Goal: Contribute content: Add original content to the website for others to see

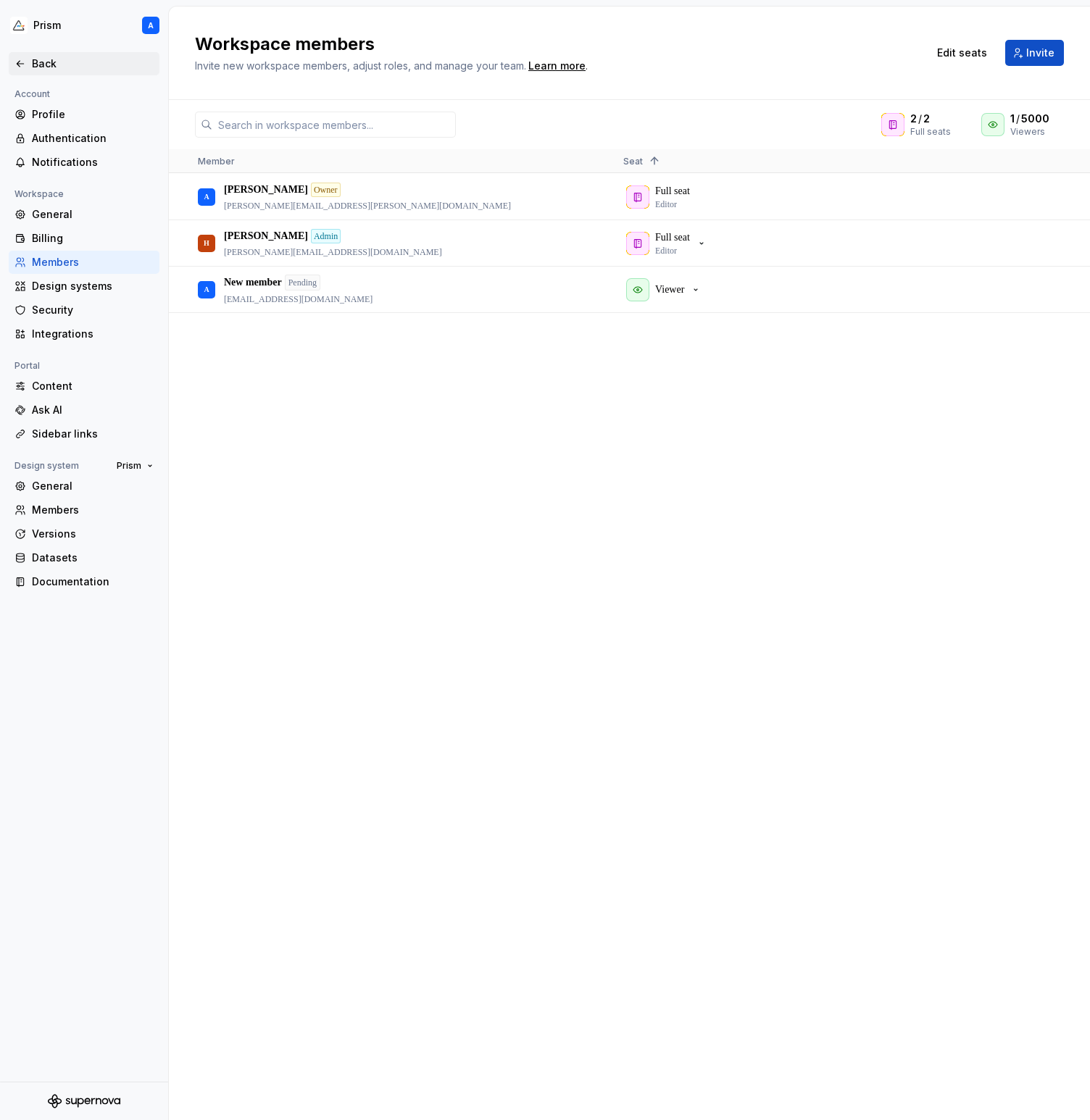
click at [19, 61] on icon at bounding box center [20, 63] width 7 height 6
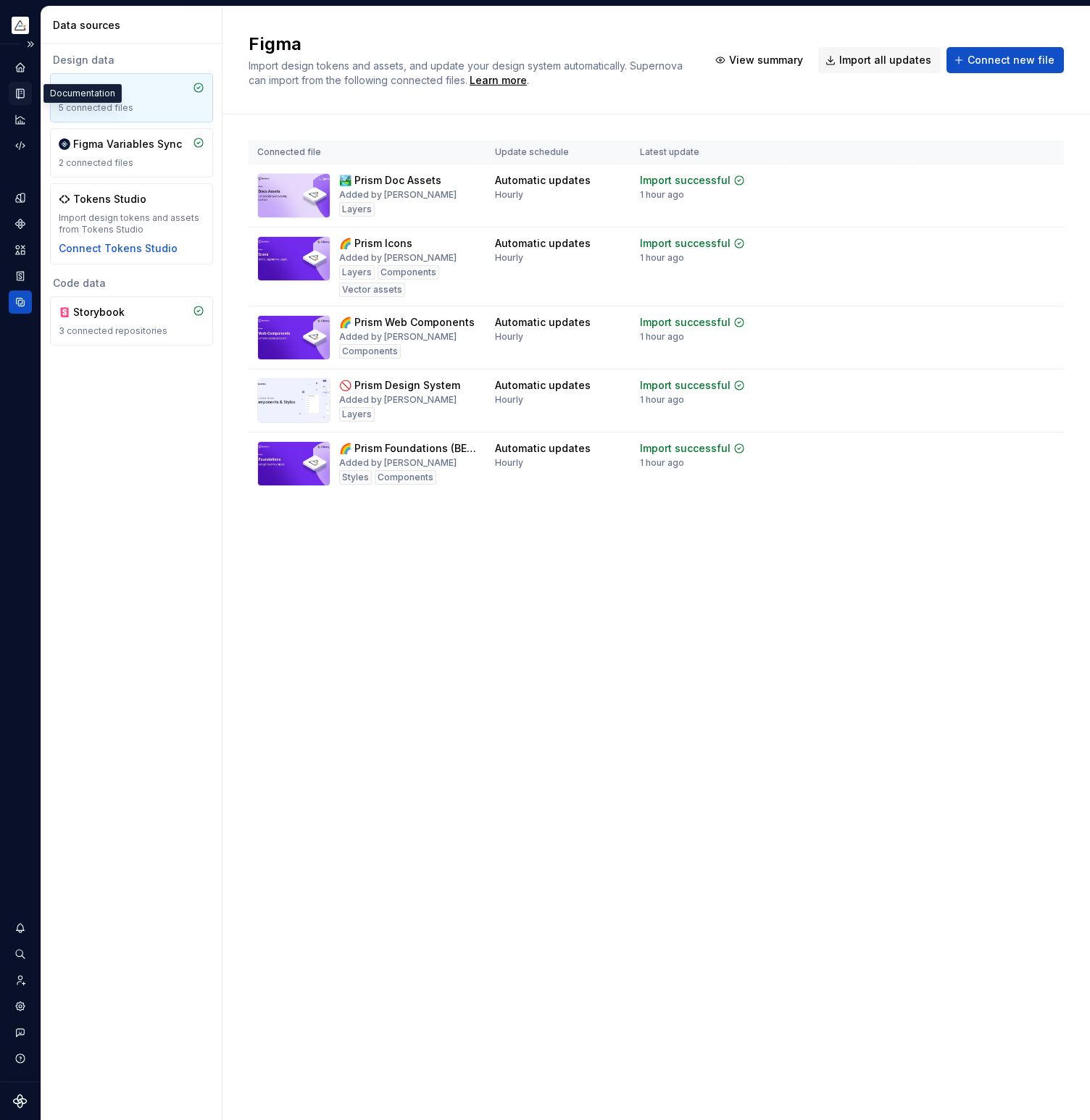
click at [20, 92] on icon "Documentation" at bounding box center [22, 94] width 6 height 8
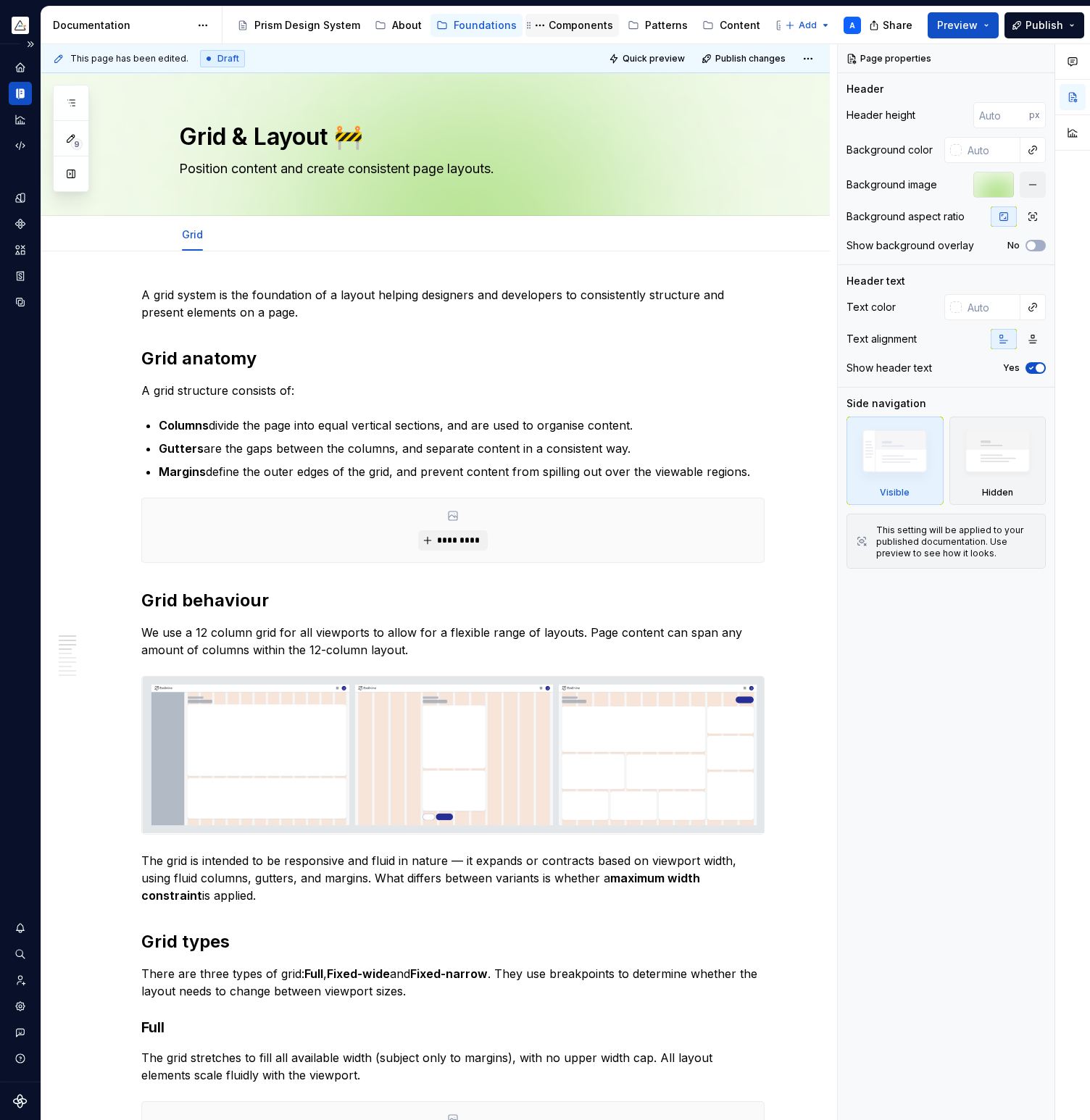
click at [583, 22] on div "Components" at bounding box center [581, 25] width 64 height 15
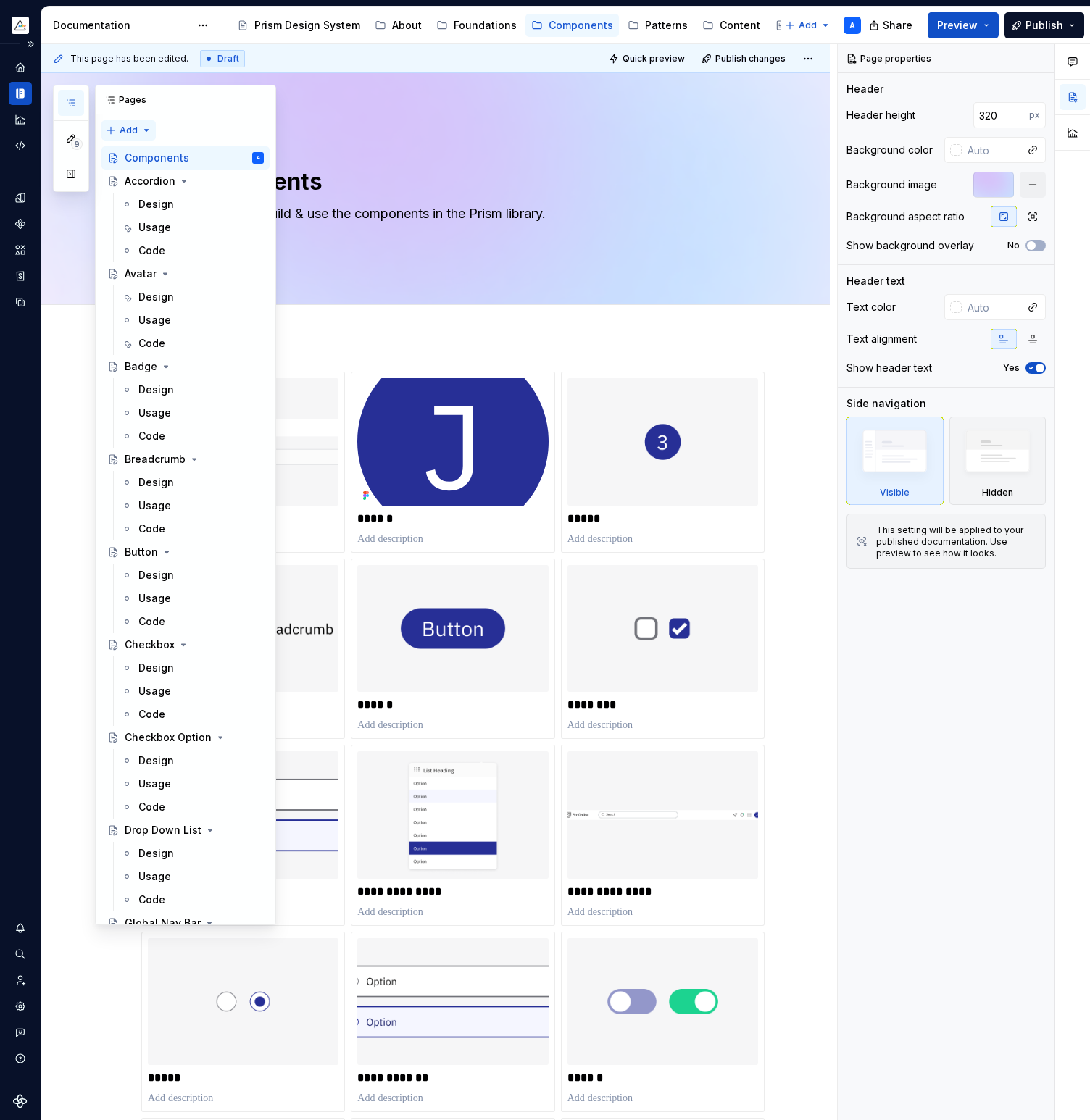
click at [113, 127] on div "9 Pages Add Accessibility guide for tree Page tree. Navigate the tree with the …" at bounding box center [164, 505] width 223 height 840
type textarea "*"
click at [139, 153] on div "New page" at bounding box center [175, 159] width 95 height 15
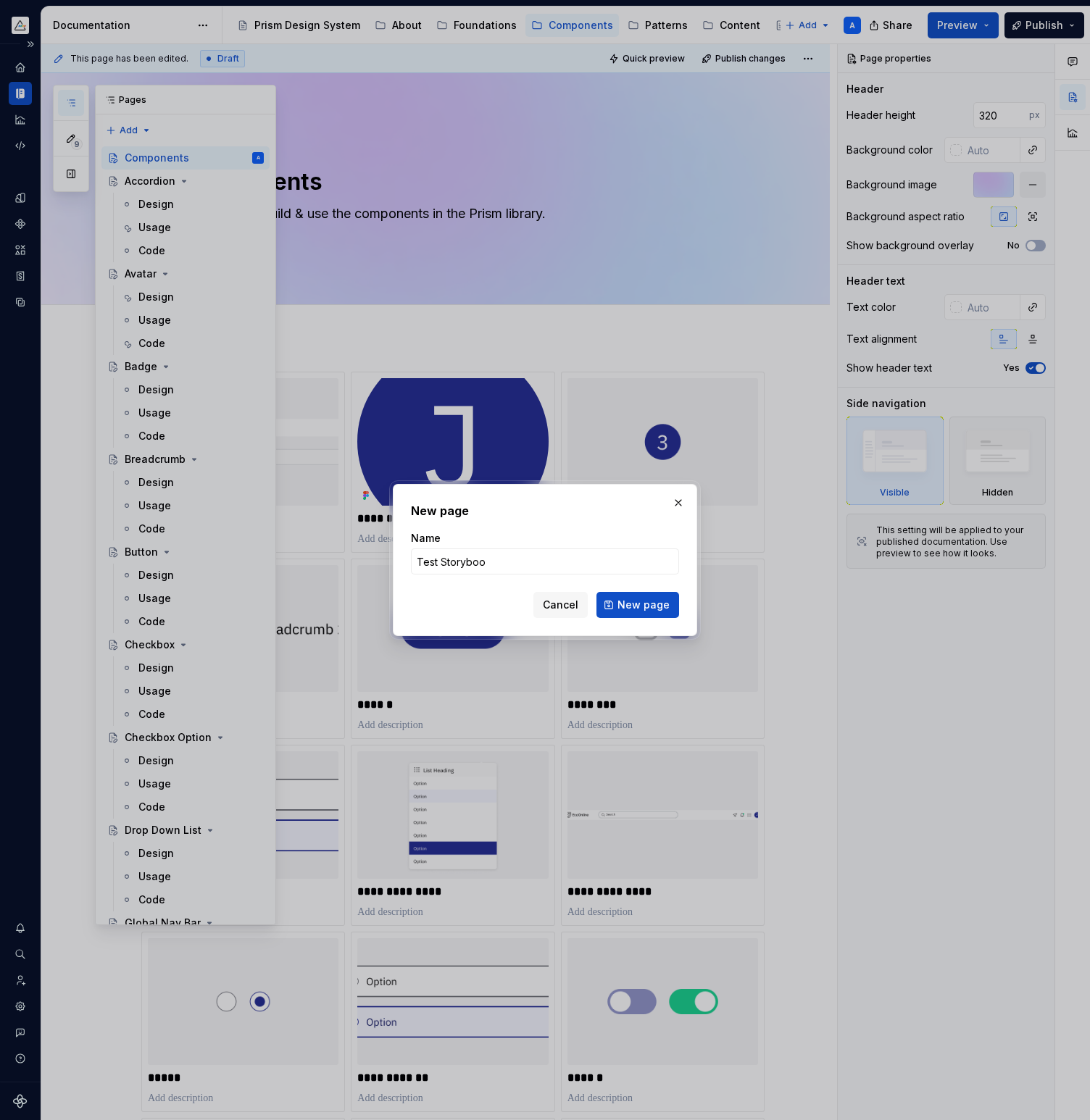
type input "Test Storybook"
click button "New page" at bounding box center [637, 605] width 82 height 26
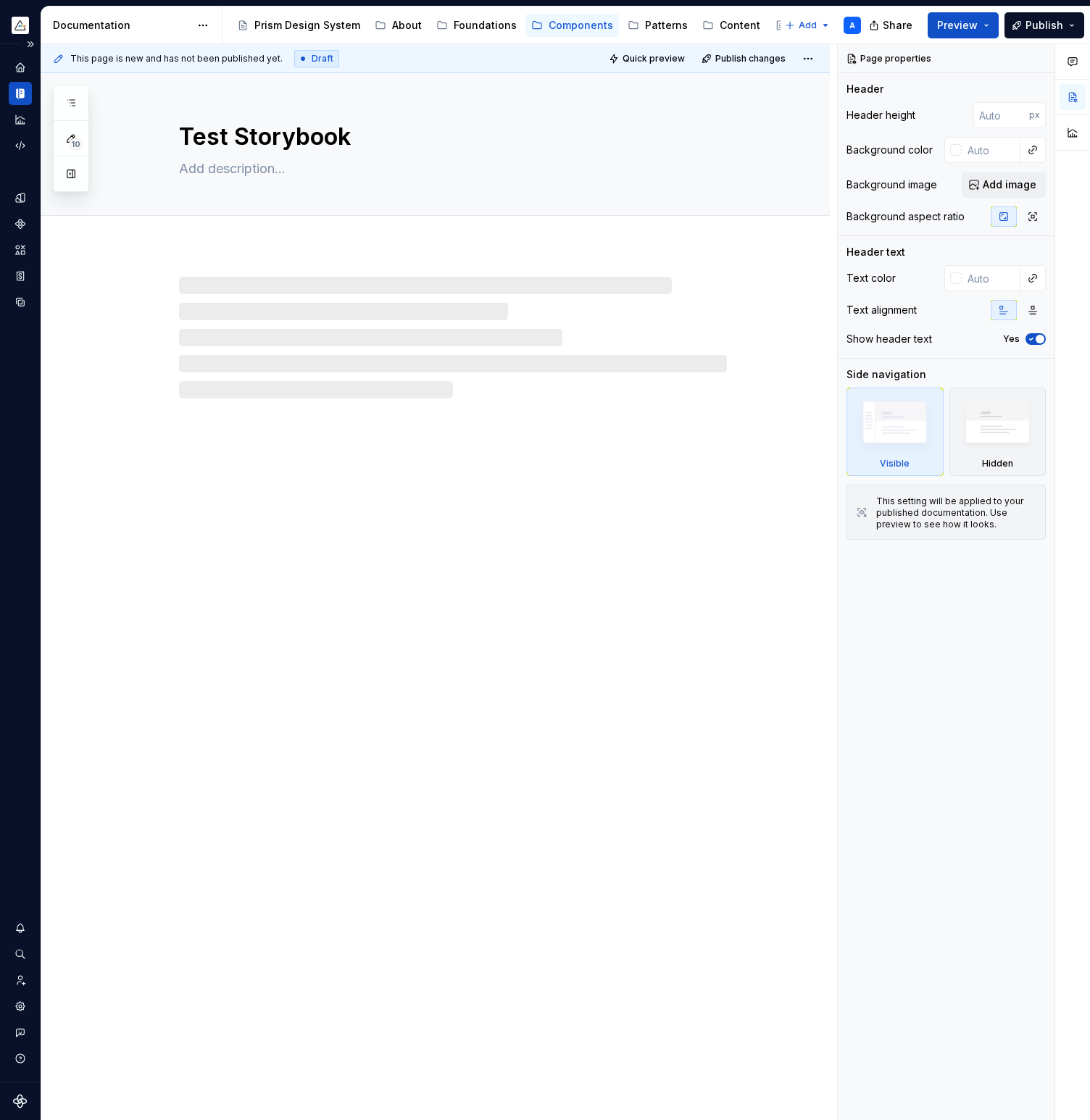
type textarea "*"
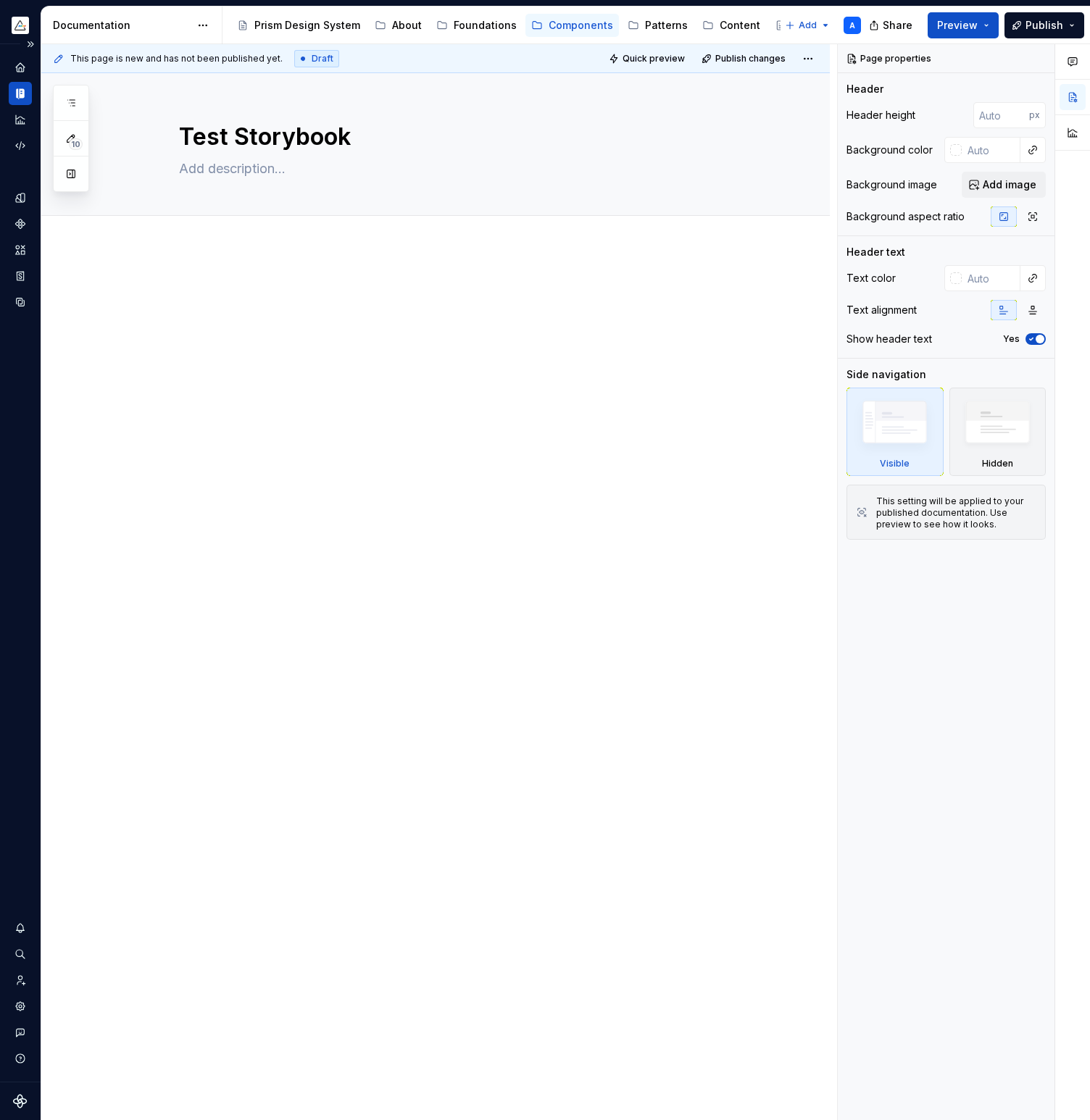
click at [258, 292] on p at bounding box center [453, 291] width 623 height 17
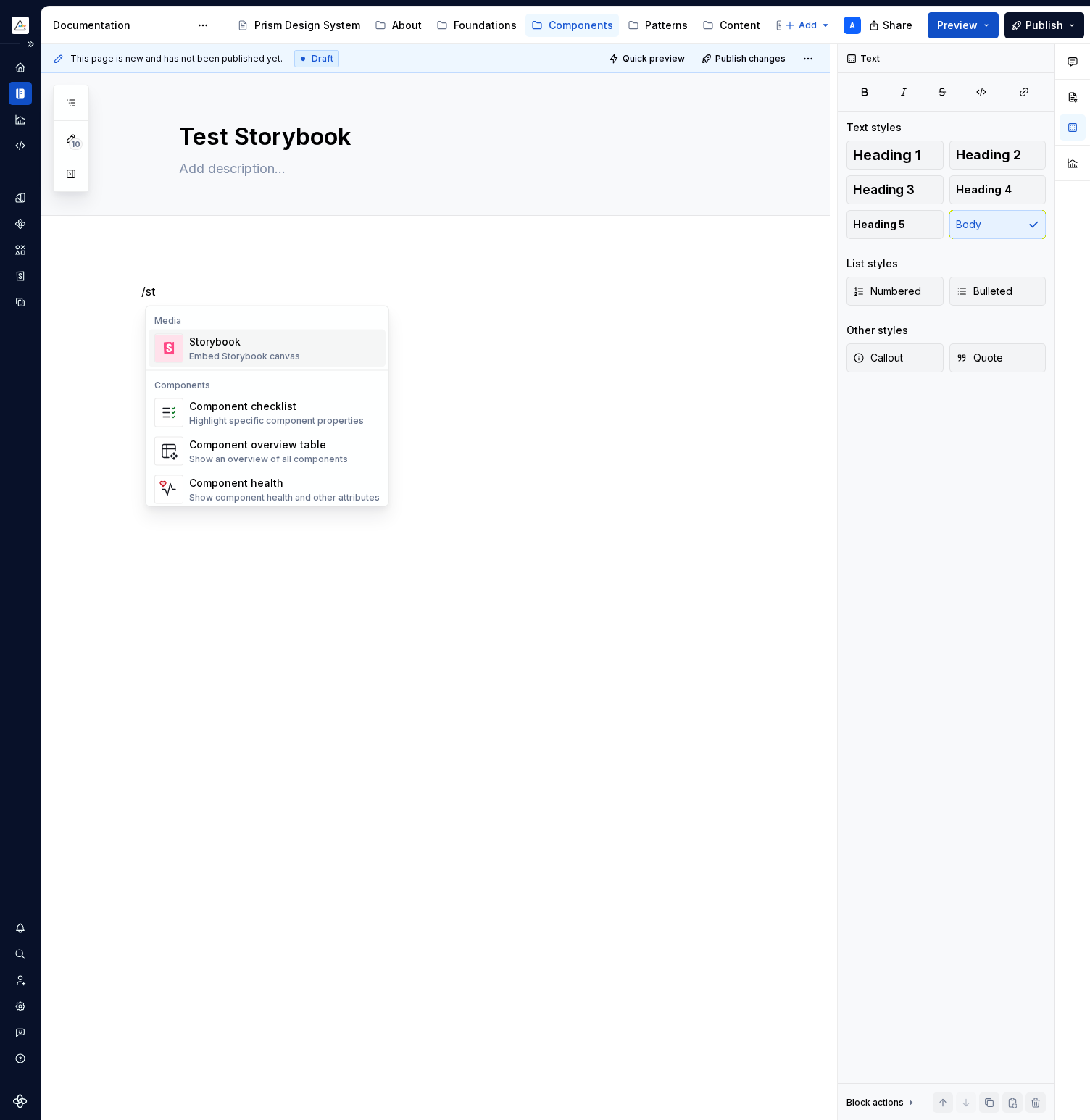
click at [271, 349] on div "Storybook Embed Storybook canvas" at bounding box center [245, 348] width 111 height 28
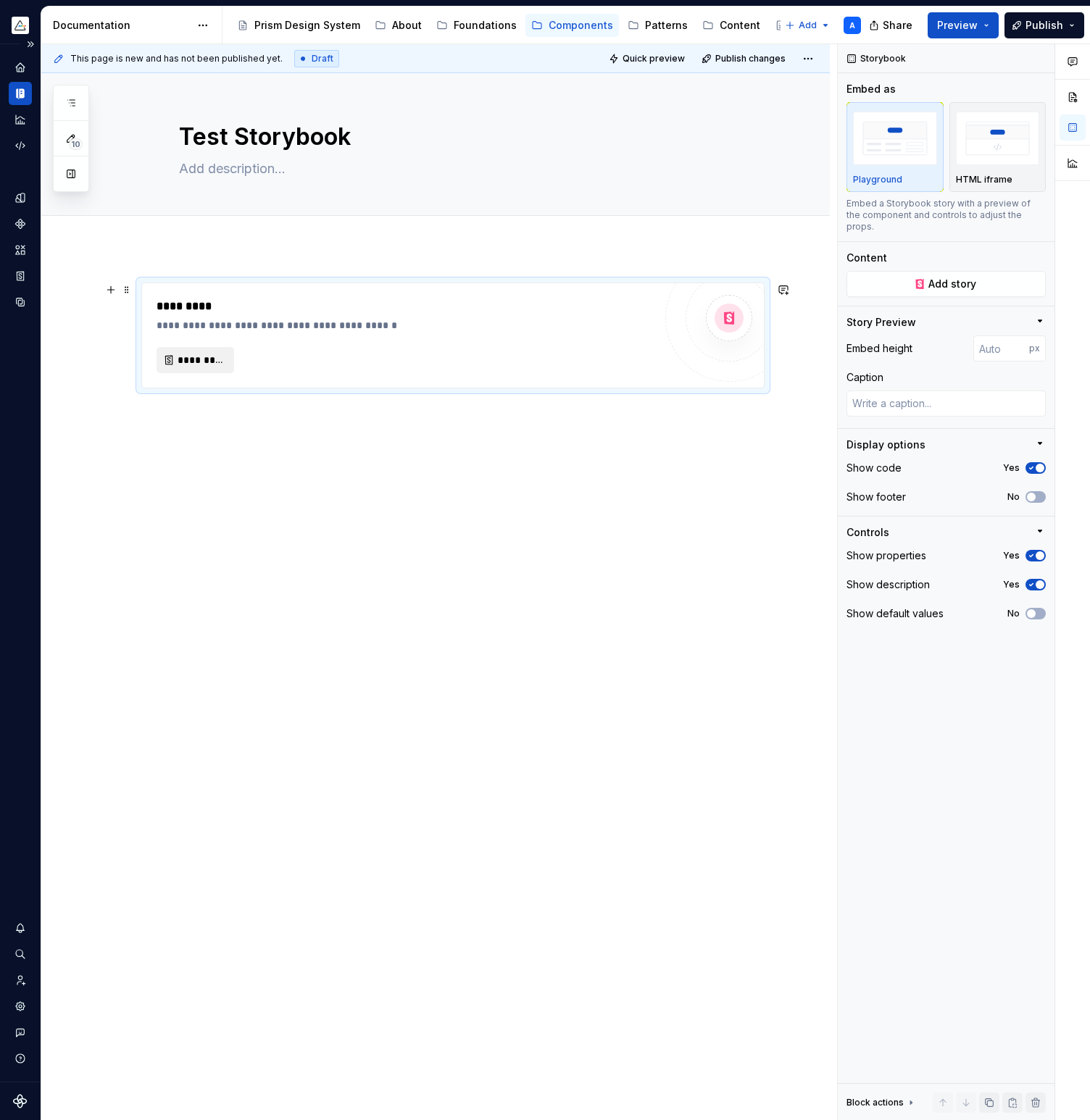
click at [210, 361] on span "*********" at bounding box center [201, 360] width 47 height 15
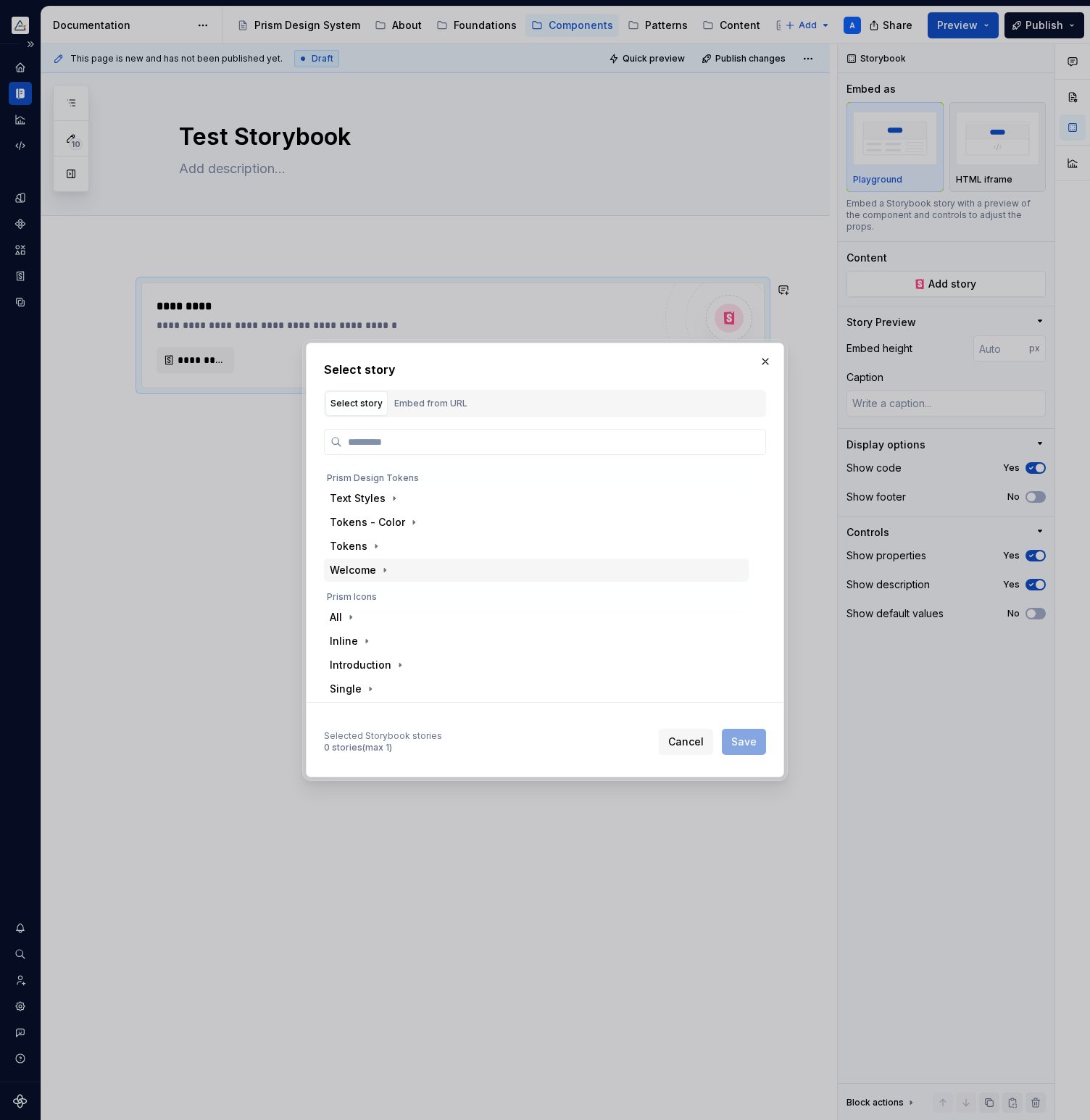
scroll to position [145, 0]
click at [368, 685] on icon "button" at bounding box center [365, 687] width 11 height 11
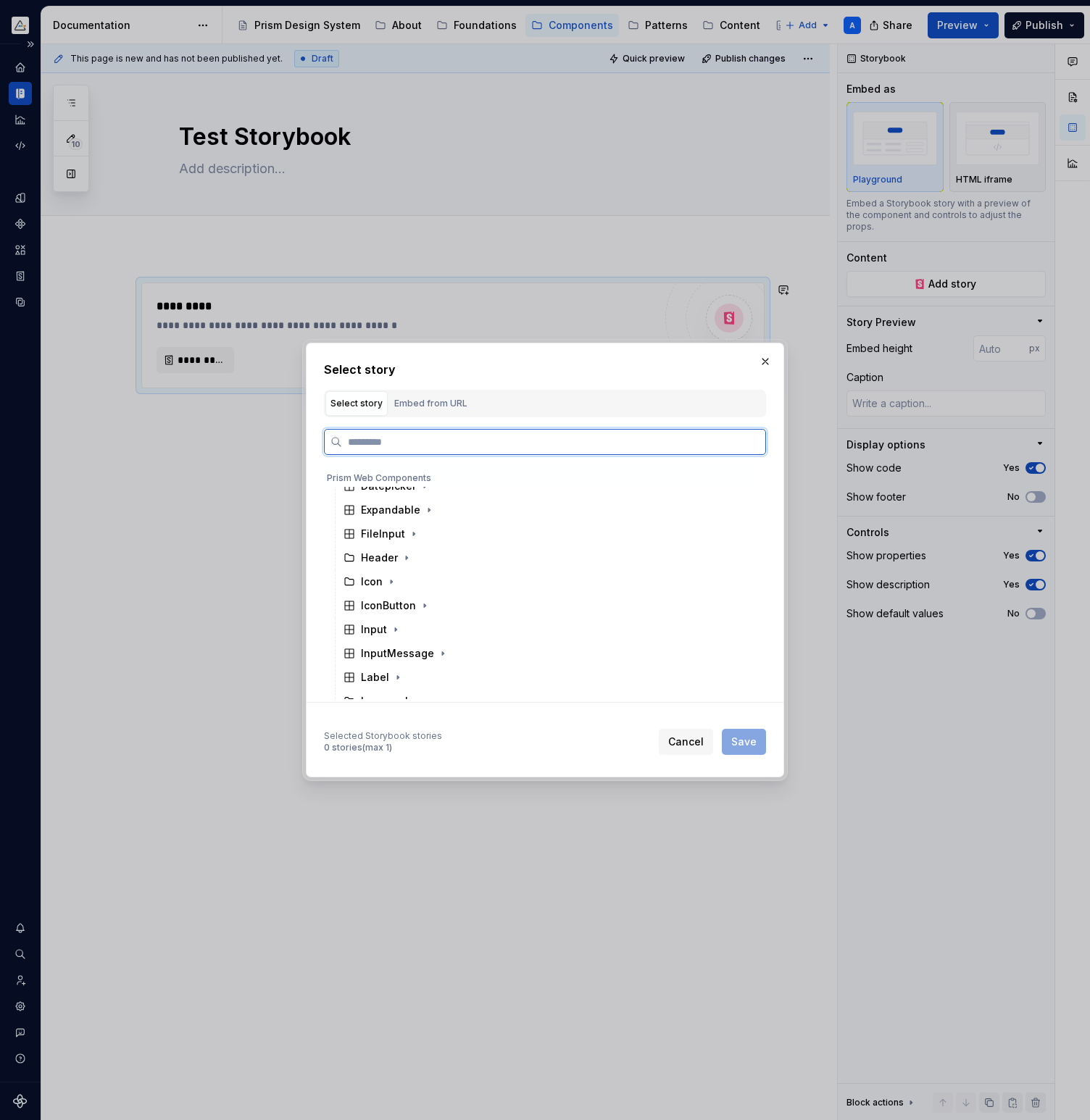
scroll to position [582, 0]
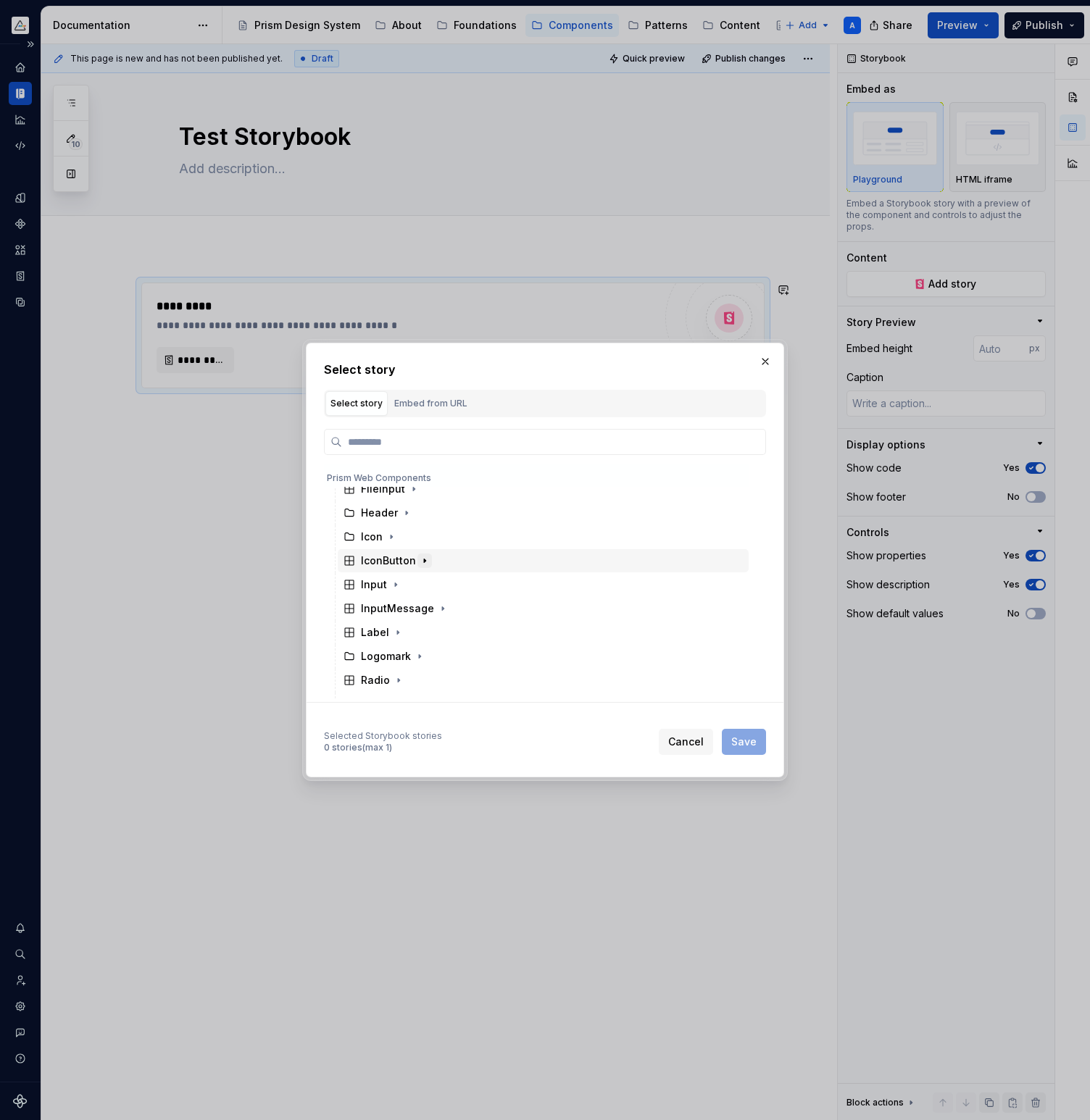
click at [425, 560] on icon "button" at bounding box center [424, 560] width 11 height 11
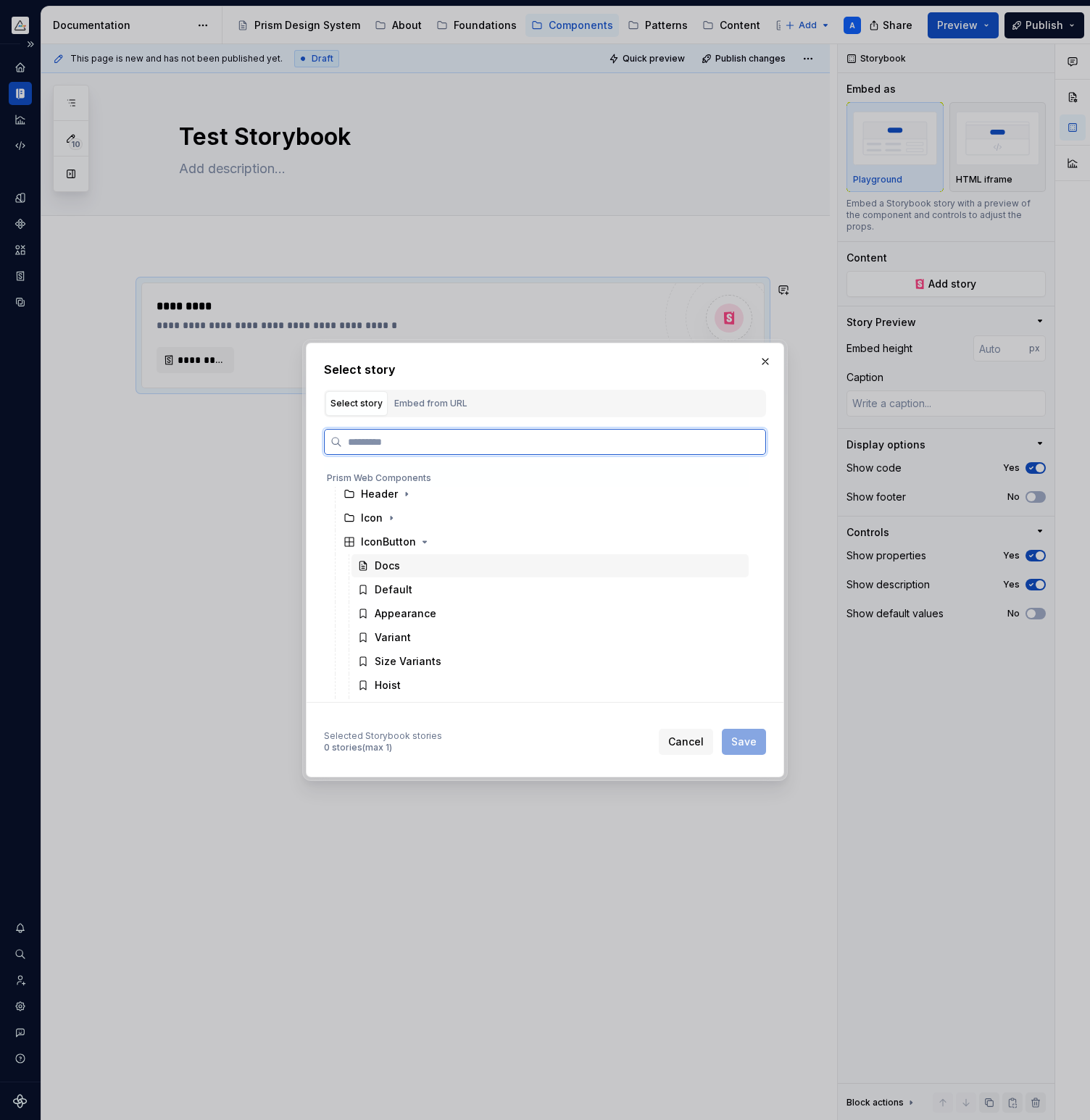
scroll to position [610, 0]
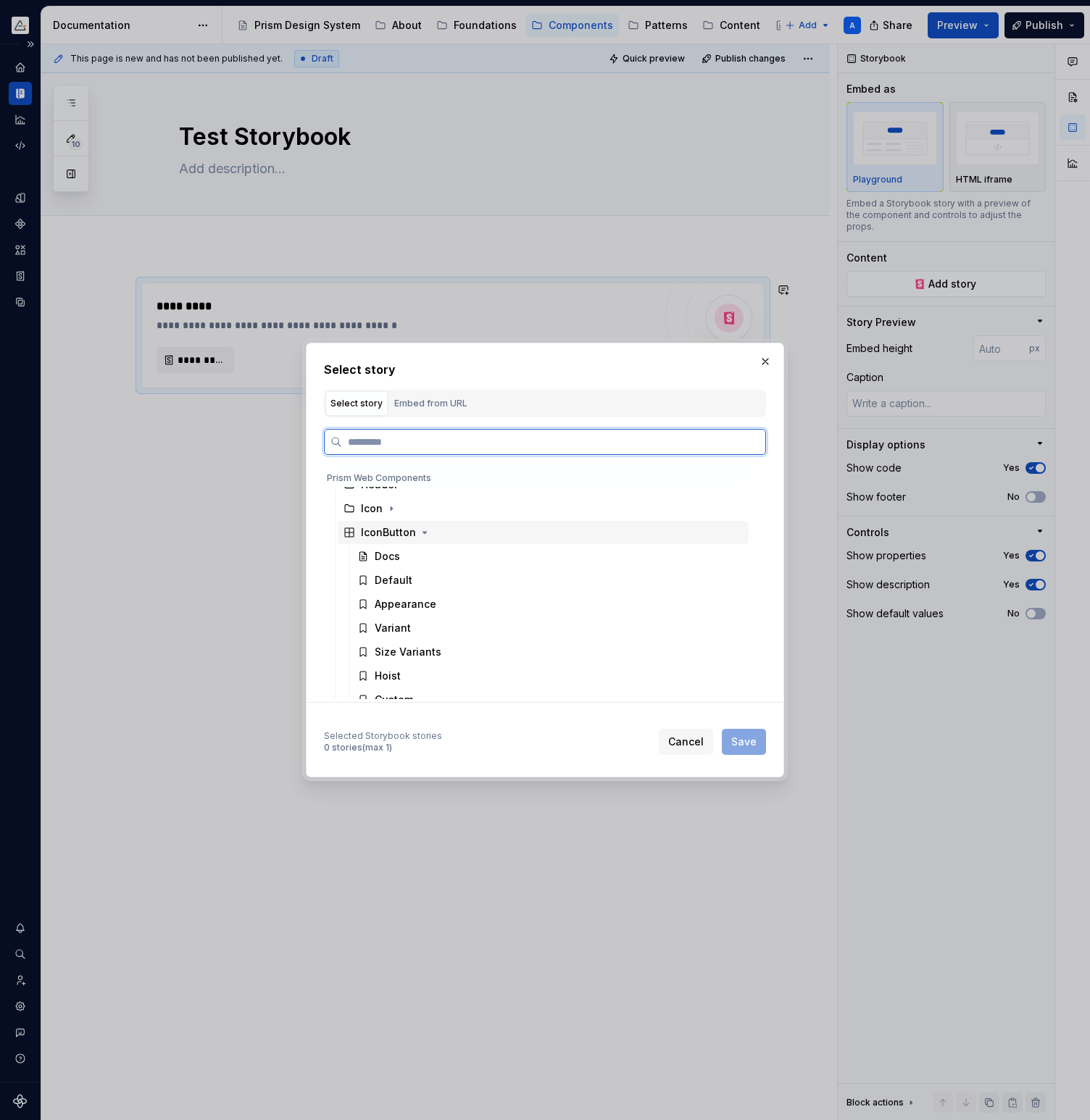
click at [395, 531] on div "IconButton" at bounding box center [388, 532] width 55 height 15
click at [401, 537] on div "IconButton" at bounding box center [388, 532] width 55 height 15
click at [396, 555] on div "Docs" at bounding box center [387, 556] width 25 height 15
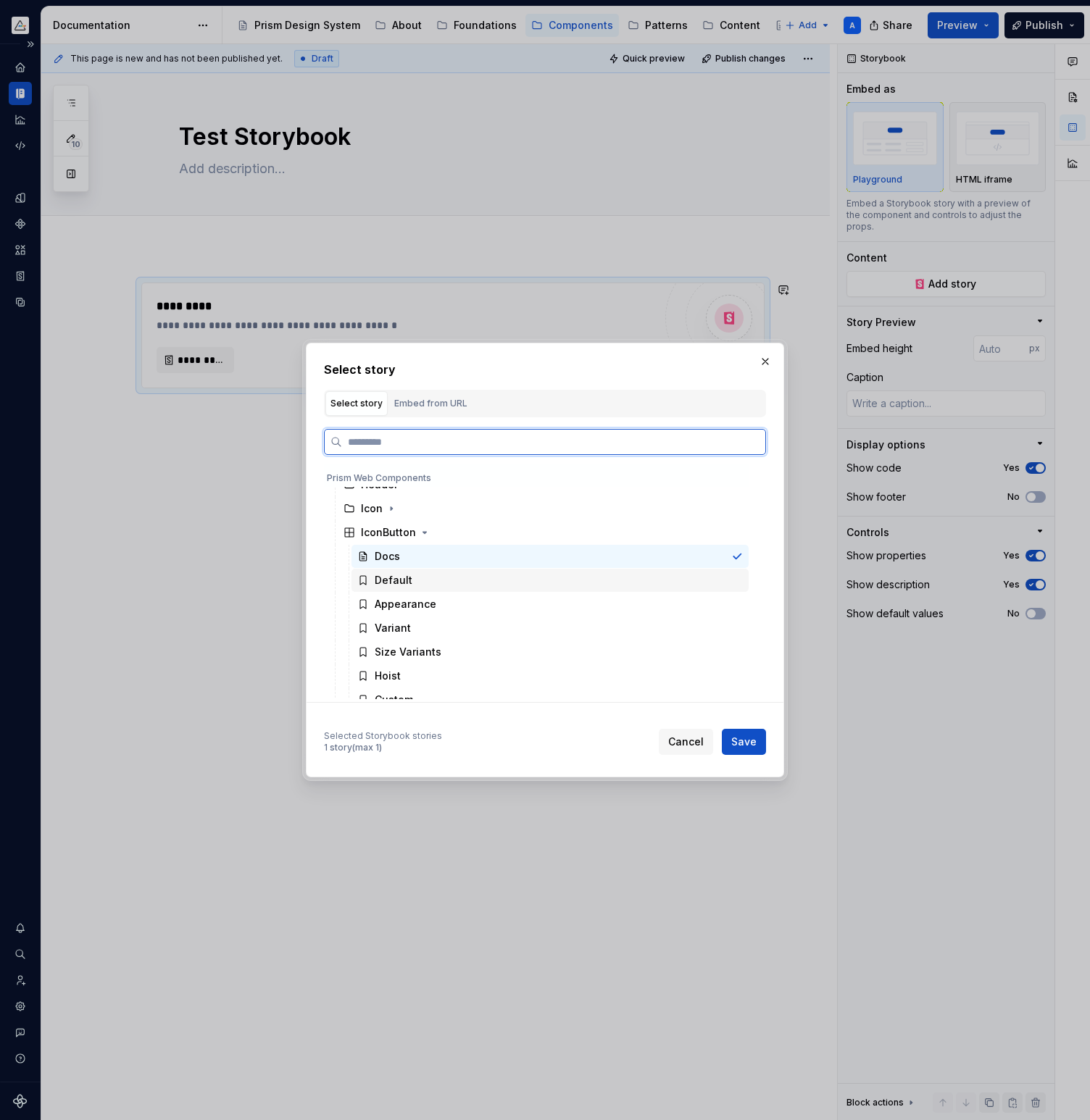
click at [447, 587] on div "Default" at bounding box center [550, 580] width 397 height 23
click at [448, 557] on div "Docs" at bounding box center [550, 556] width 397 height 23
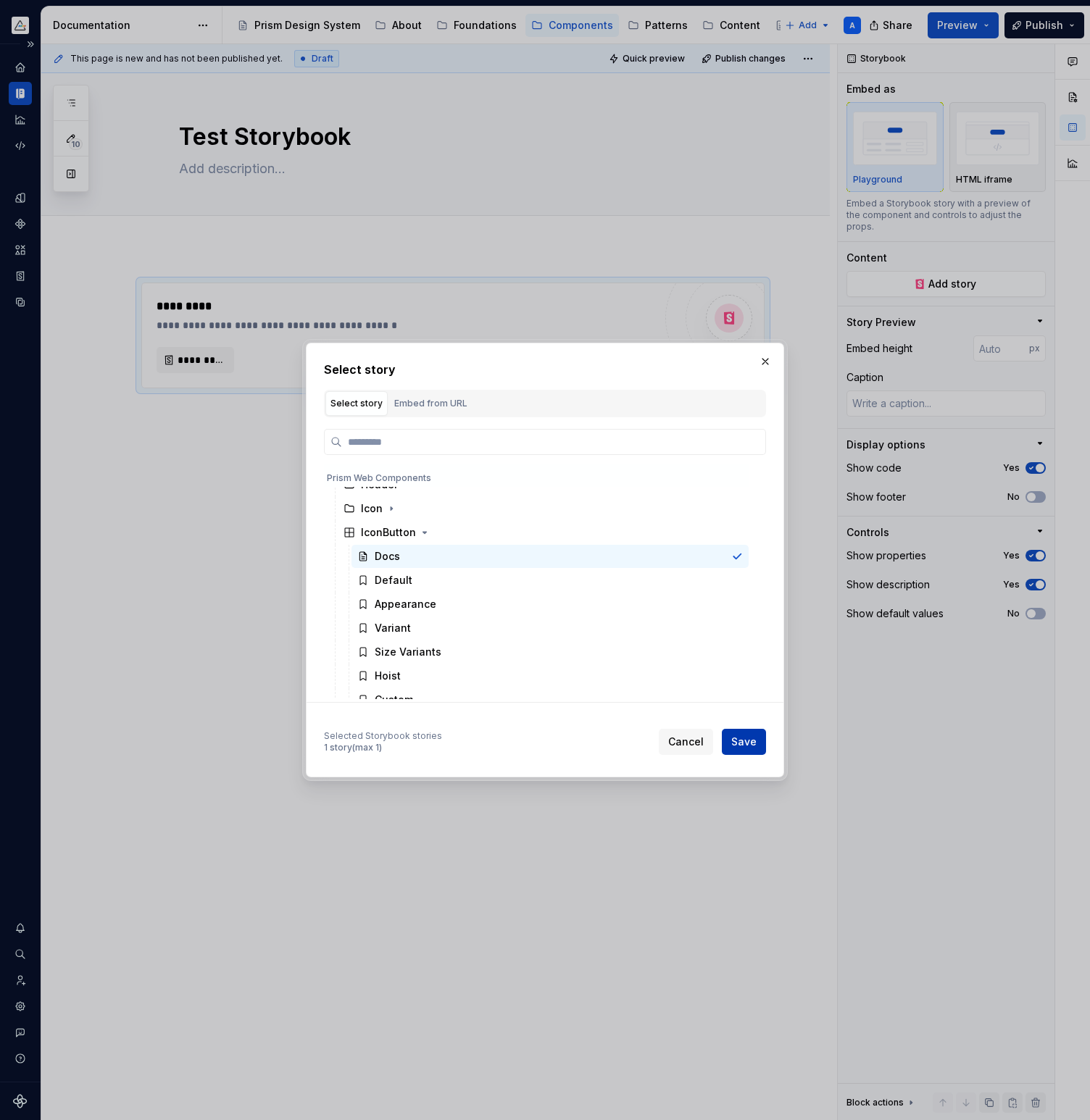
click at [754, 747] on span "Save" at bounding box center [743, 741] width 25 height 15
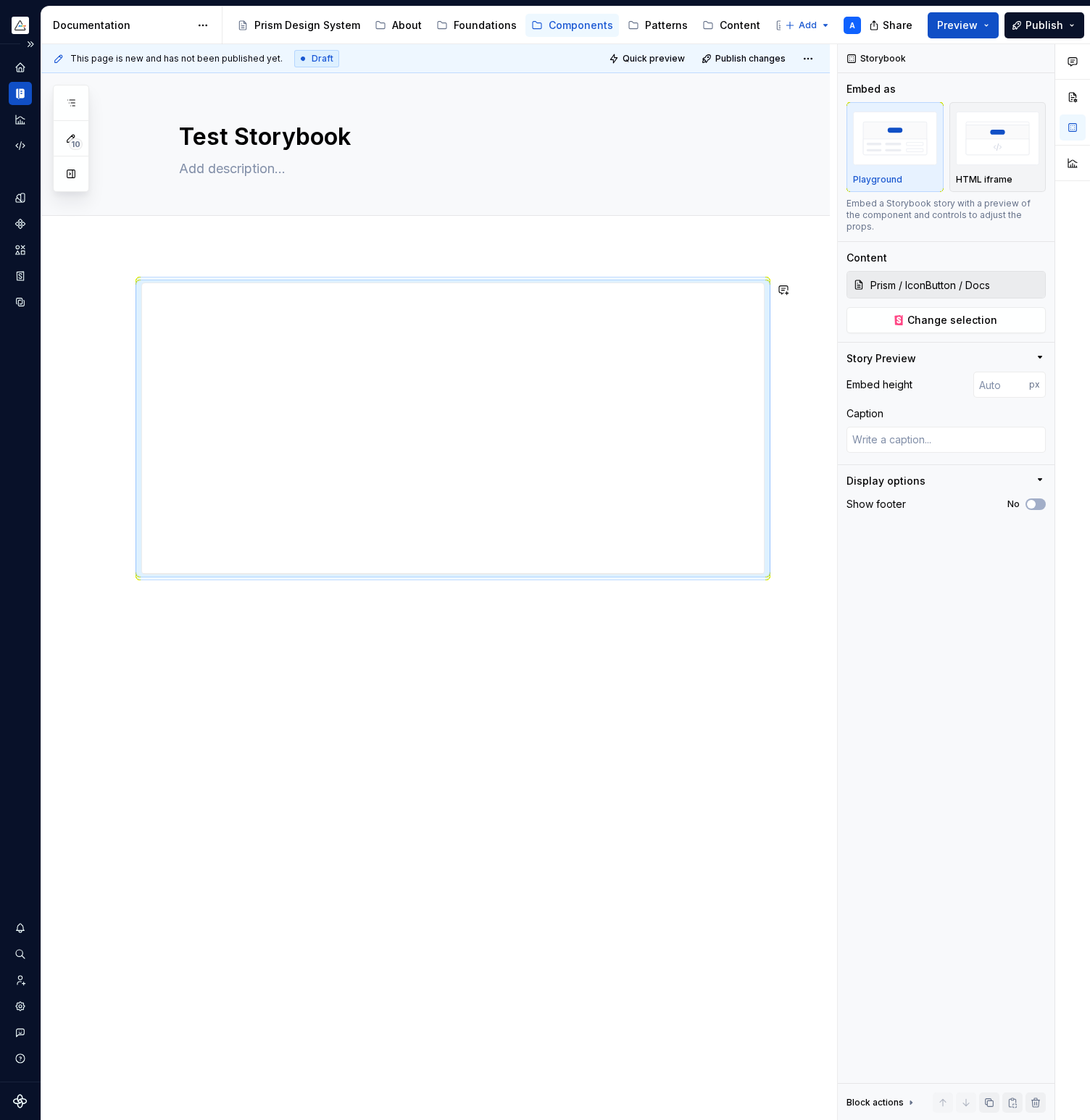
click at [340, 619] on div at bounding box center [435, 588] width 788 height 680
click at [1035, 500] on icon "button" at bounding box center [1030, 505] width 11 height 9
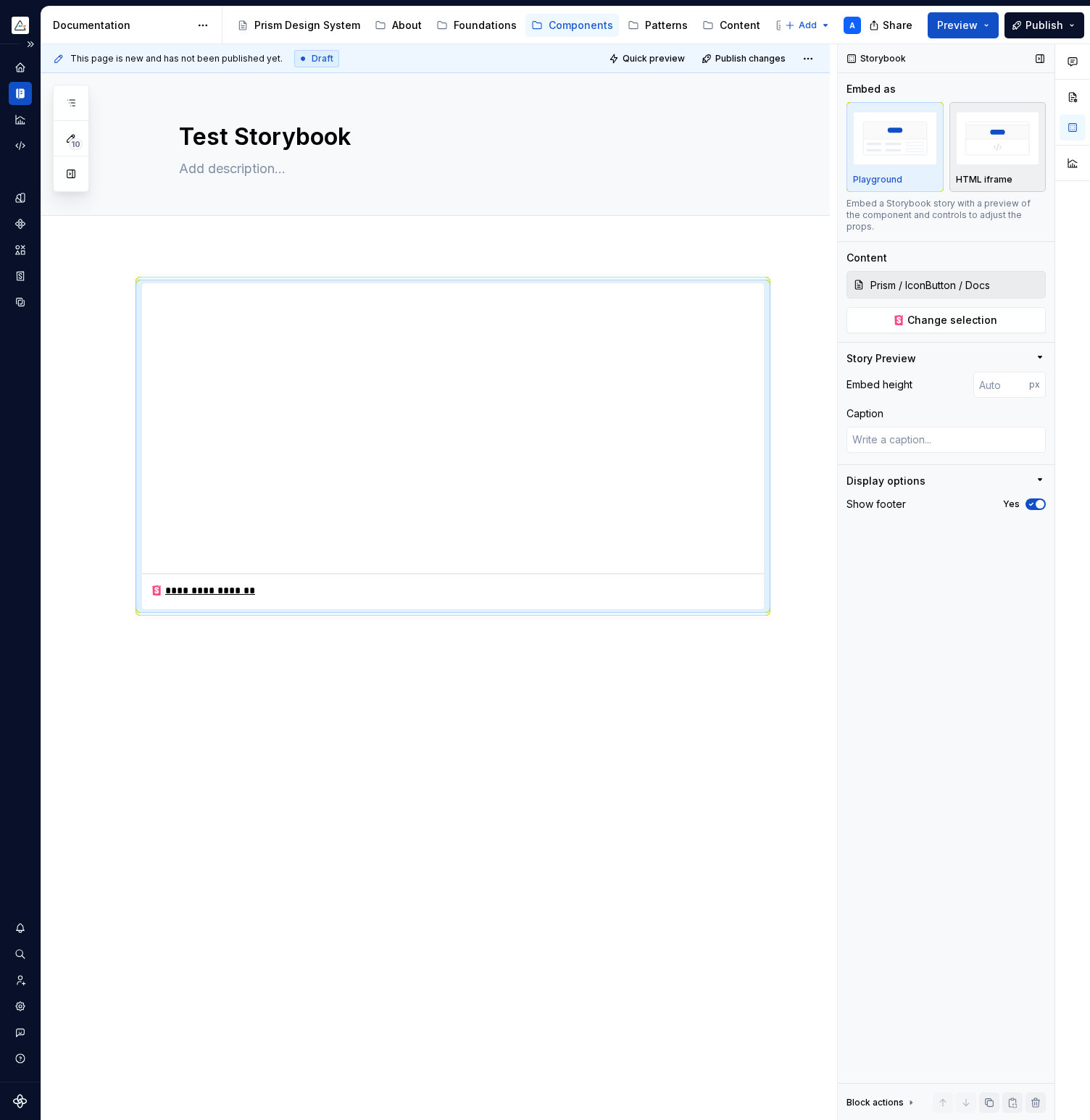
click at [981, 170] on div "HTML iframe" at bounding box center [997, 147] width 84 height 77
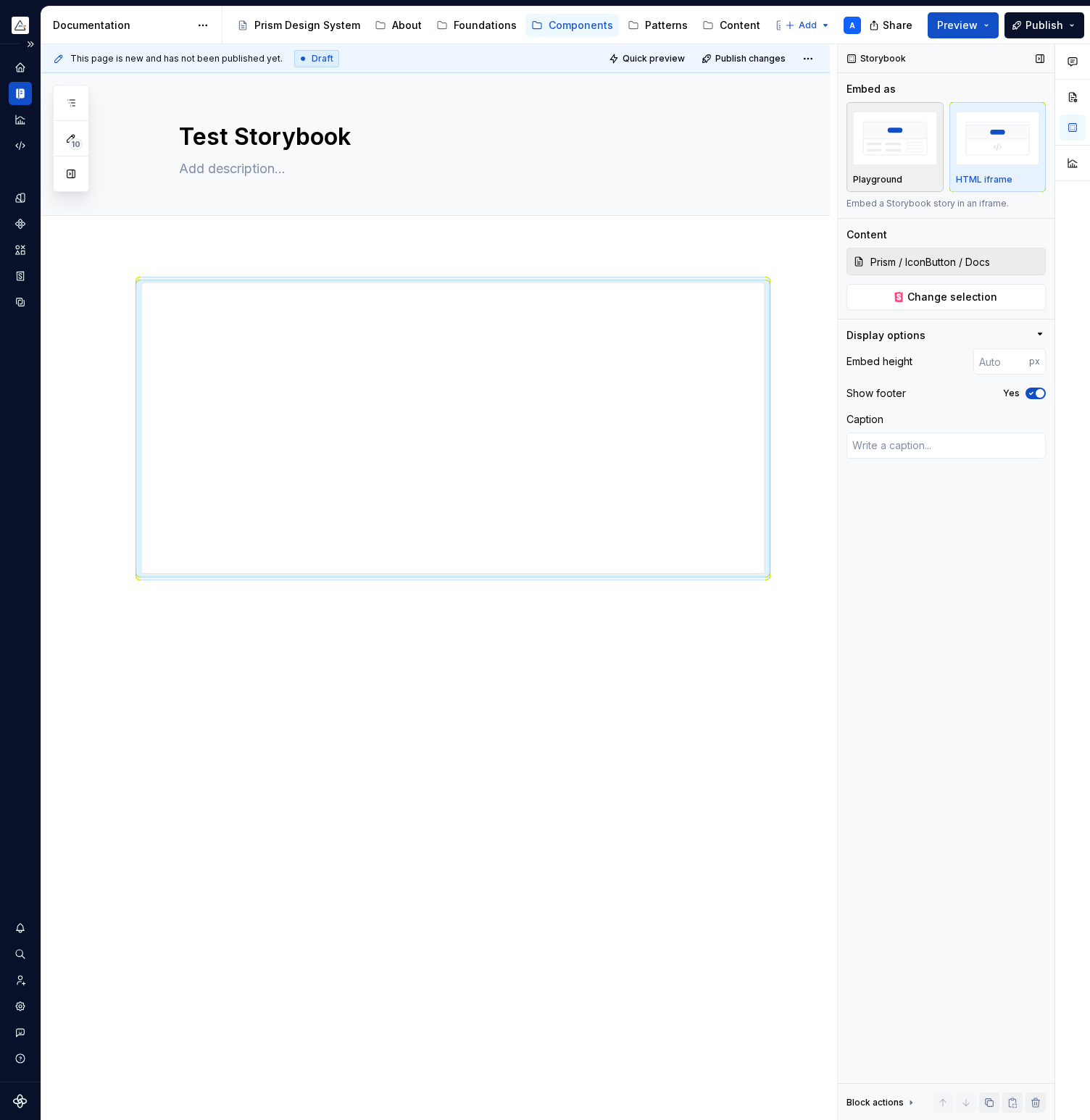
click at [931, 169] on div "Playground" at bounding box center [895, 147] width 84 height 77
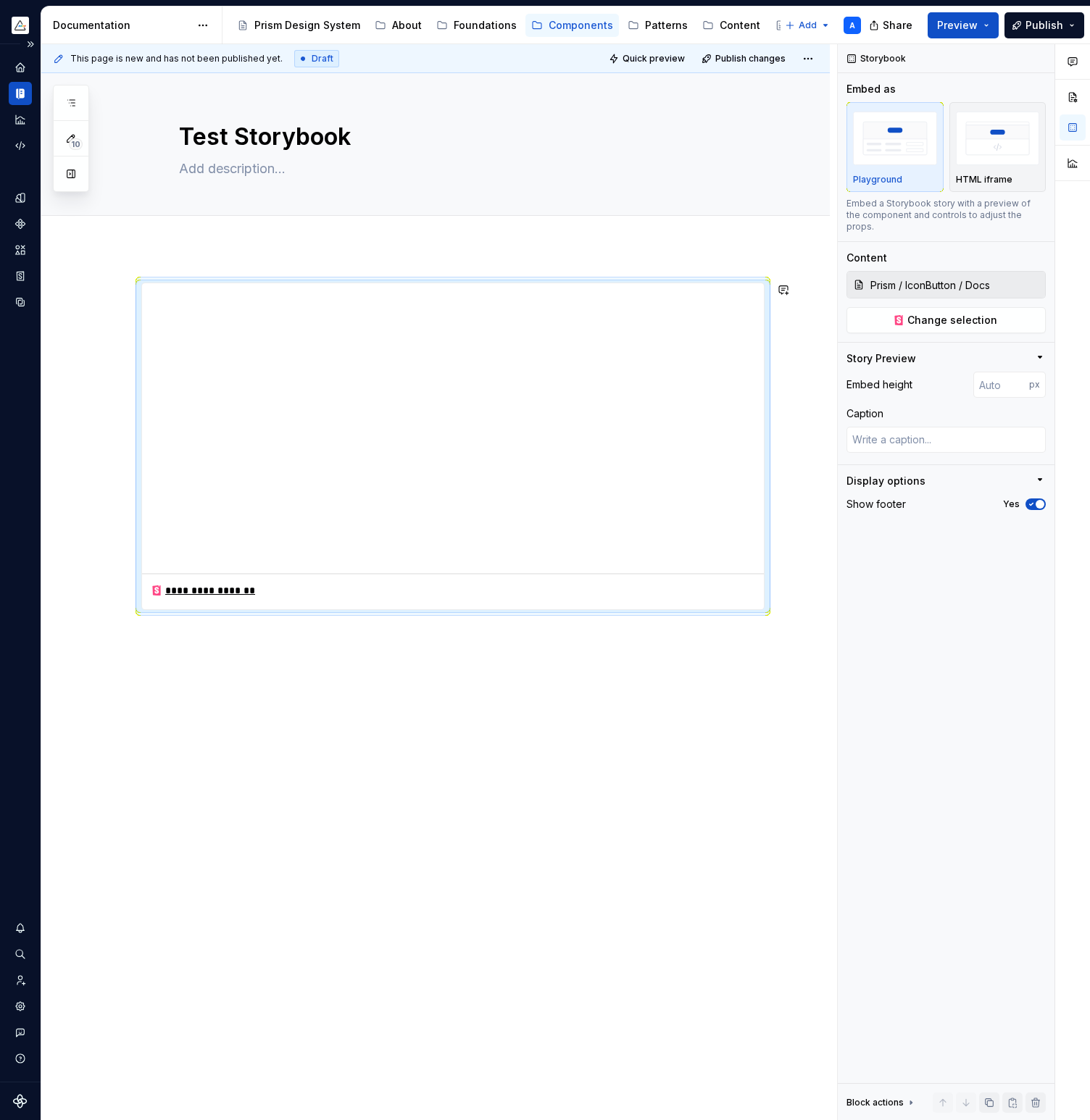
type textarea "*"
click at [747, 635] on div "**********" at bounding box center [435, 606] width 788 height 716
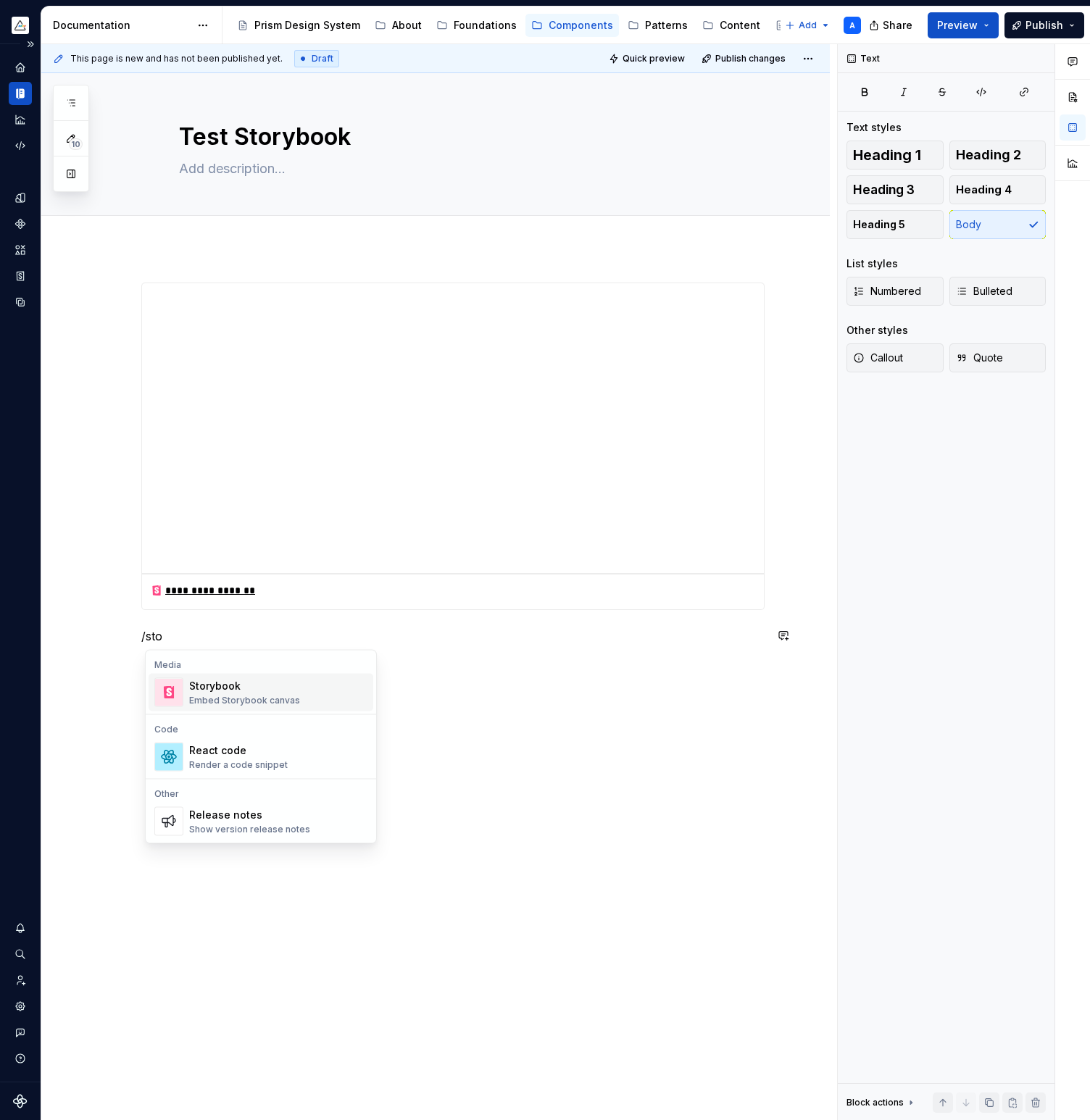
click at [259, 688] on div "Storybook" at bounding box center [245, 686] width 111 height 15
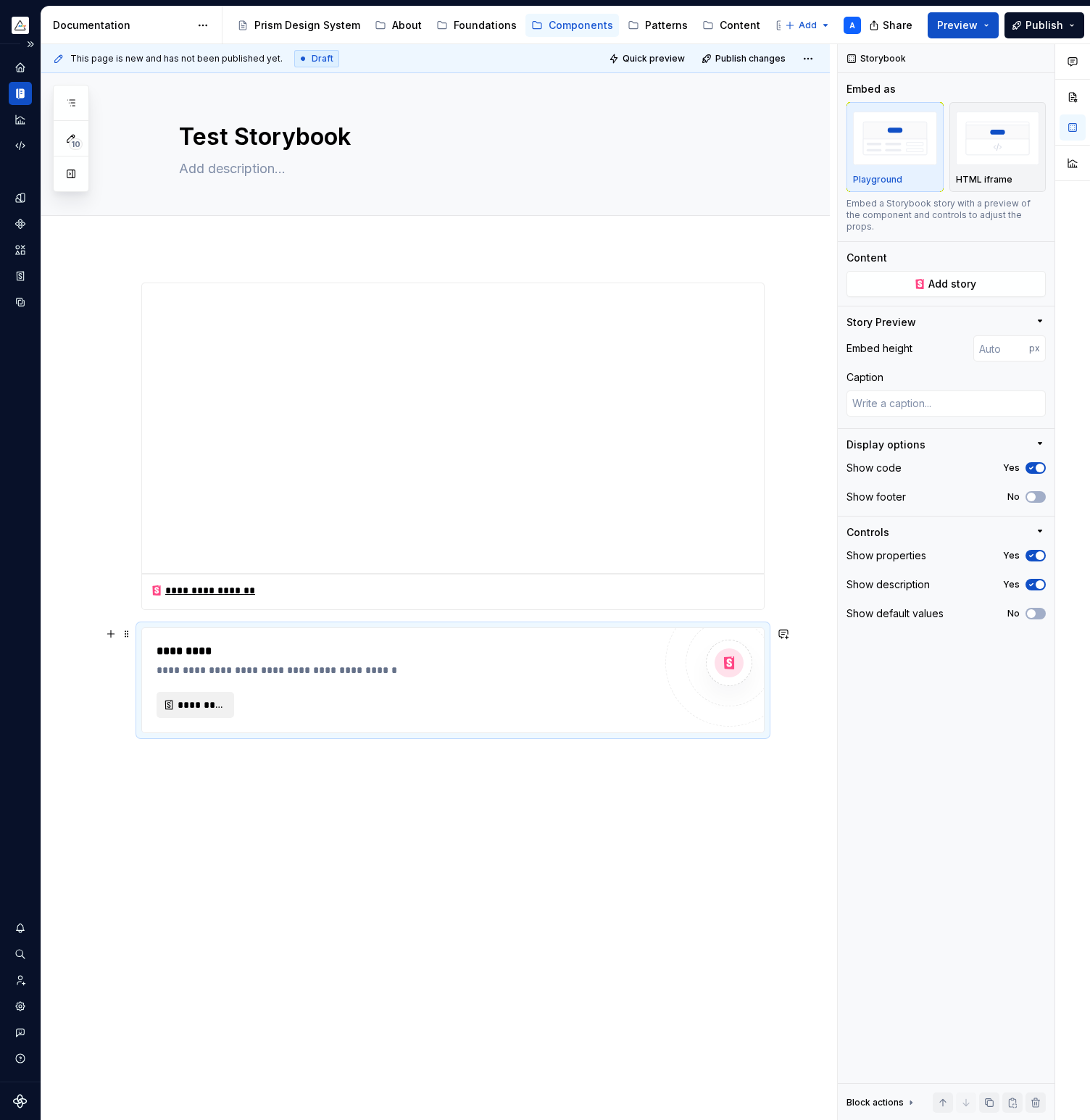
click at [205, 704] on span "*********" at bounding box center [201, 705] width 47 height 15
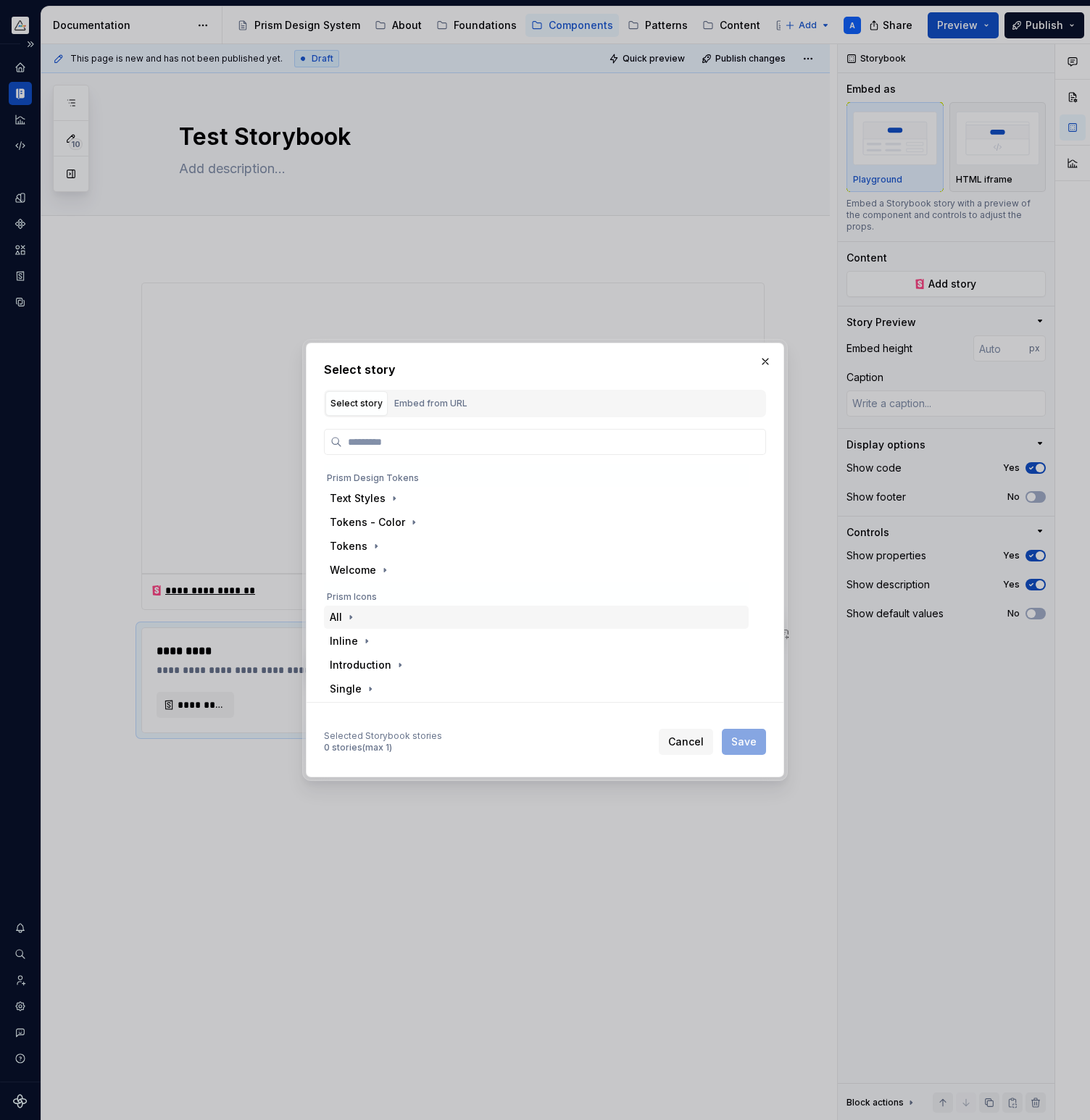
scroll to position [145, 0]
click at [369, 685] on icon "button" at bounding box center [365, 687] width 11 height 11
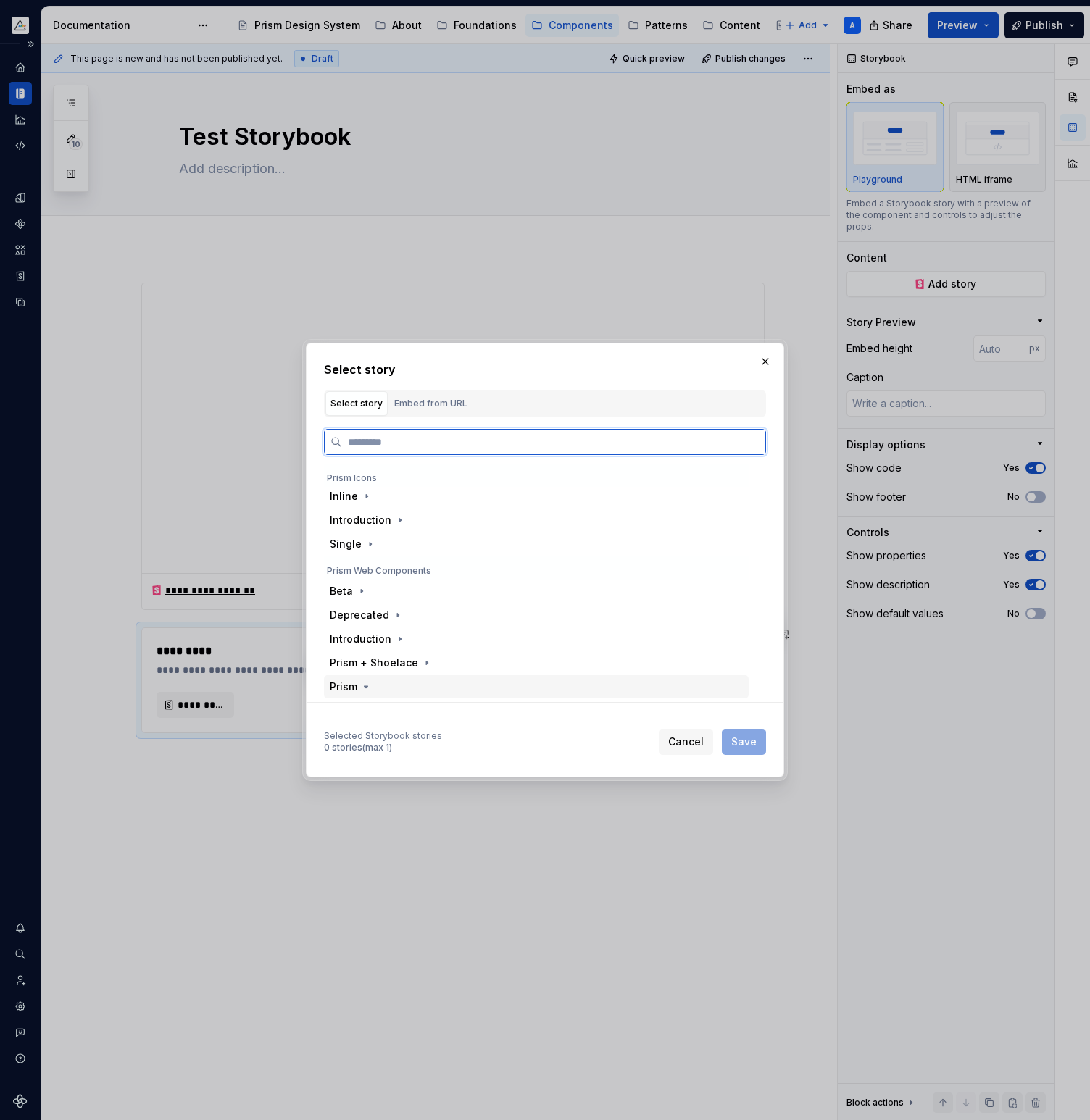
scroll to position [525, 0]
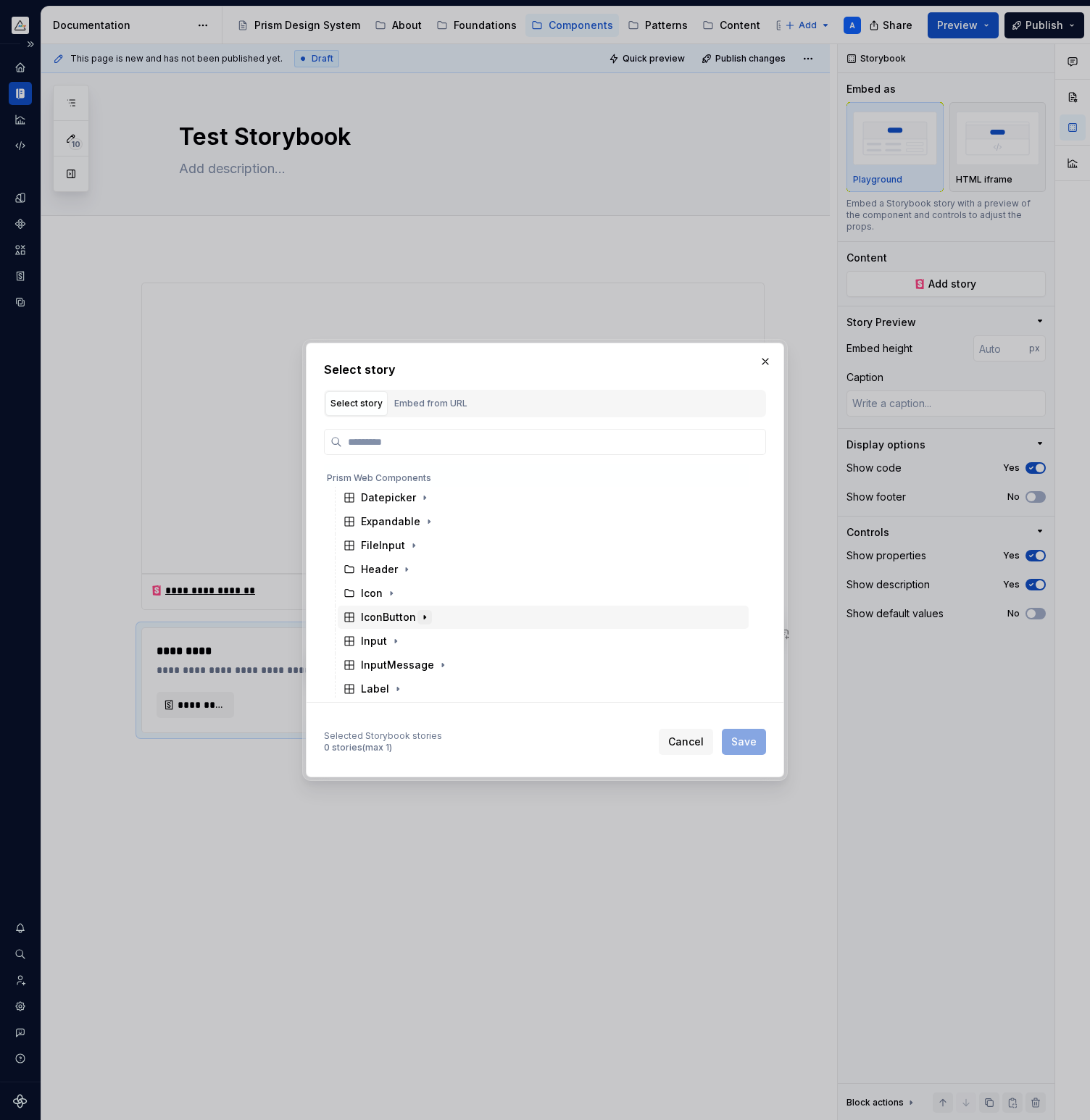
click at [421, 616] on icon "button" at bounding box center [424, 616] width 11 height 11
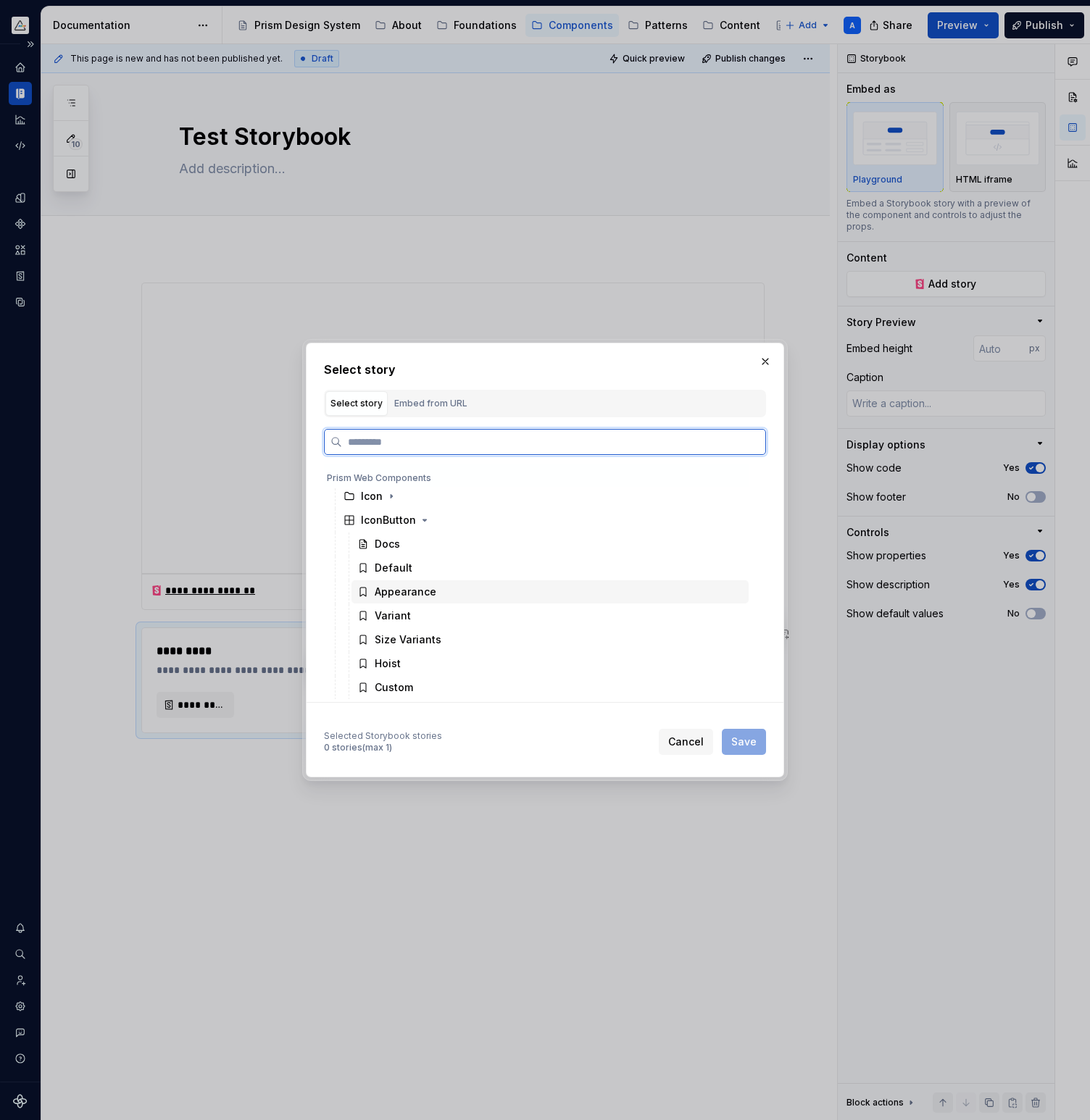
click at [449, 594] on div "Appearance" at bounding box center [550, 591] width 397 height 23
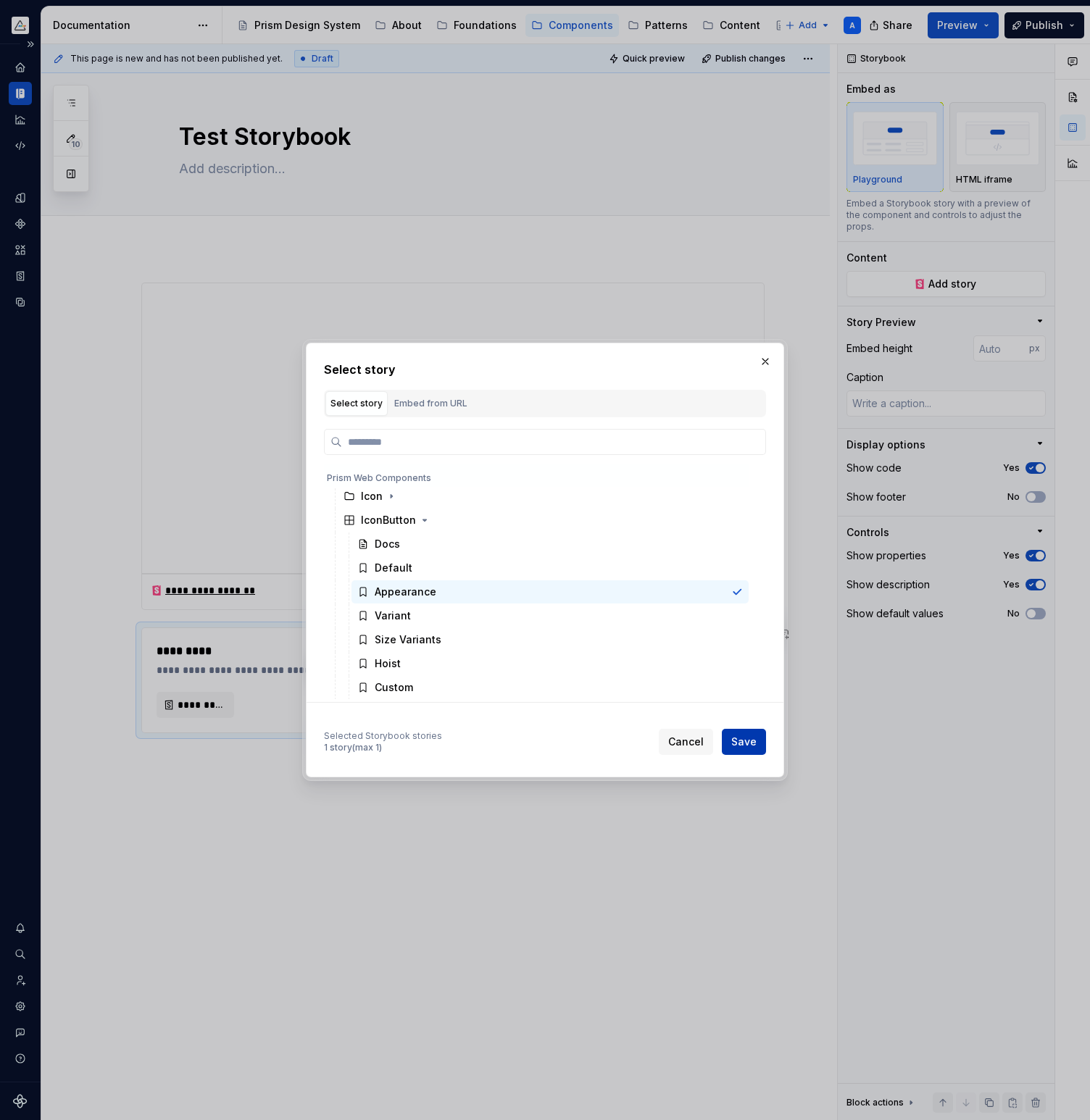
click at [743, 739] on span "Save" at bounding box center [743, 741] width 25 height 15
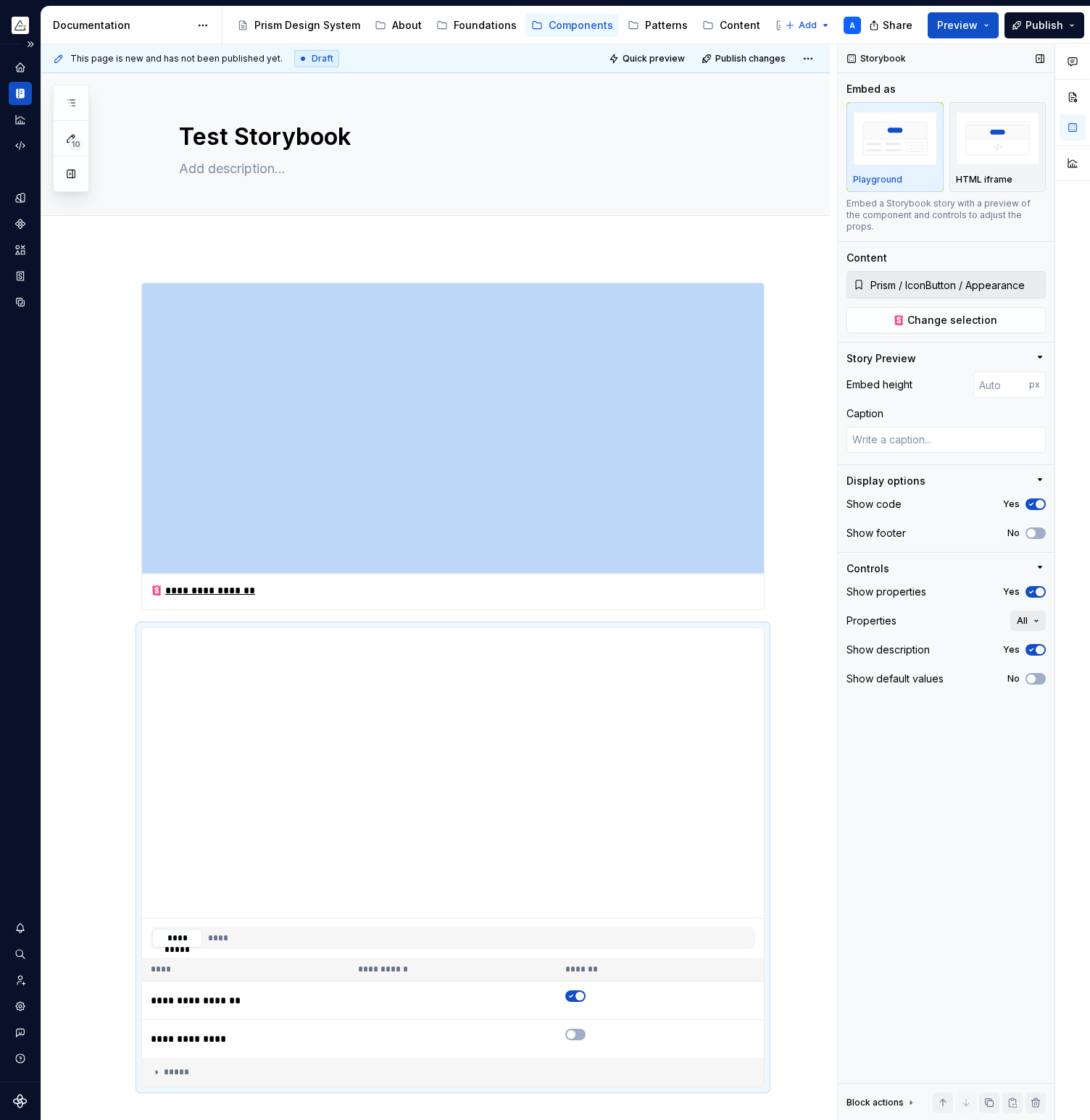
click at [1025, 615] on span "All" at bounding box center [1021, 620] width 11 height 11
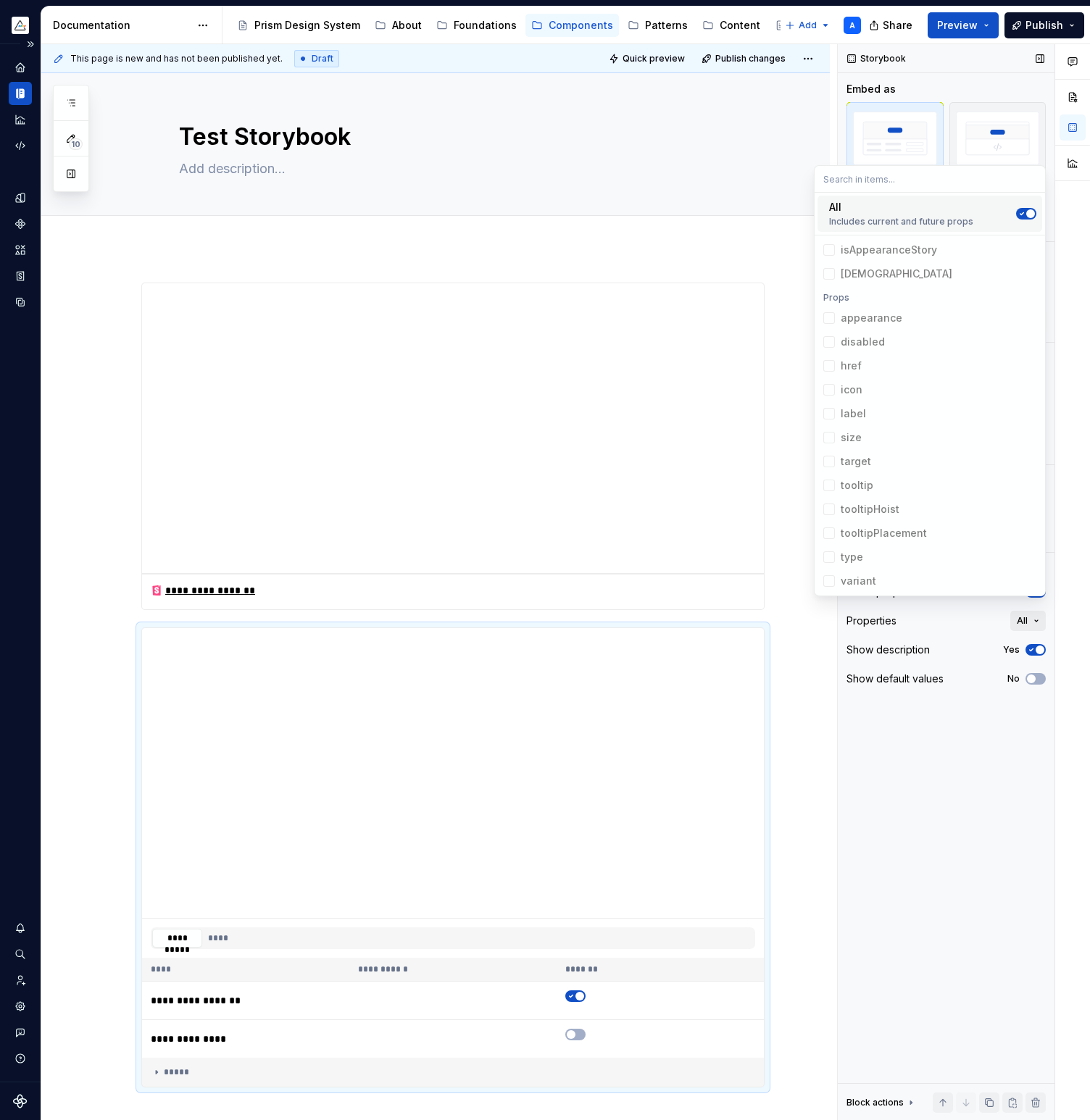
click at [1025, 615] on span "All" at bounding box center [1021, 620] width 11 height 11
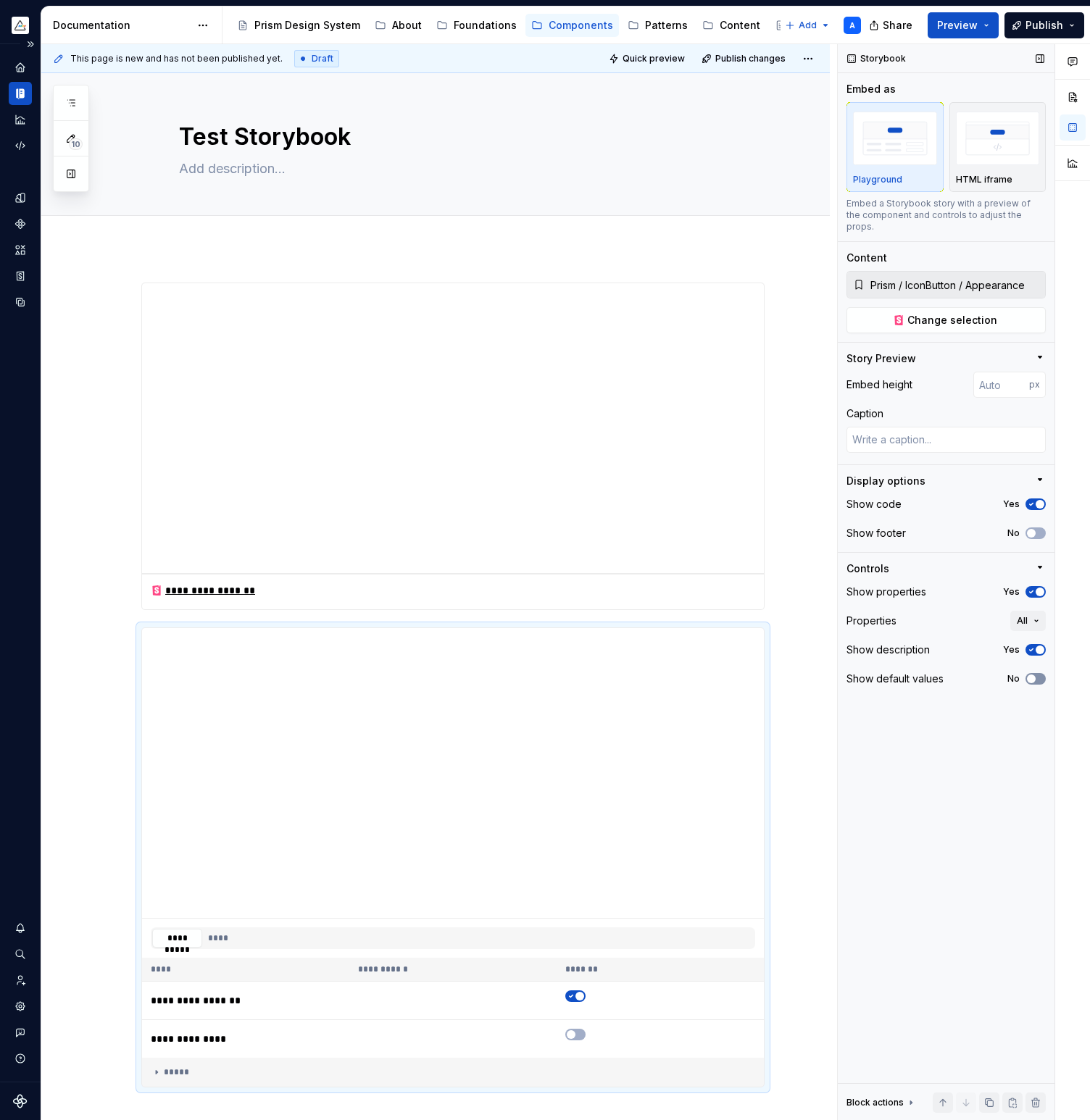
click at [1036, 674] on icon "button" at bounding box center [1030, 679] width 11 height 9
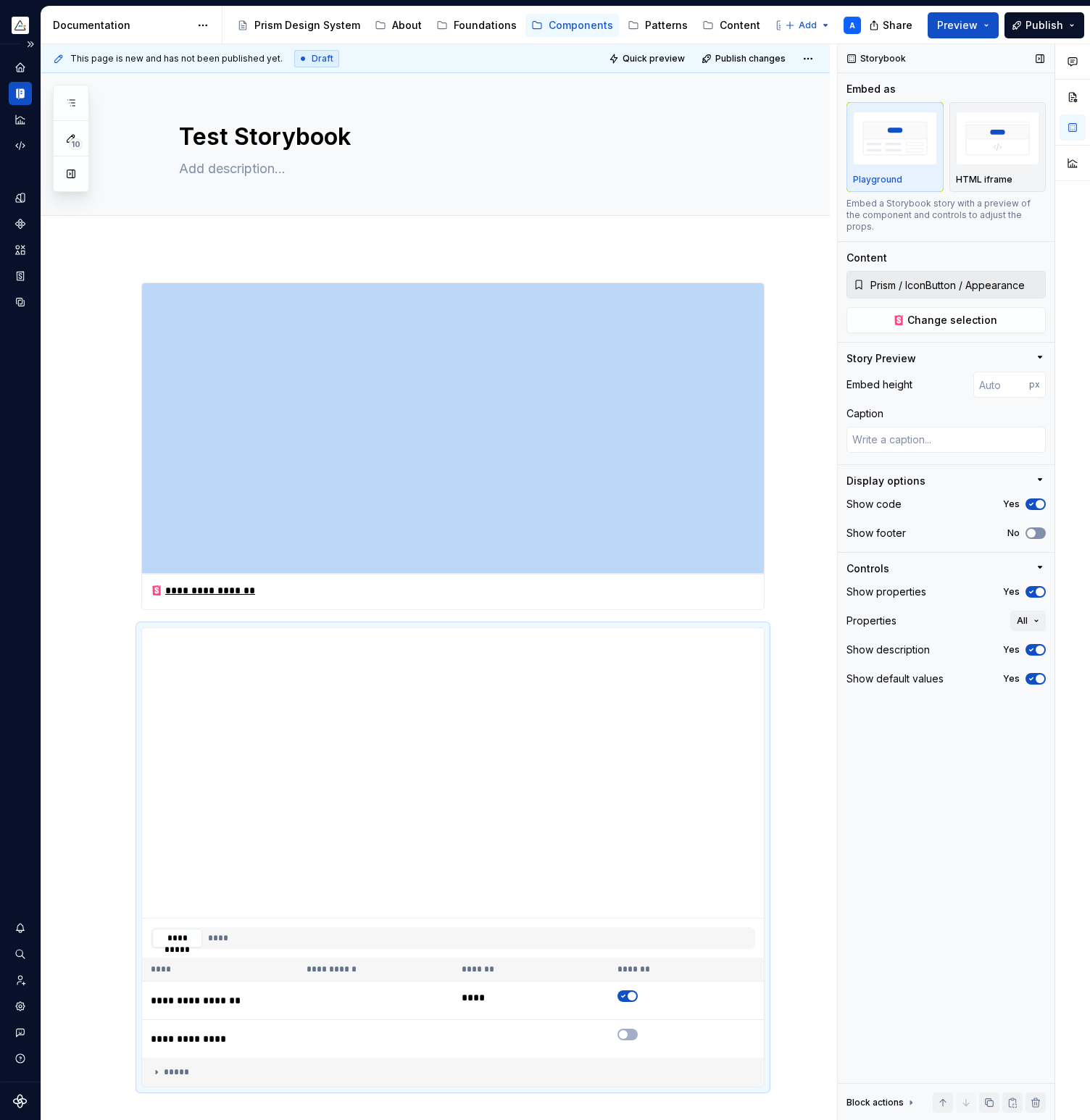
click at [1035, 529] on icon "button" at bounding box center [1030, 533] width 11 height 9
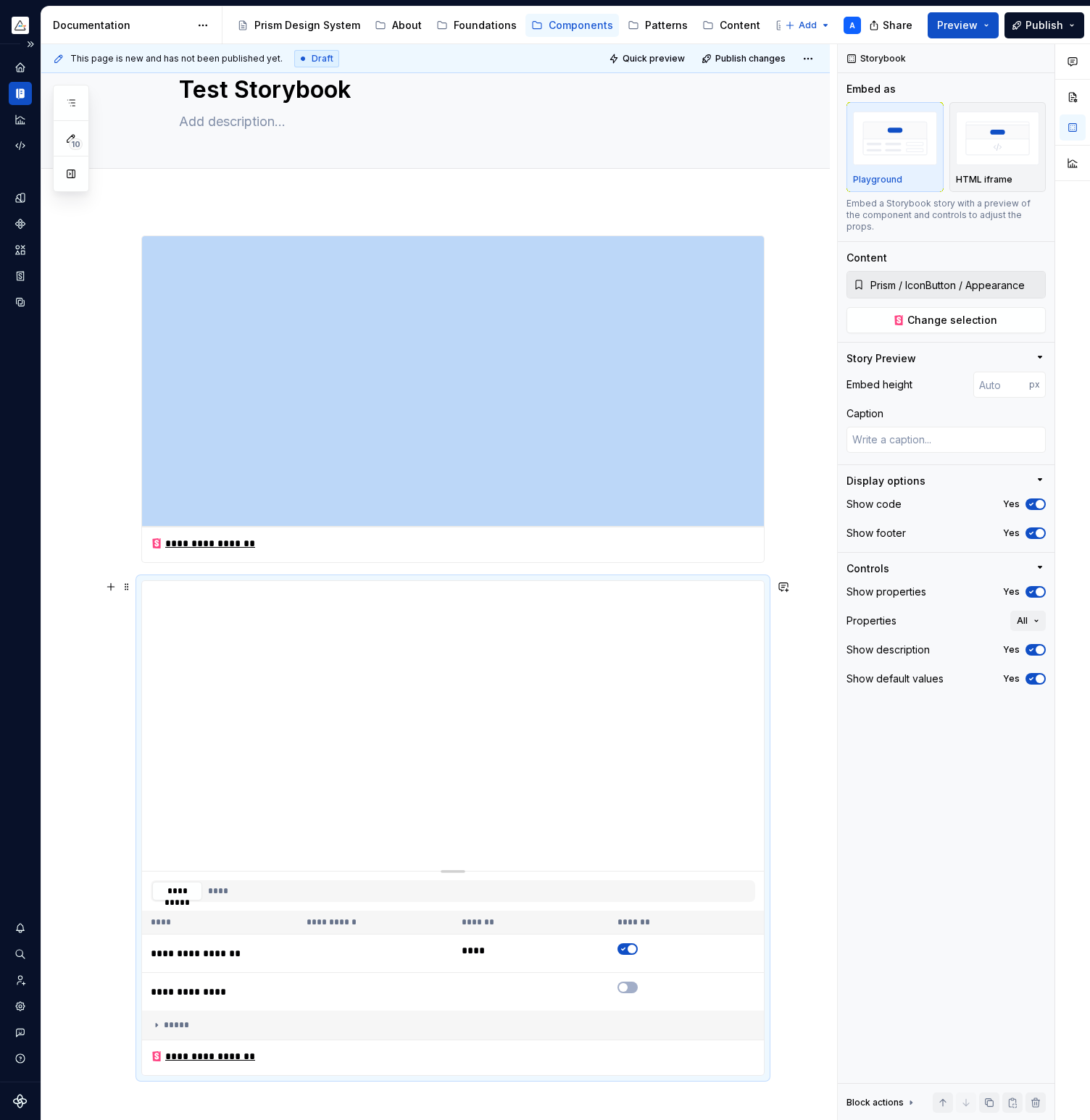
scroll to position [56, 0]
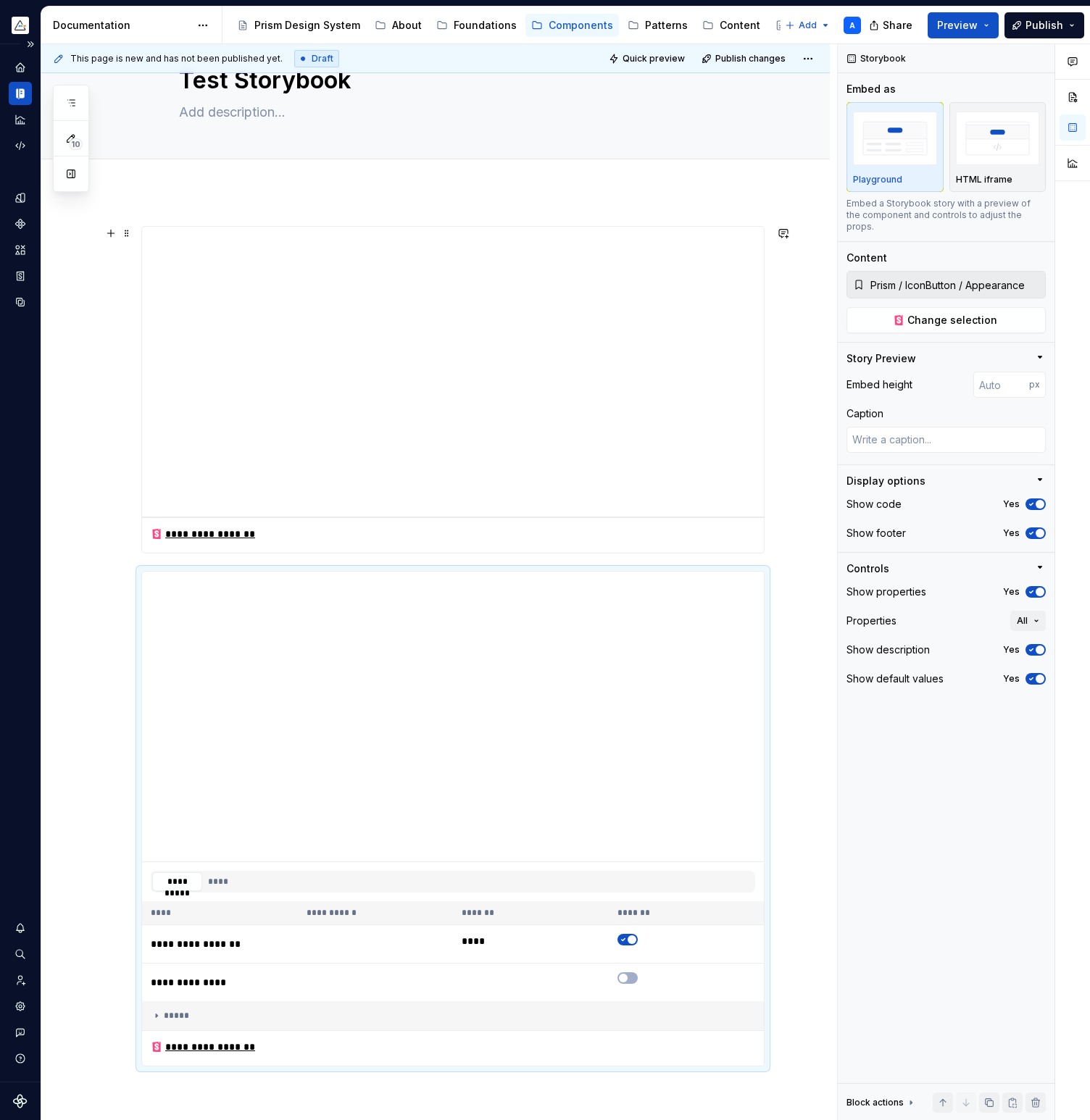
click at [787, 467] on div "**********" at bounding box center [435, 805] width 788 height 1228
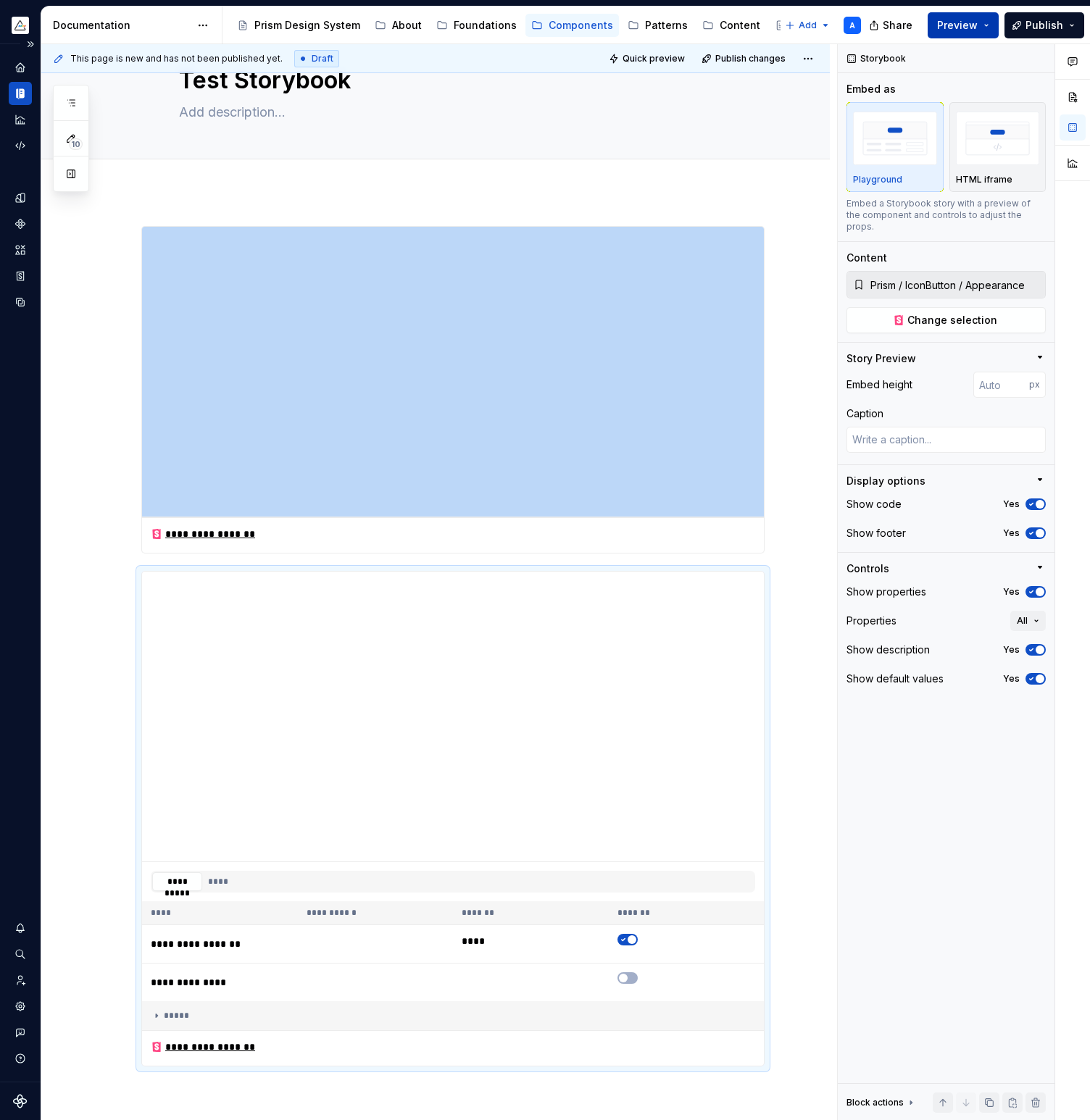
click at [983, 26] on button "Preview" at bounding box center [963, 25] width 71 height 26
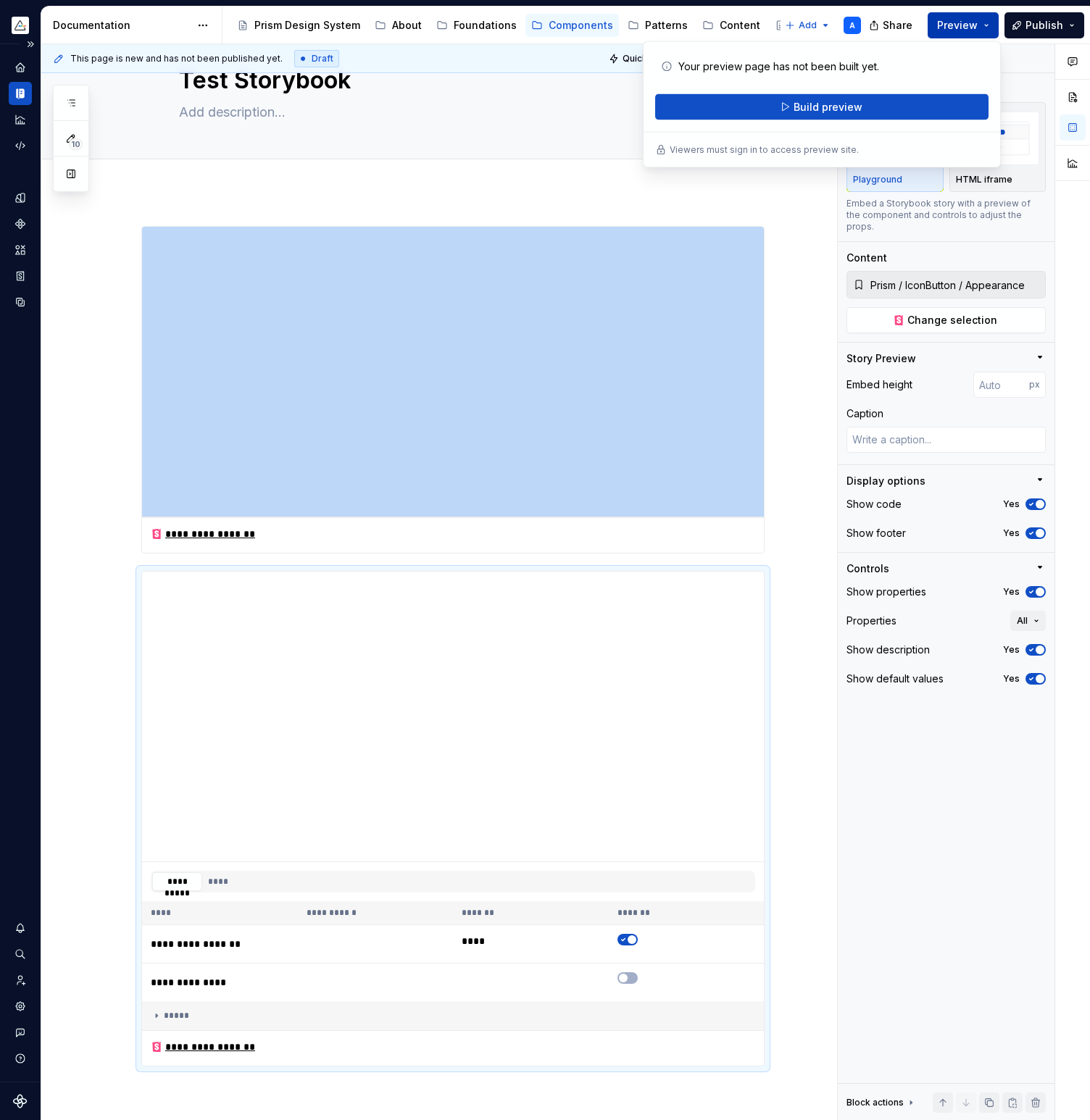
click at [983, 26] on button "Preview" at bounding box center [963, 25] width 71 height 26
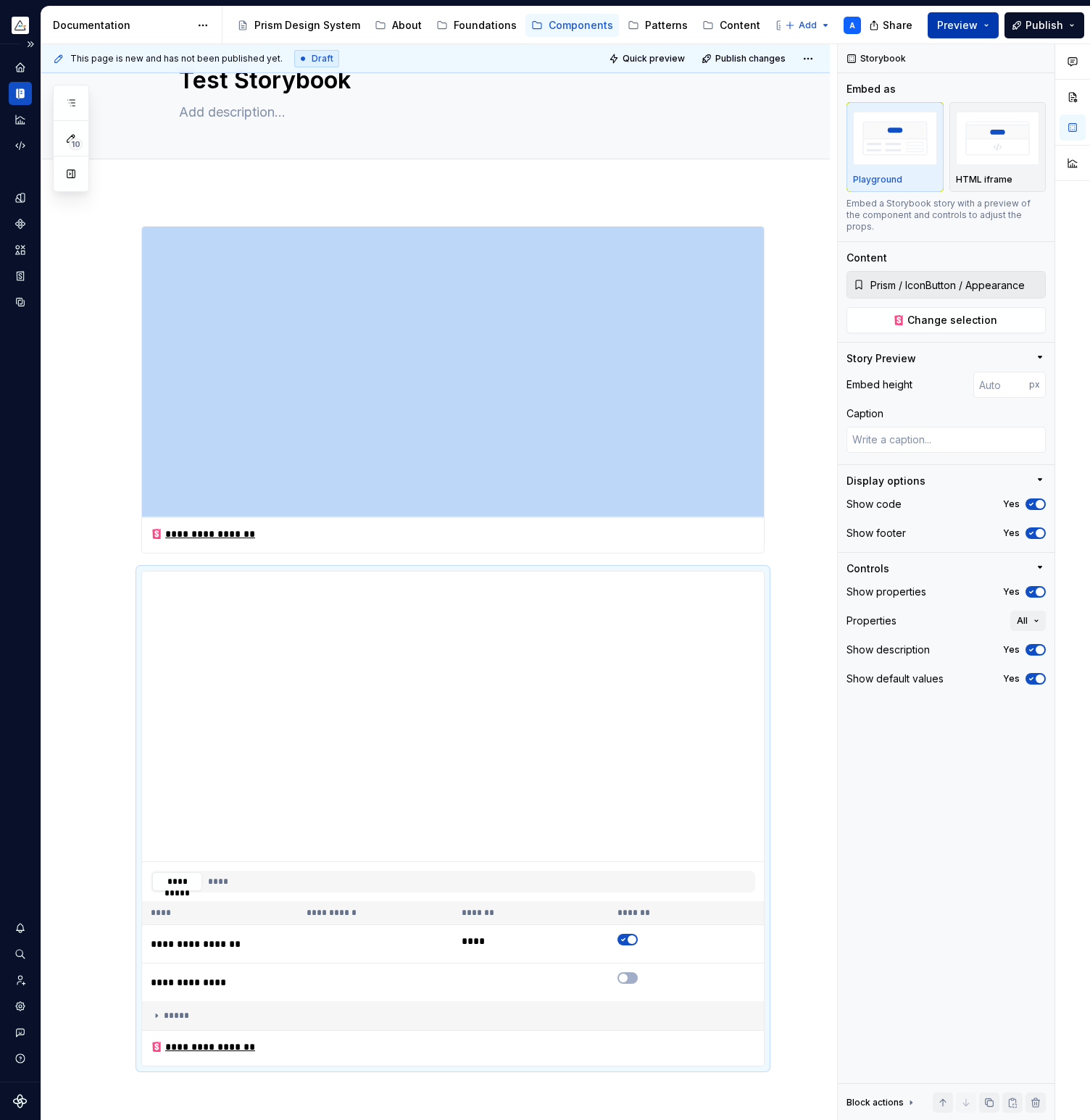
click at [971, 24] on span "Preview" at bounding box center [956, 25] width 41 height 15
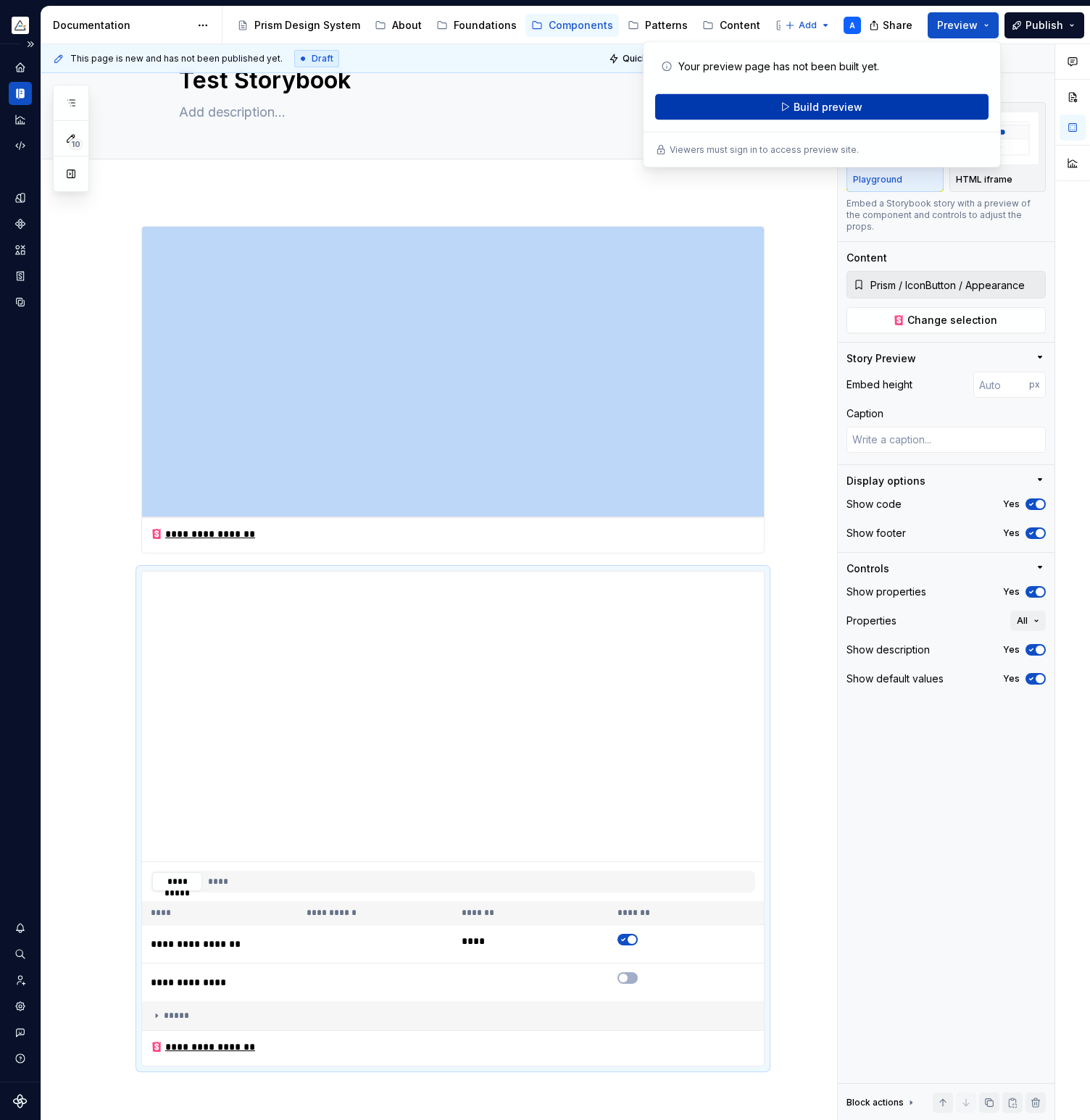
click at [876, 101] on button "Build preview" at bounding box center [821, 107] width 333 height 26
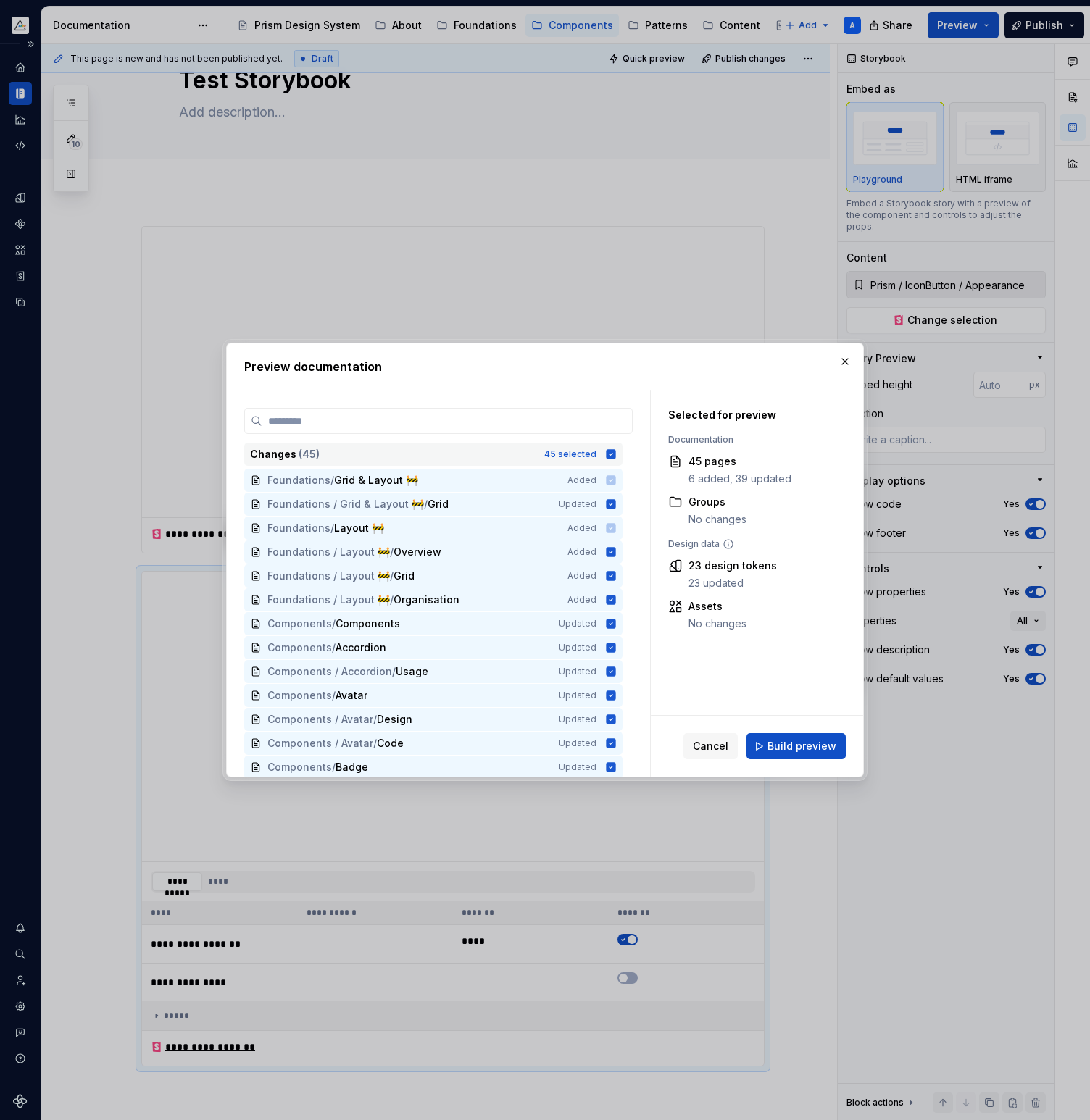
click at [616, 453] on icon at bounding box center [610, 453] width 10 height 10
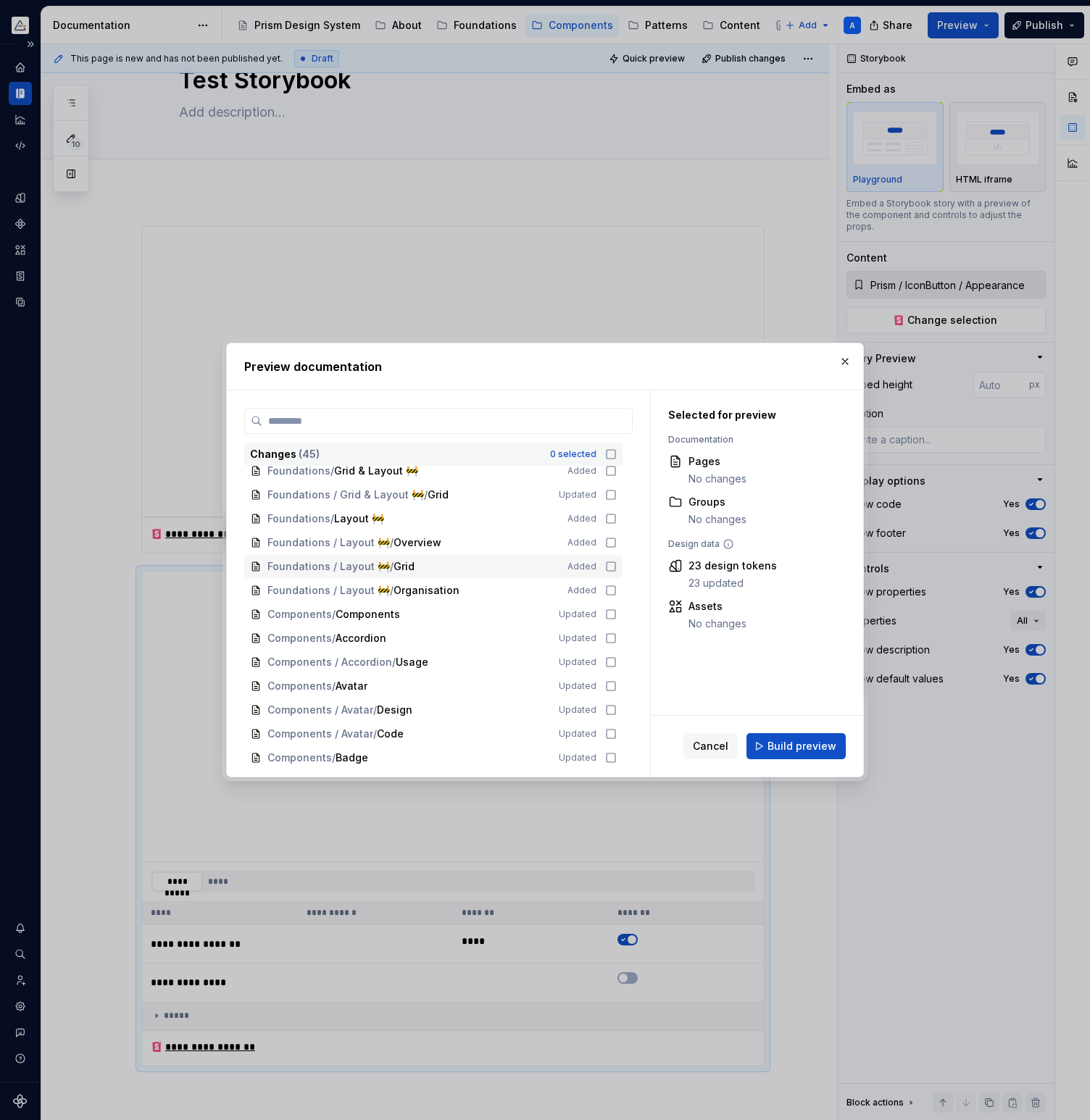
scroll to position [768, 0]
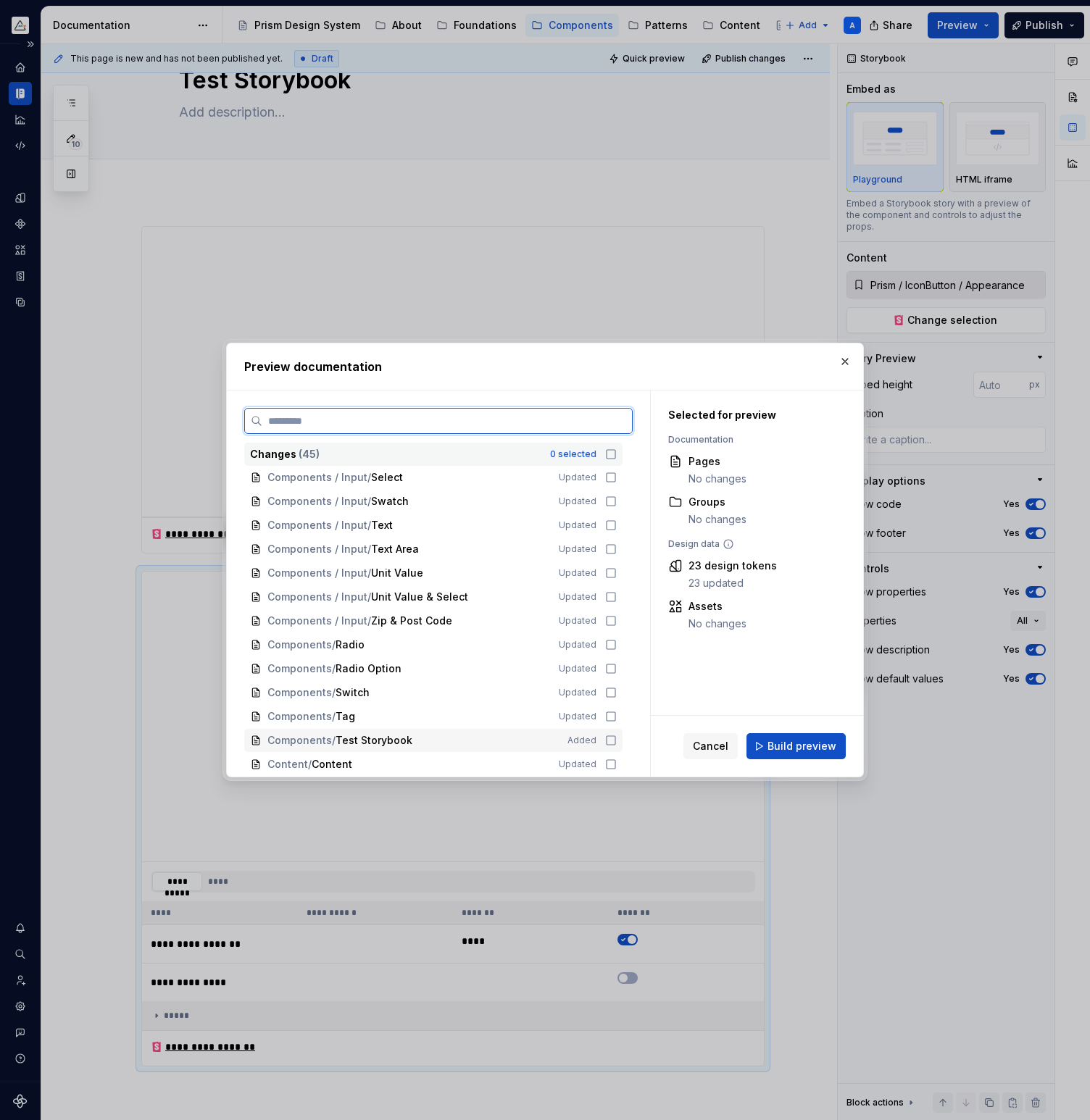
click at [617, 740] on icon at bounding box center [610, 739] width 11 height 11
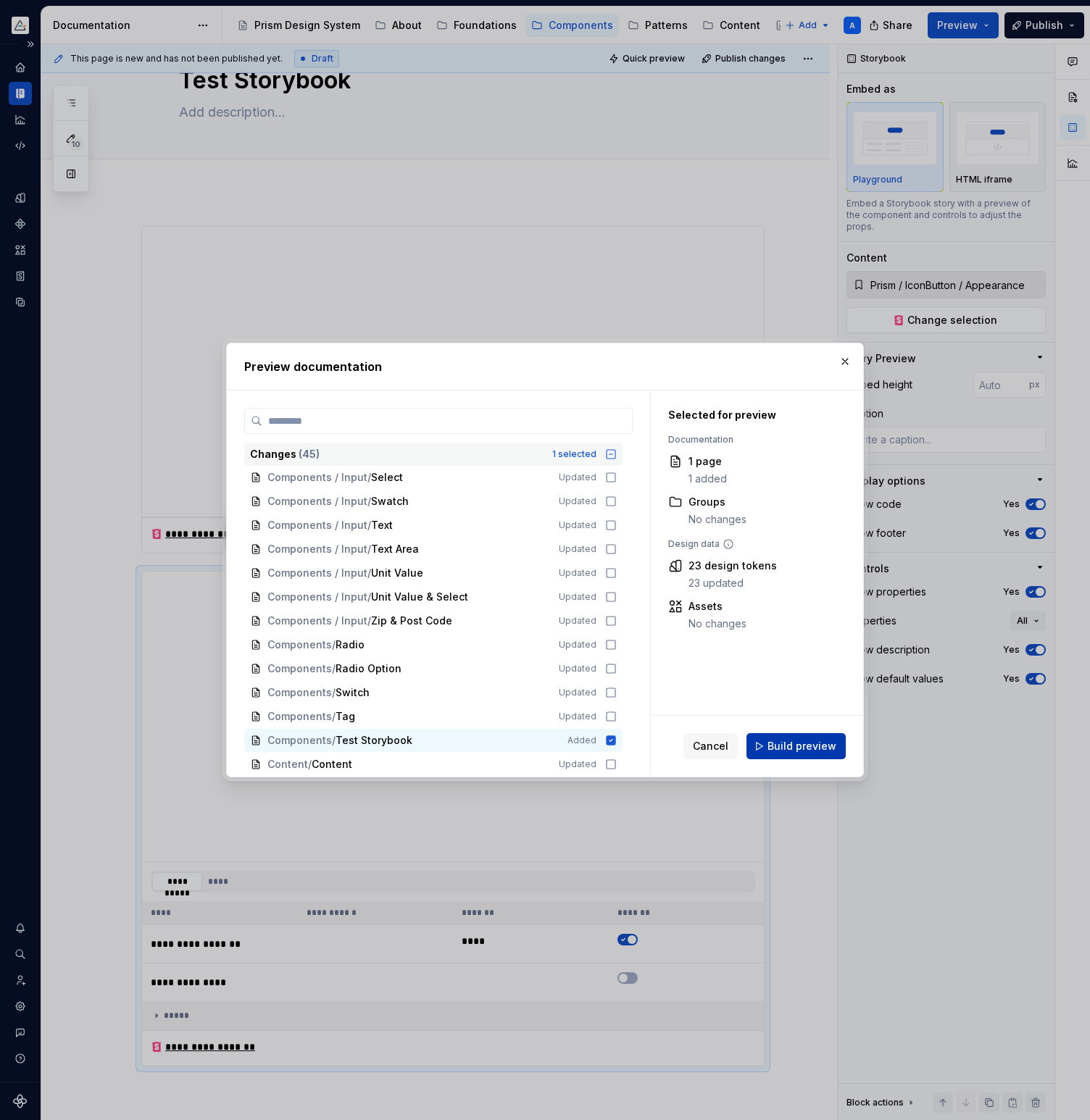
click at [790, 751] on span "Build preview" at bounding box center [801, 746] width 69 height 15
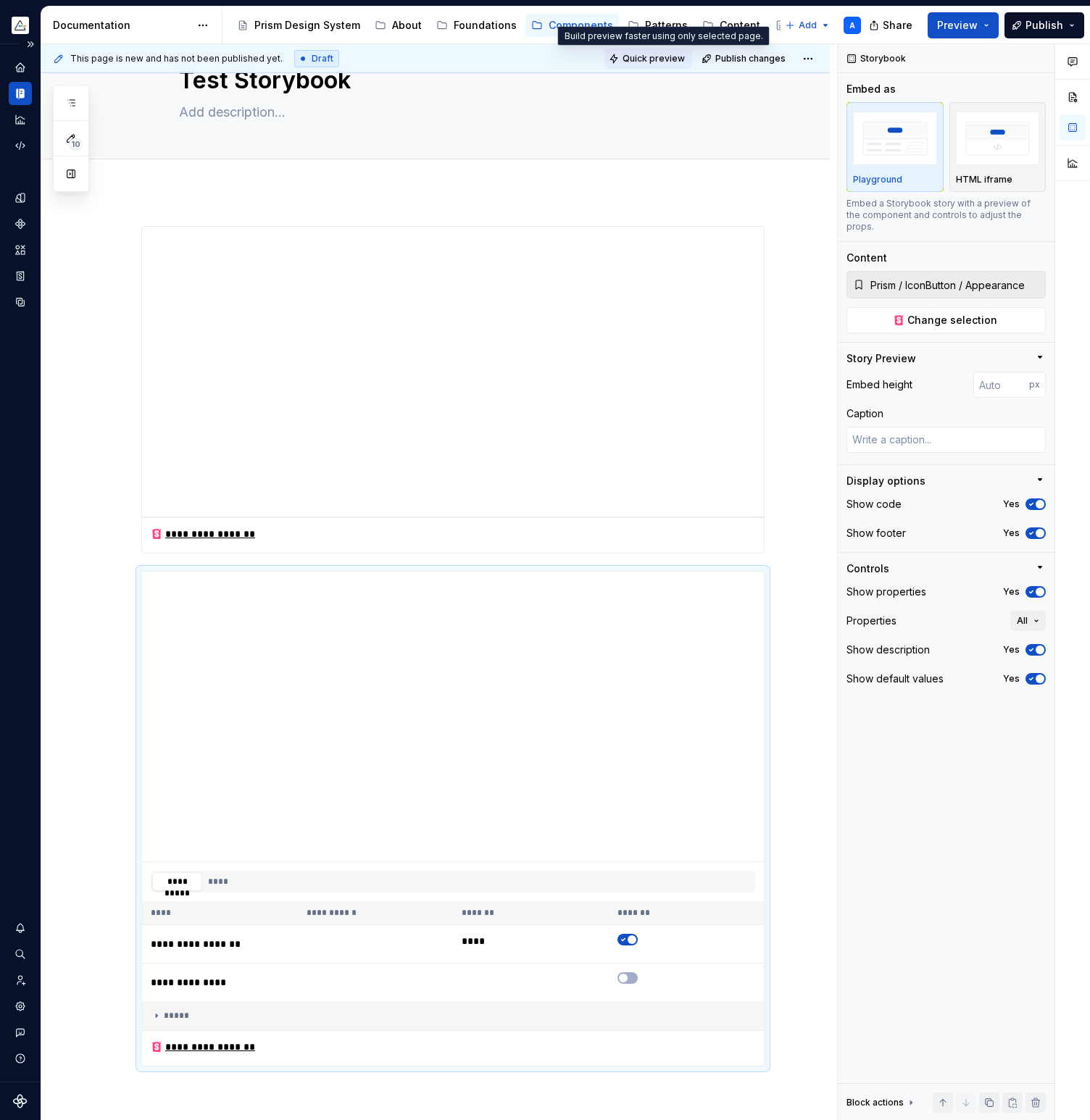
click at [672, 54] on span "Quick preview" at bounding box center [654, 58] width 62 height 11
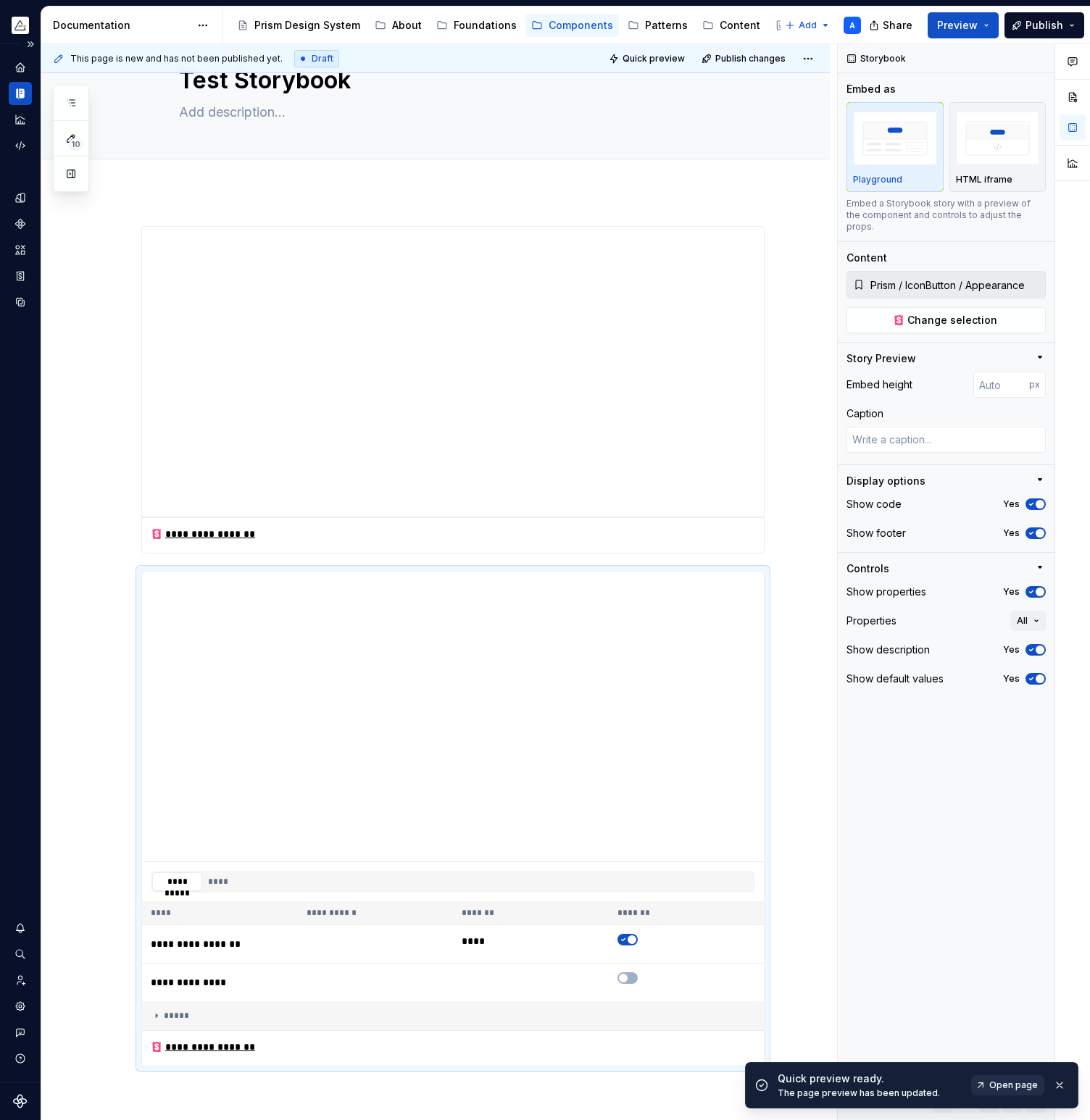
click at [1017, 1086] on span "Open page" at bounding box center [1014, 1084] width 49 height 11
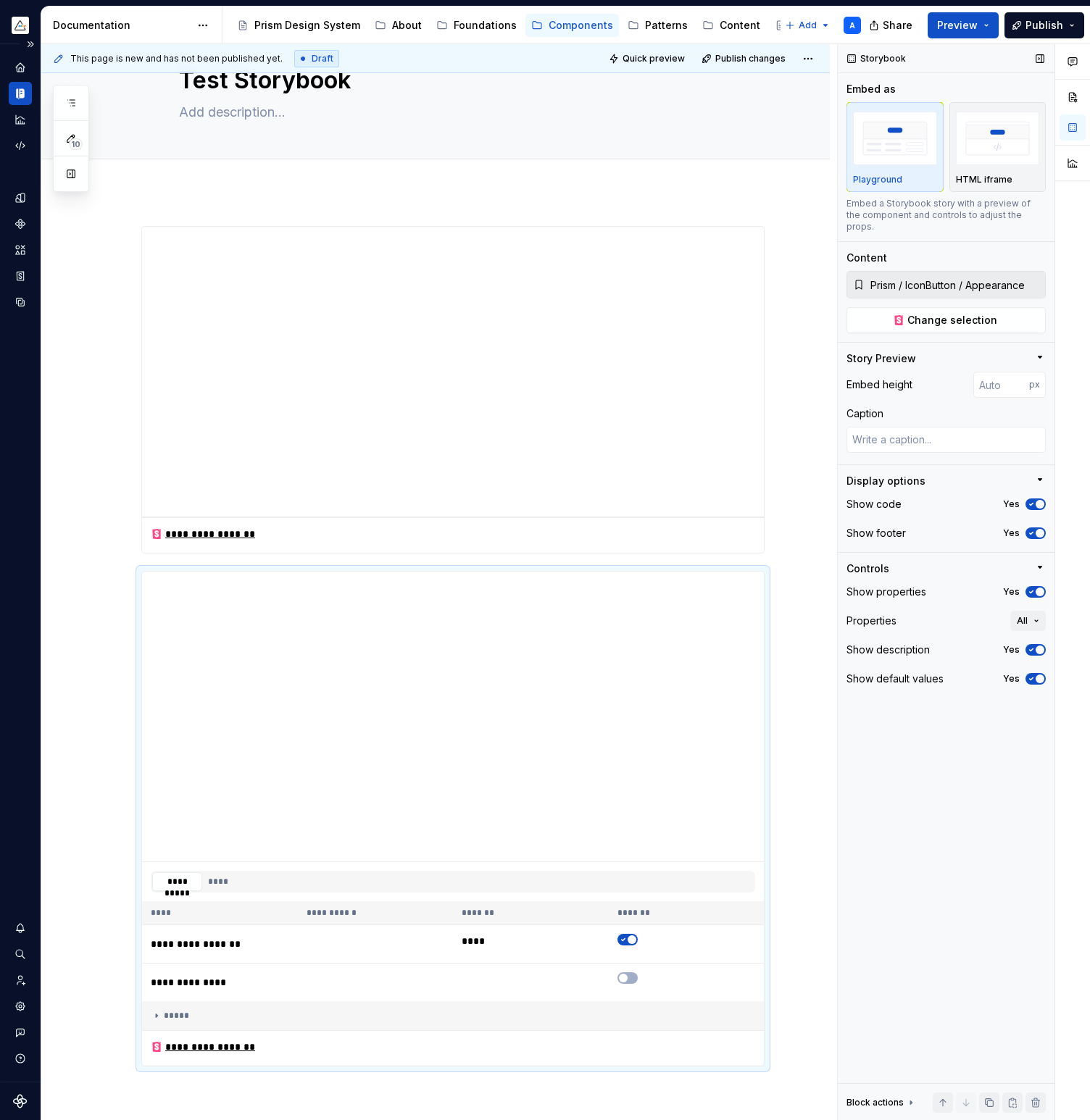
click at [1035, 588] on icon "button" at bounding box center [1030, 592] width 11 height 9
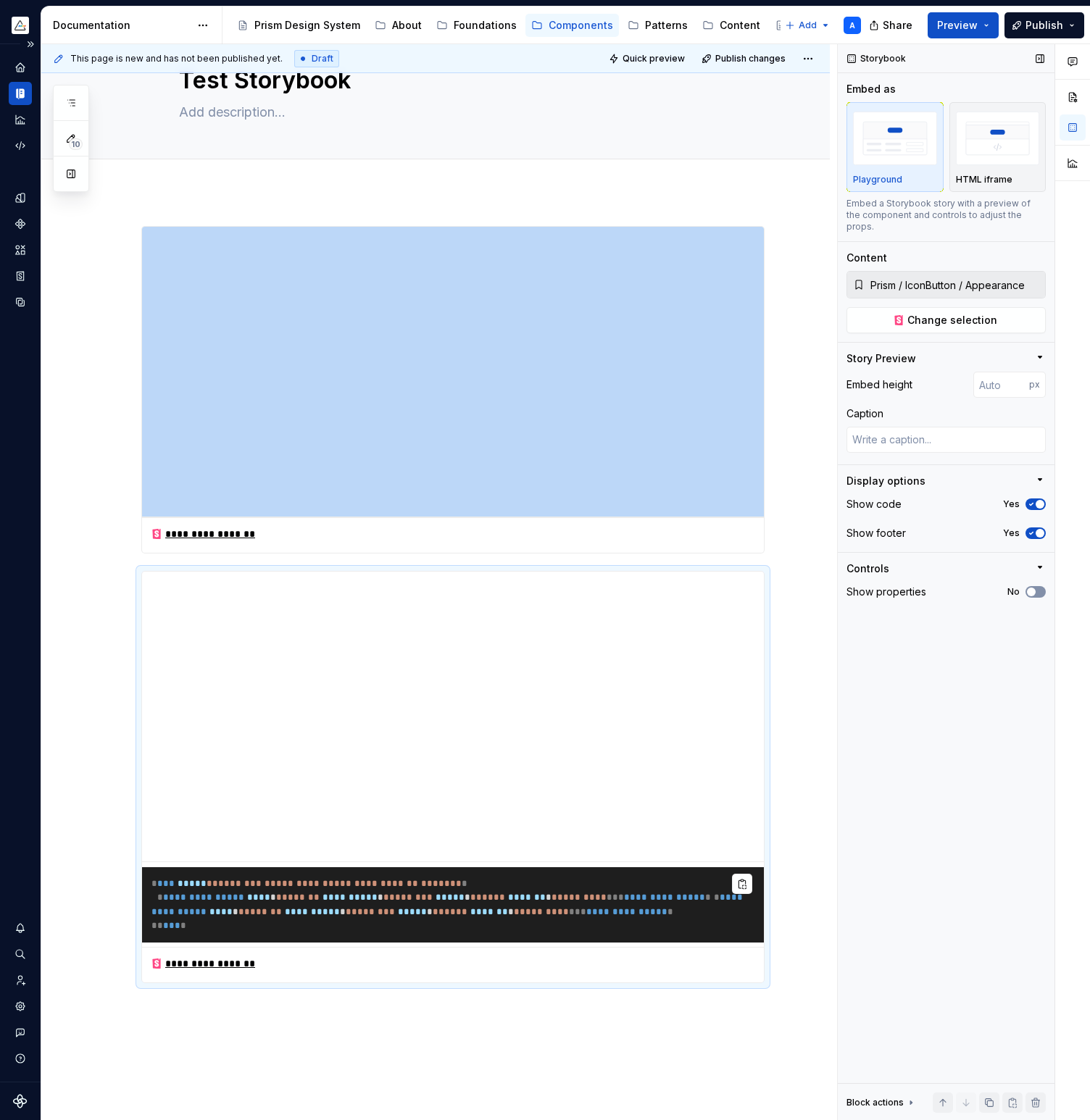
click at [1035, 588] on span "button" at bounding box center [1031, 592] width 9 height 9
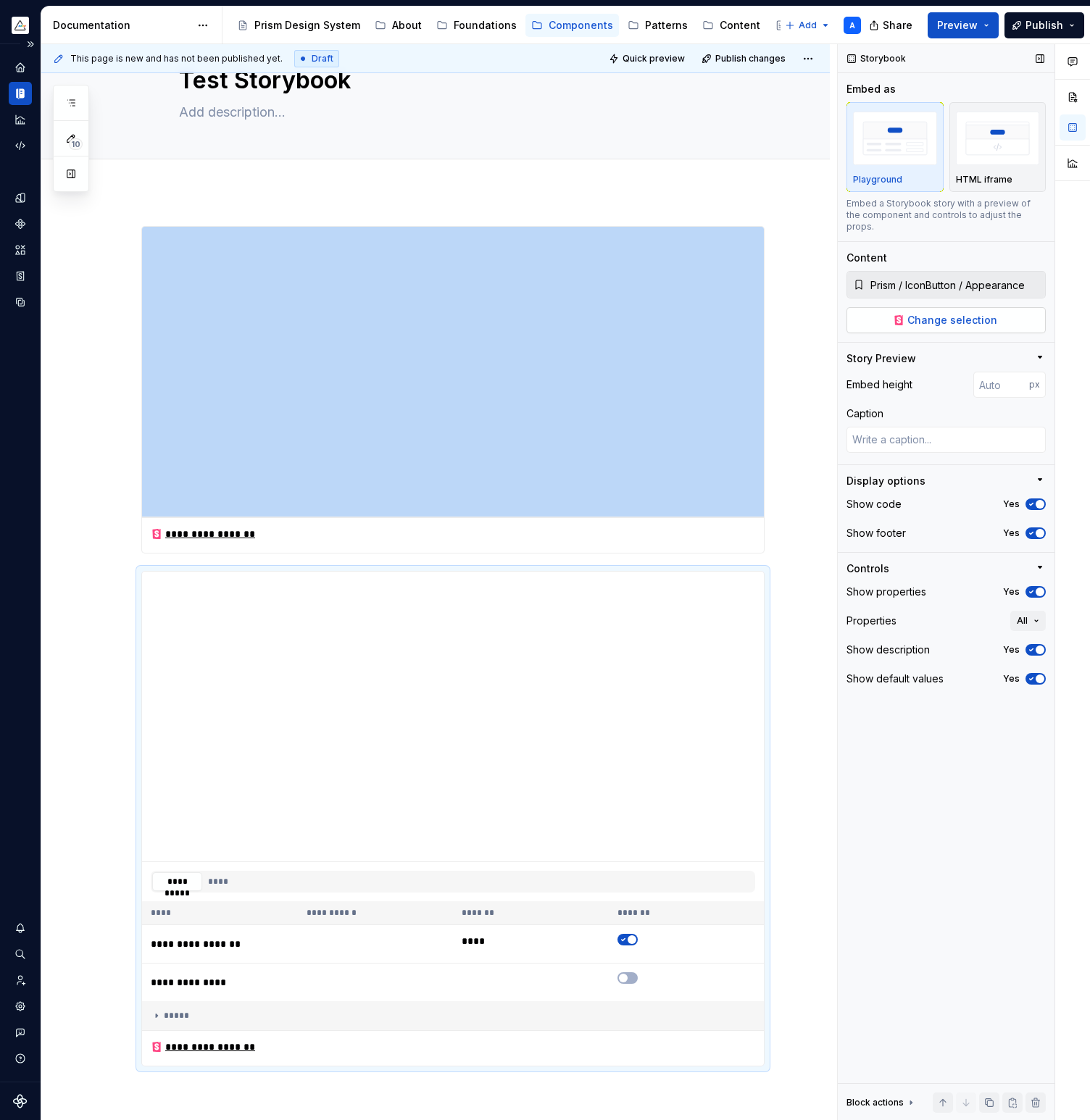
click at [963, 313] on span "Change selection" at bounding box center [952, 320] width 90 height 15
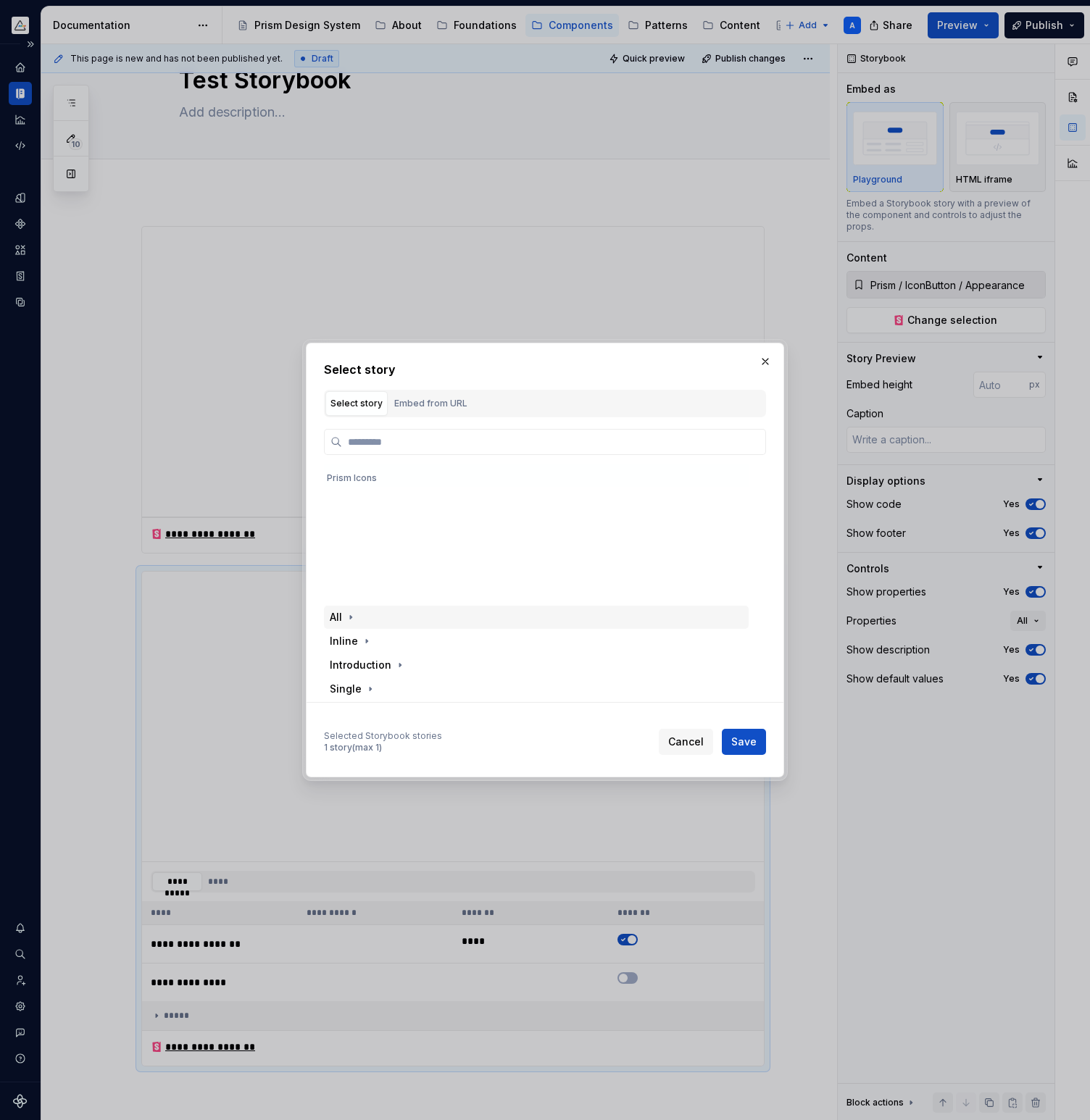
scroll to position [145, 0]
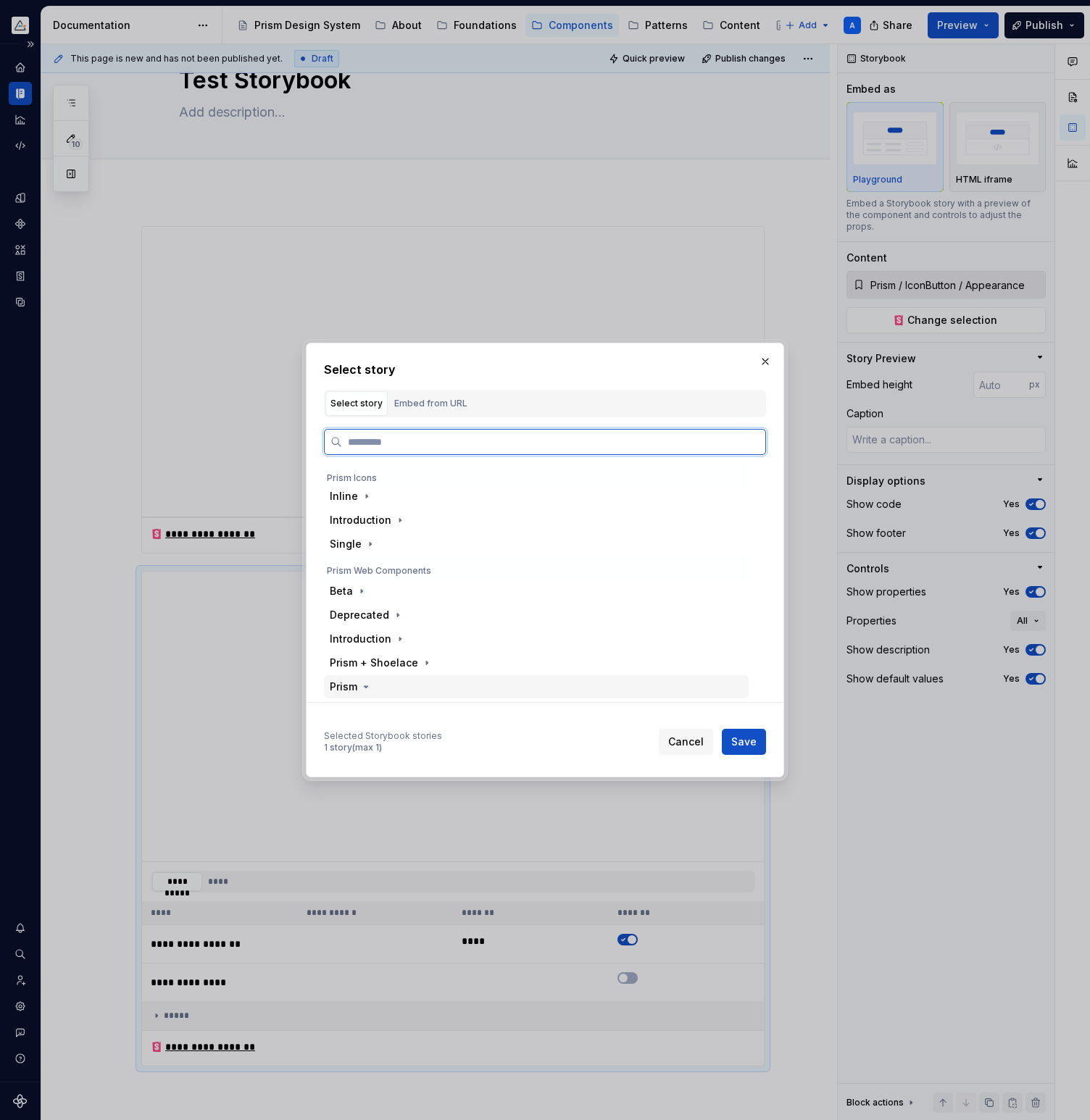
click at [417, 682] on div "Prism" at bounding box center [537, 687] width 425 height 23
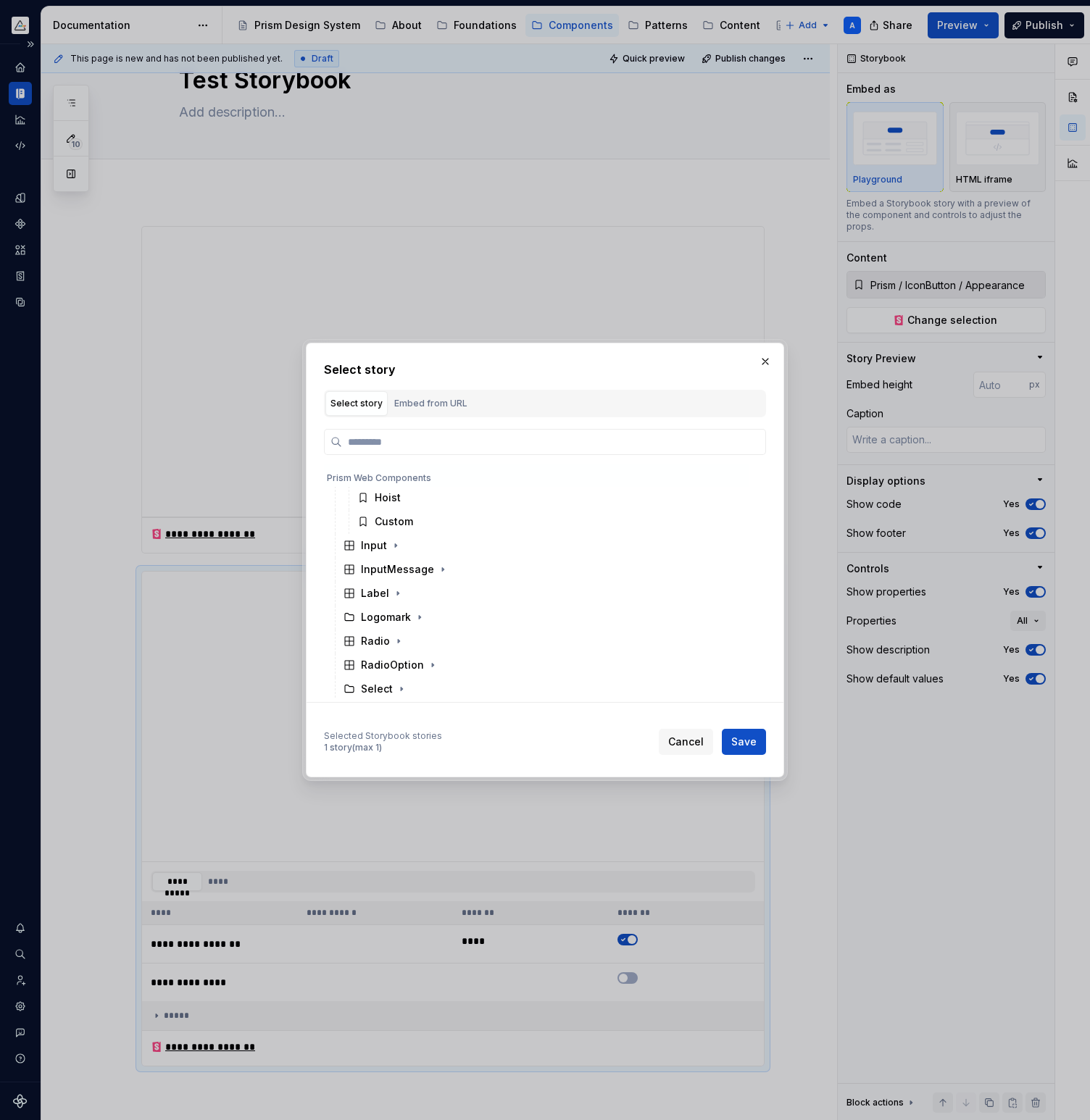
scroll to position [724, 0]
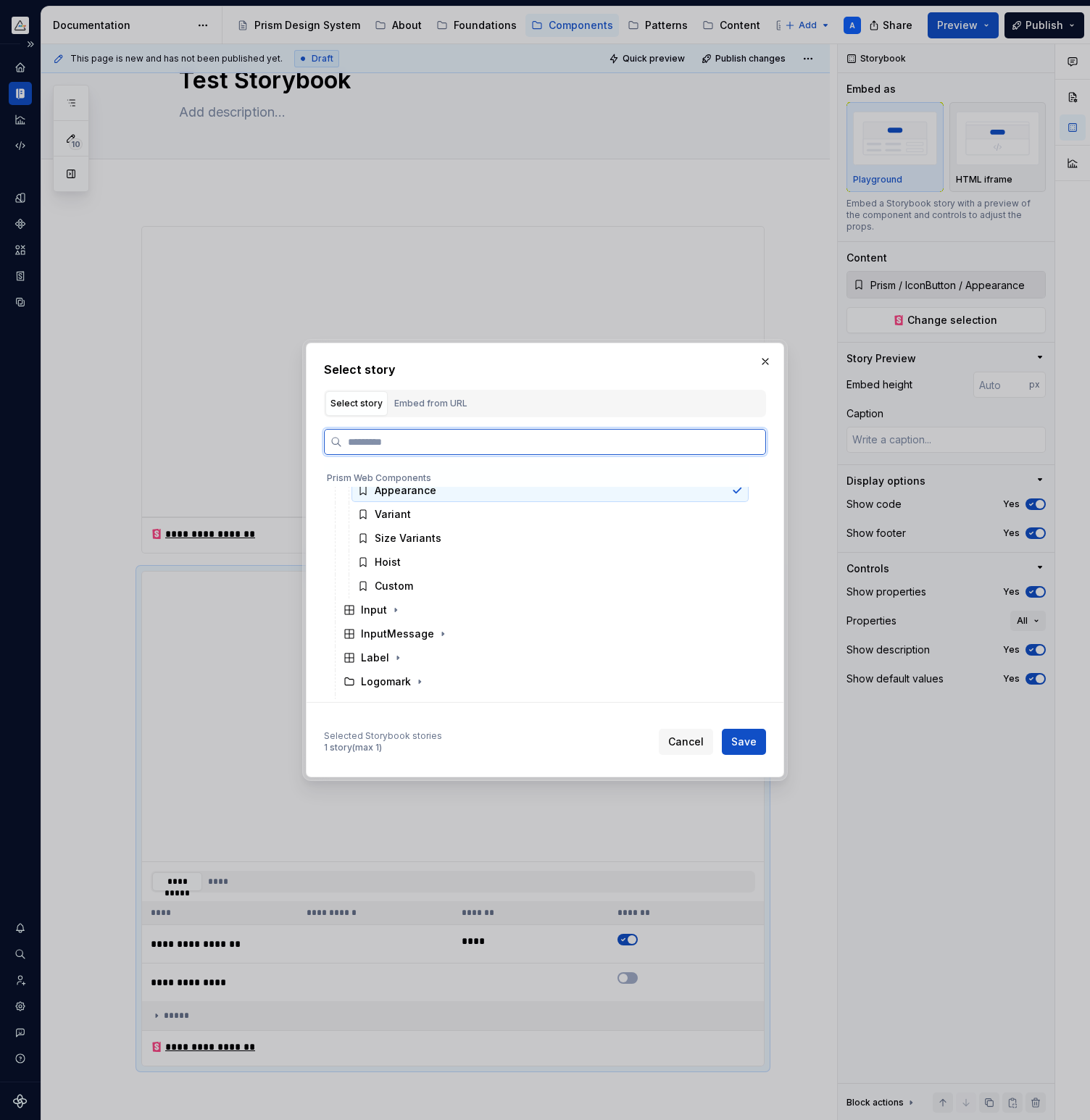
click at [683, 495] on div "Appearance" at bounding box center [550, 490] width 397 height 23
click at [614, 518] on div "Variant" at bounding box center [550, 514] width 397 height 23
click at [620, 492] on div "Appearance" at bounding box center [550, 490] width 397 height 23
click at [753, 735] on span "Save" at bounding box center [743, 741] width 25 height 15
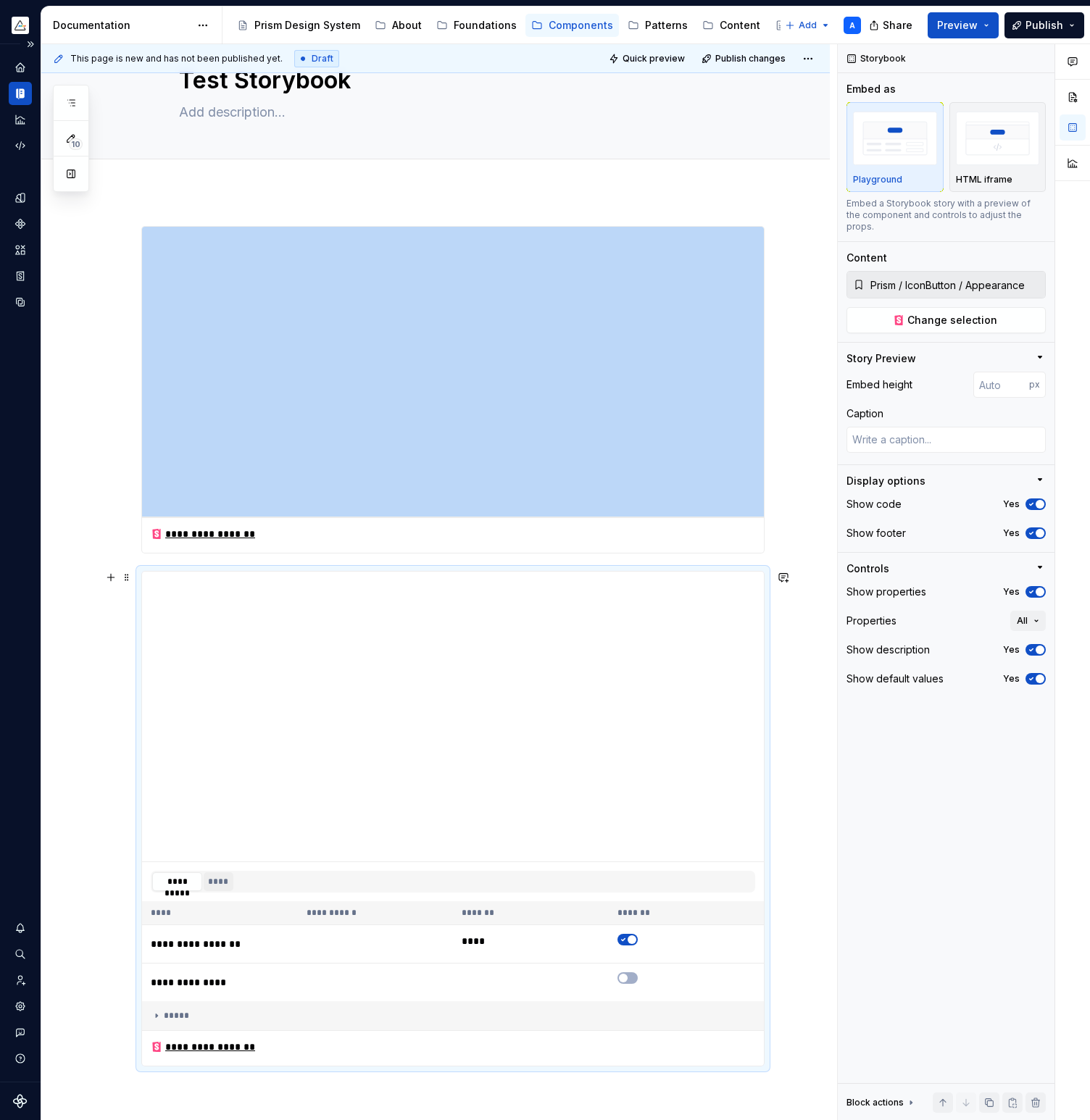
click at [227, 879] on button "****" at bounding box center [219, 882] width 29 height 19
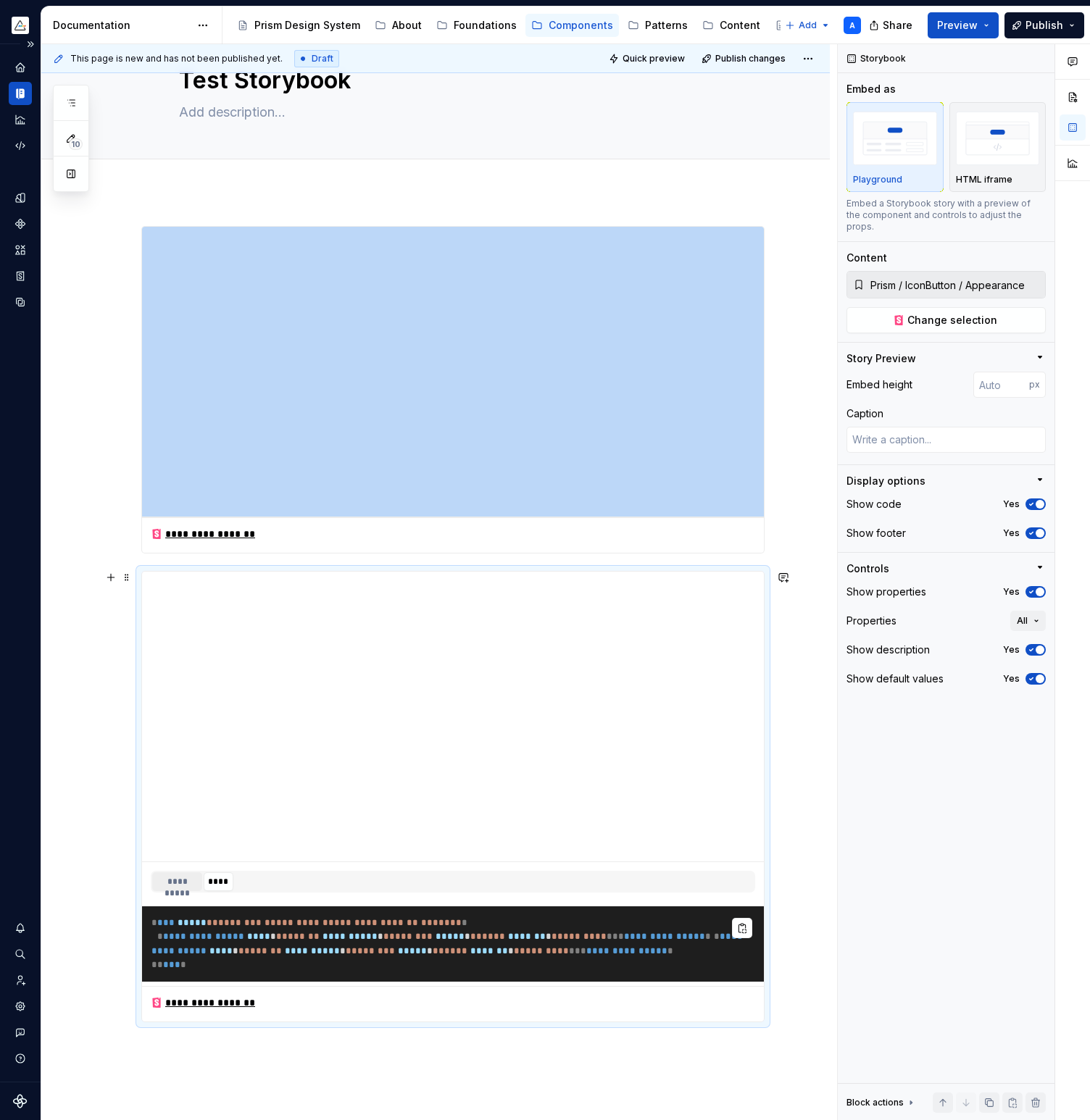
click at [192, 879] on button "**********" at bounding box center [177, 882] width 50 height 19
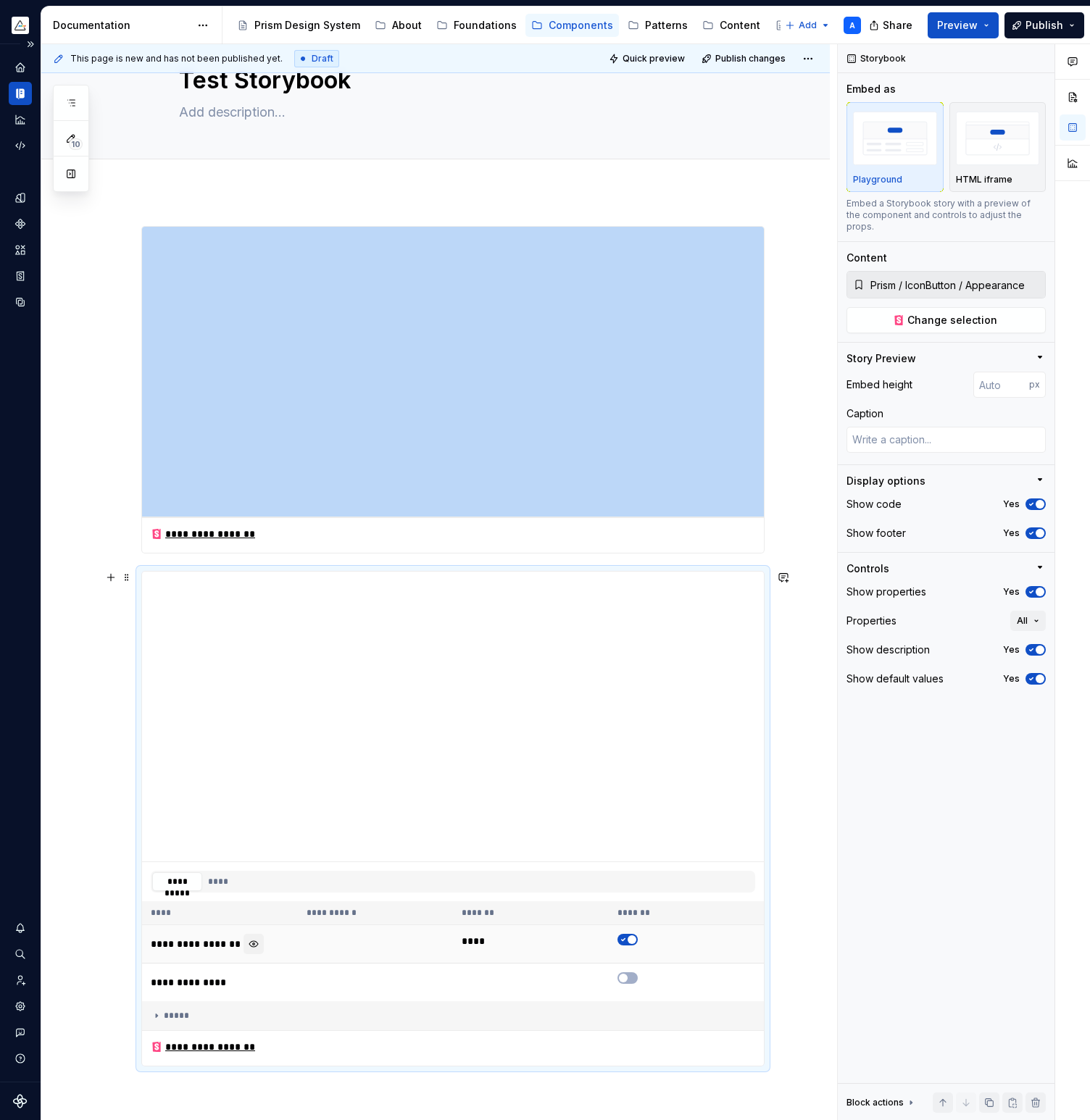
click at [264, 943] on button "button" at bounding box center [253, 943] width 20 height 20
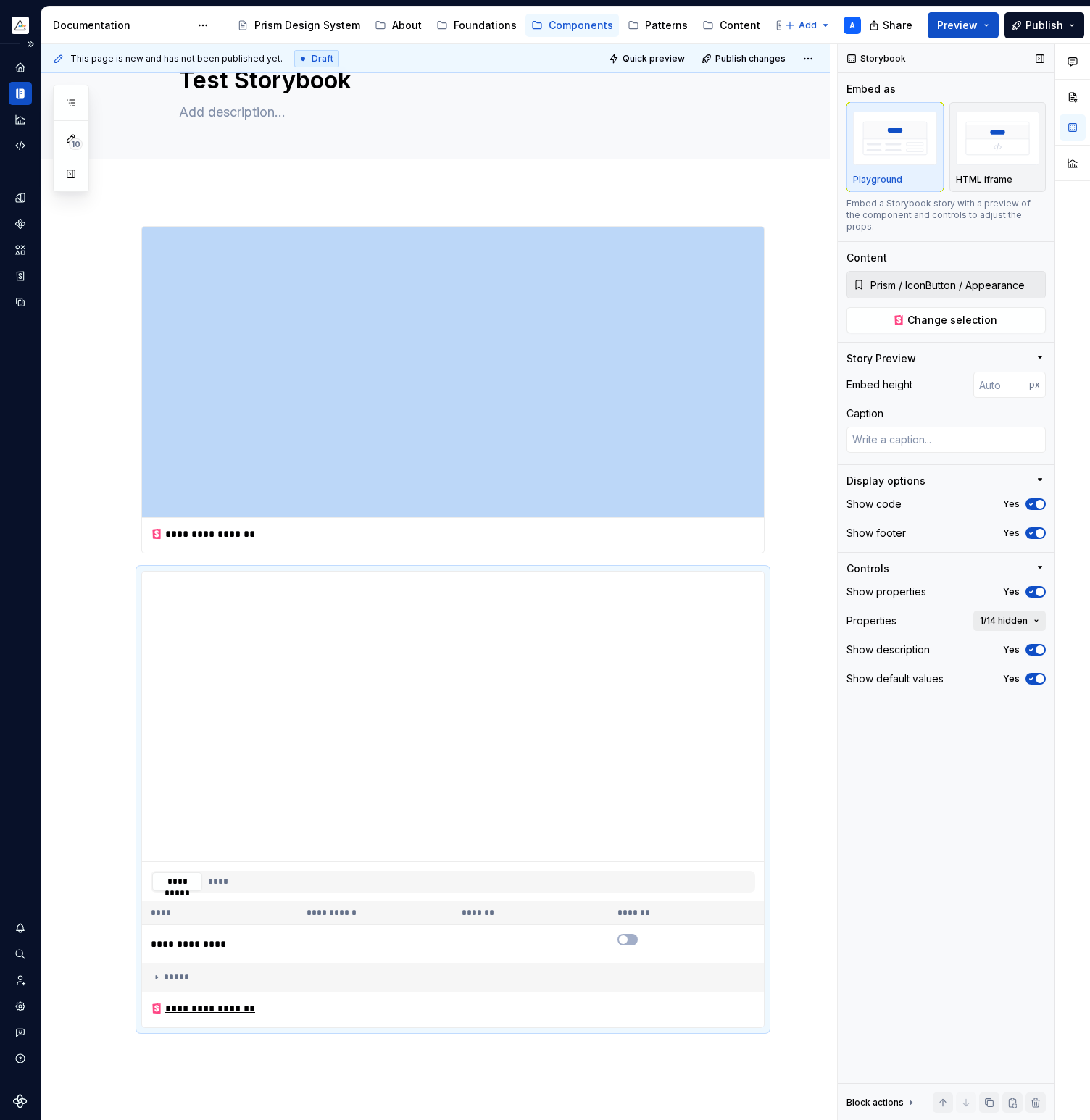
click at [1017, 615] on span "1/14 hidden" at bounding box center [1003, 620] width 48 height 11
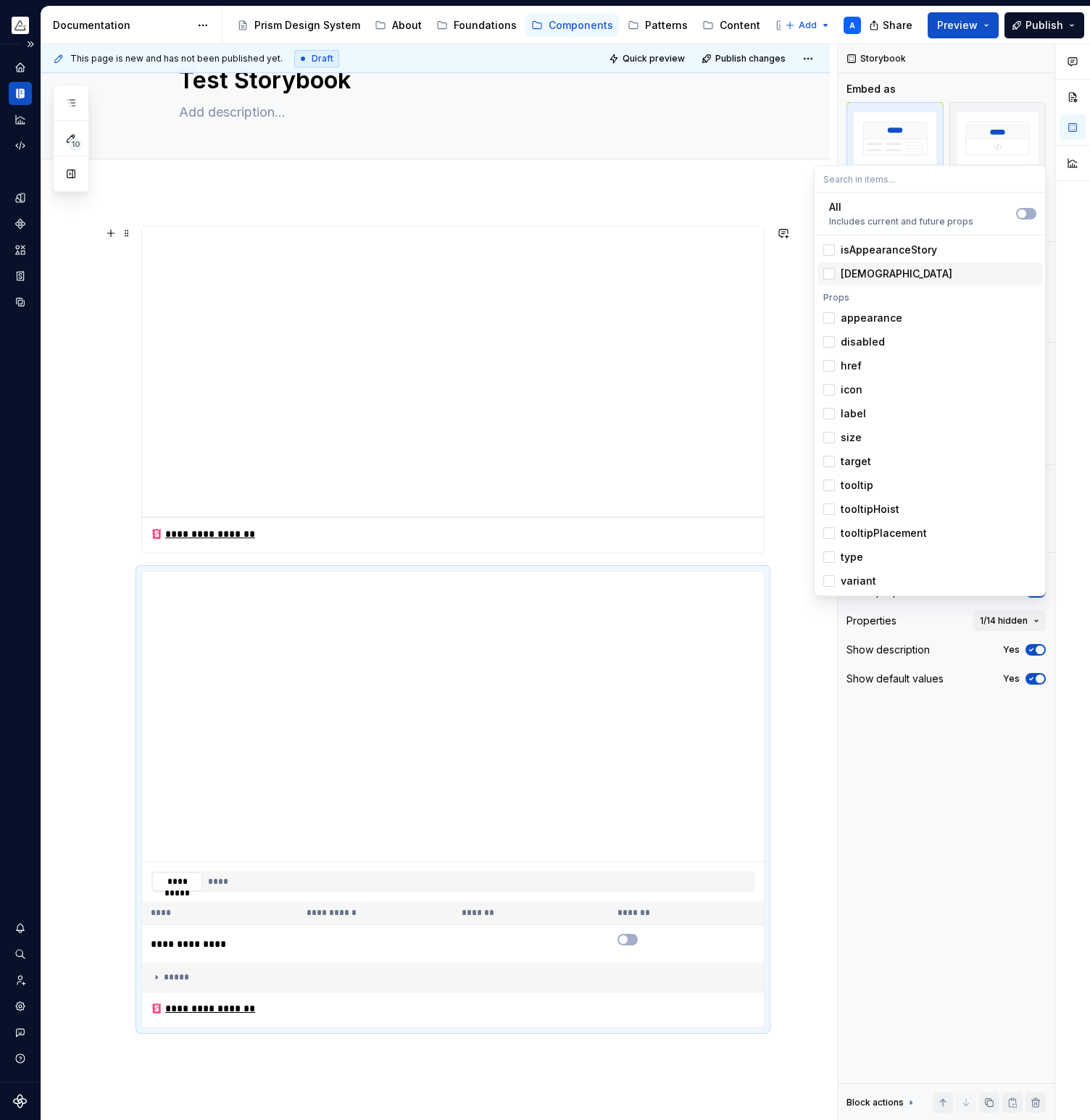
click at [827, 275] on div "Suggestions" at bounding box center [828, 273] width 11 height 11
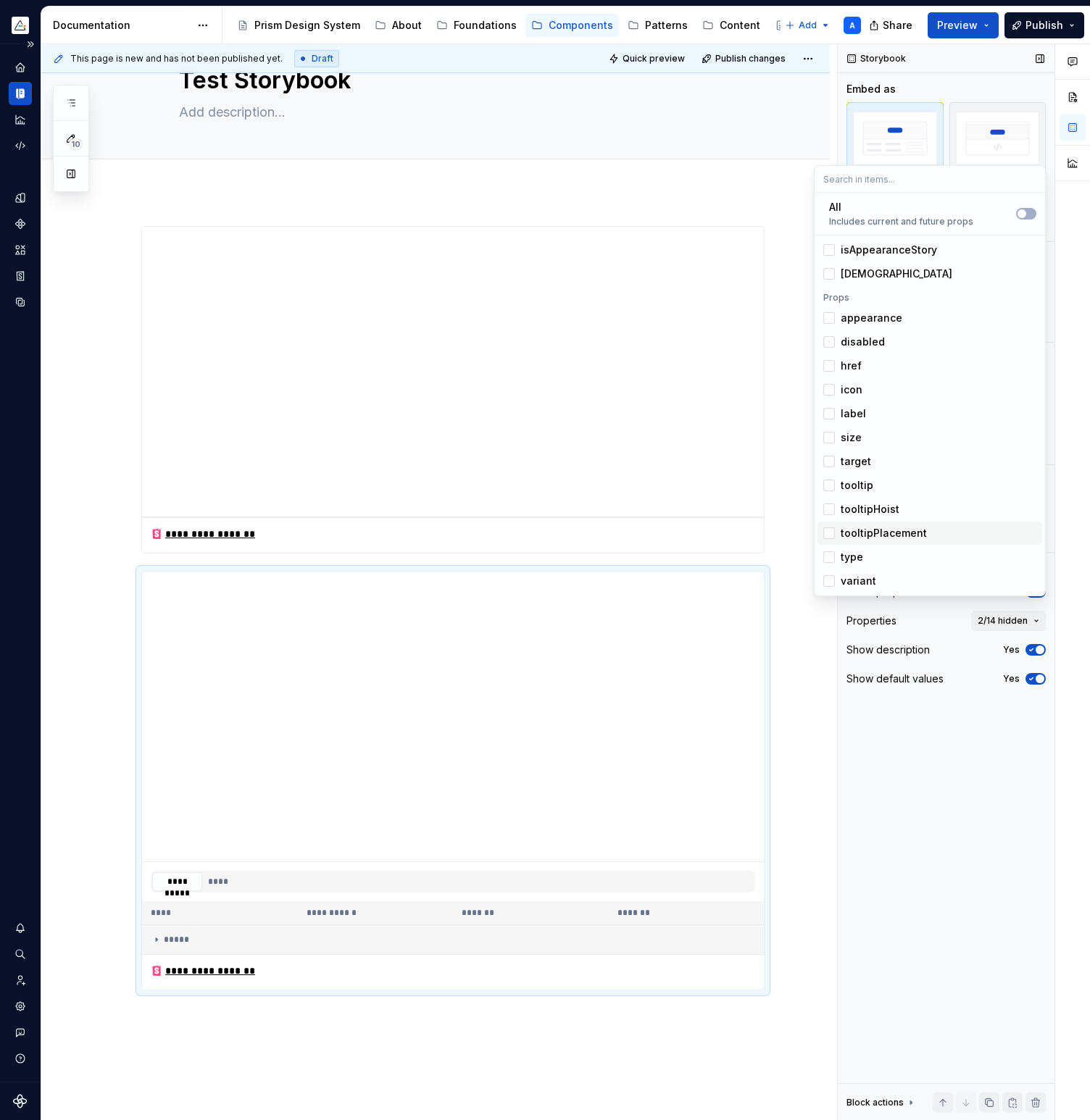
click at [949, 787] on div "Storybook Embed as Playground HTML iframe Embed a Storybook story with a previe…" at bounding box center [946, 583] width 217 height 1077
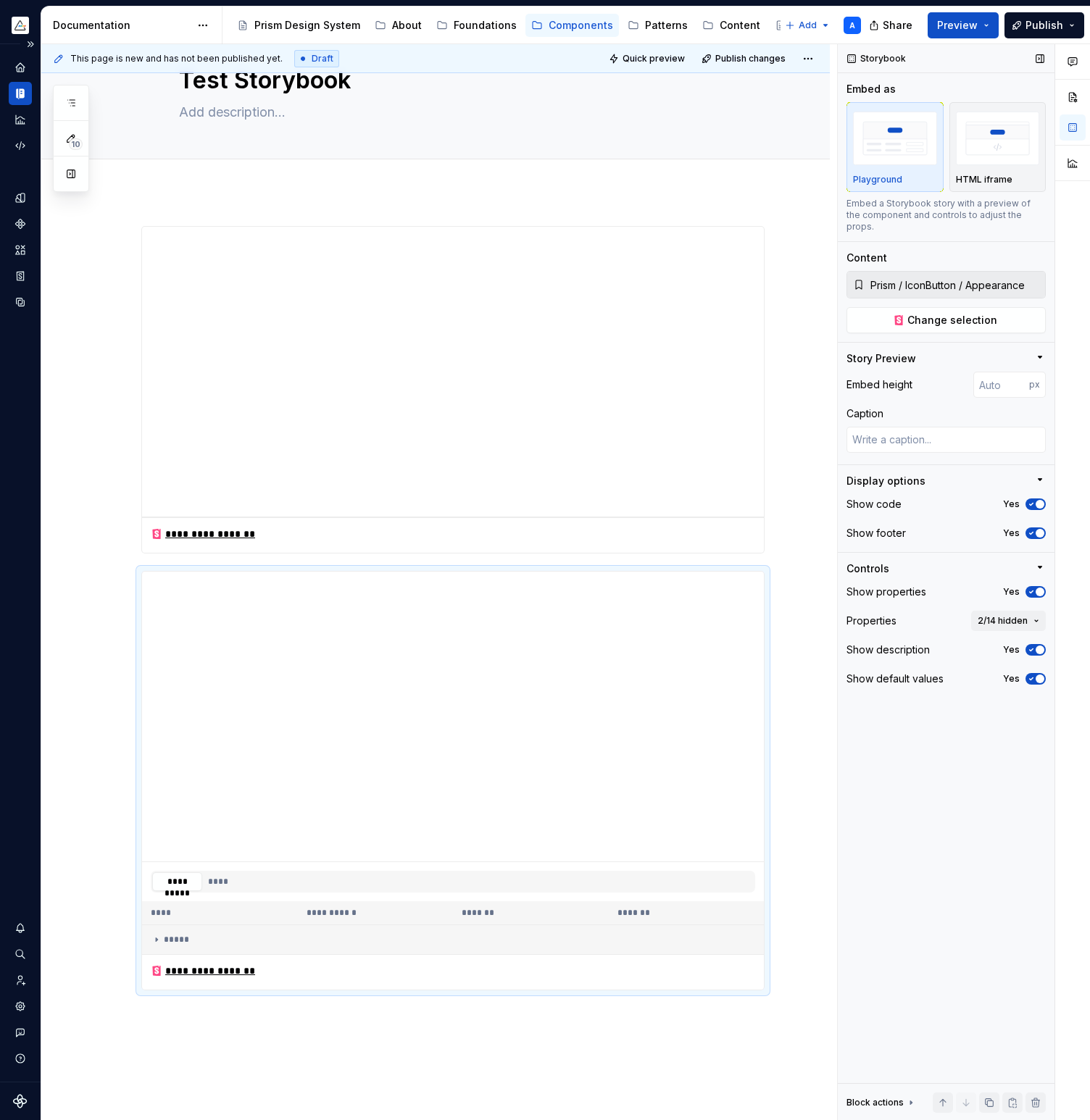
click at [963, 474] on div "Display options" at bounding box center [940, 481] width 187 height 15
click at [963, 474] on div "Display options" at bounding box center [940, 484] width 187 height 20
click at [652, 57] on span "Quick preview" at bounding box center [654, 58] width 62 height 11
type textarea "*"
click at [994, 377] on input "number" at bounding box center [1001, 385] width 55 height 26
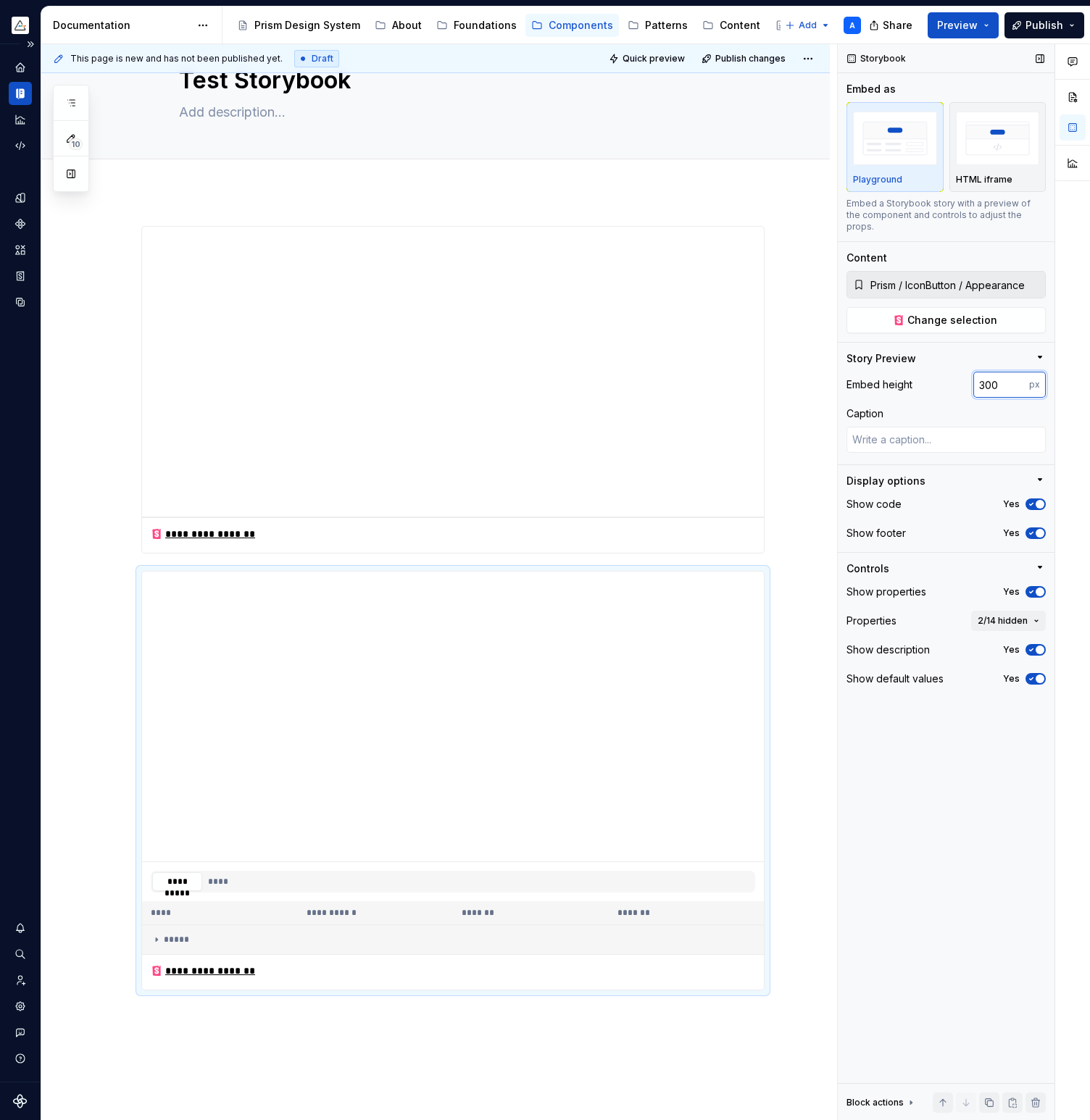
type input "300"
type textarea "*"
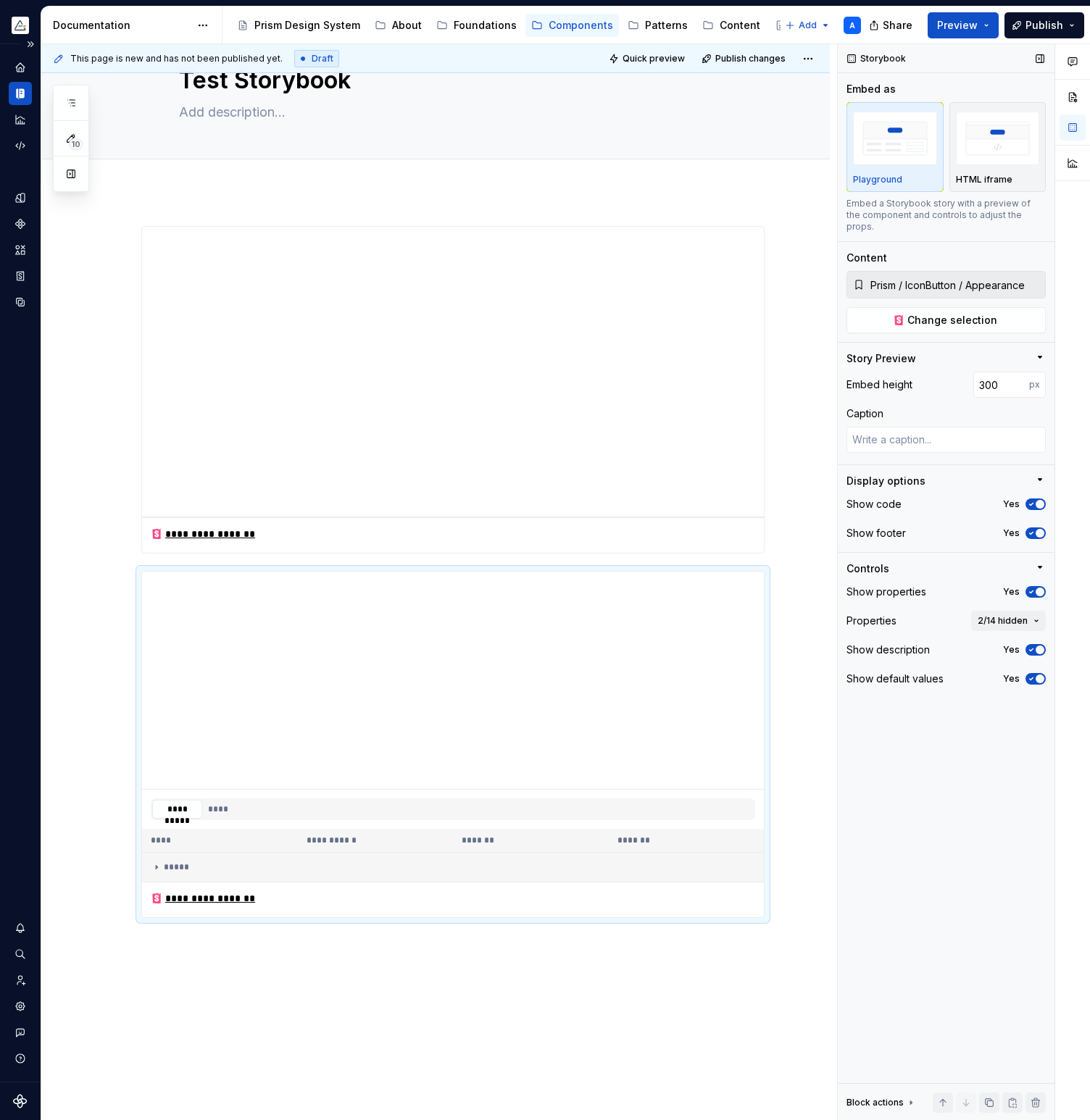
click at [957, 715] on div "Storybook Embed as Playground HTML iframe Embed a Storybook story with a previe…" at bounding box center [946, 583] width 217 height 1077
click at [990, 374] on input "300" at bounding box center [1001, 385] width 55 height 26
type input "200"
type textarea "*"
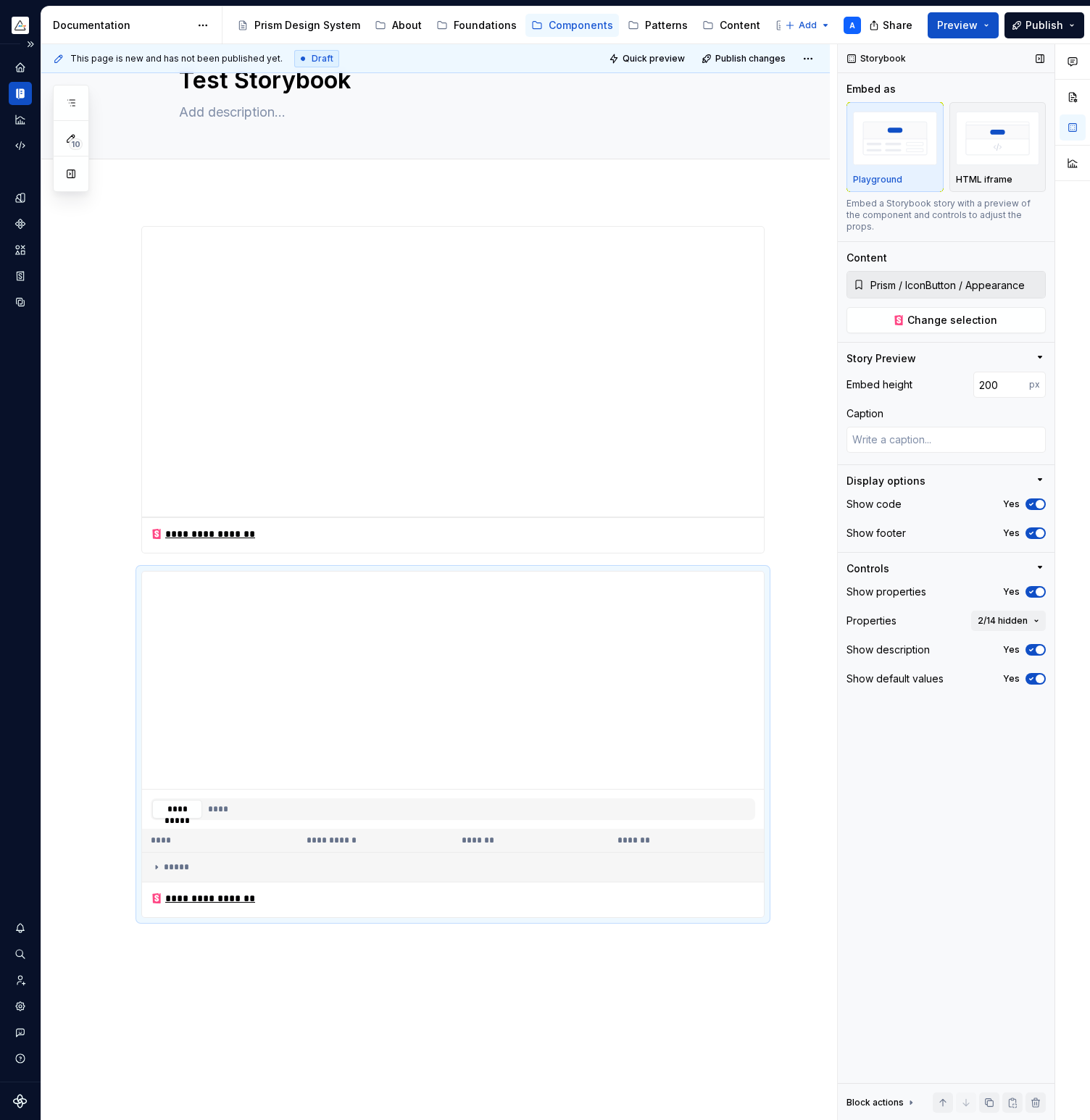
click at [951, 724] on div "Storybook Embed as Playground HTML iframe Embed a Storybook story with a previe…" at bounding box center [946, 583] width 217 height 1077
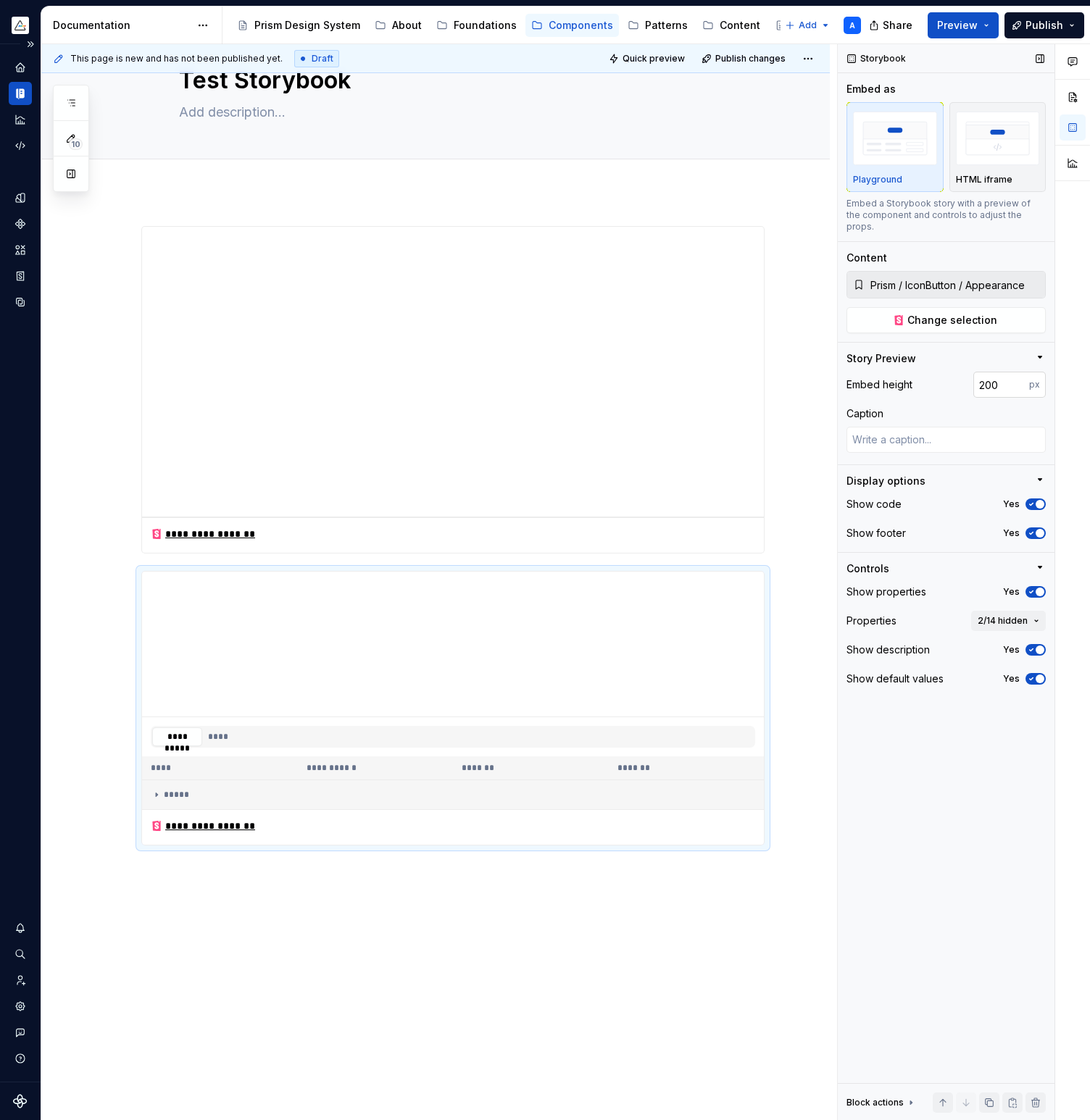
click at [988, 381] on input "200" at bounding box center [1001, 385] width 55 height 26
type input "100"
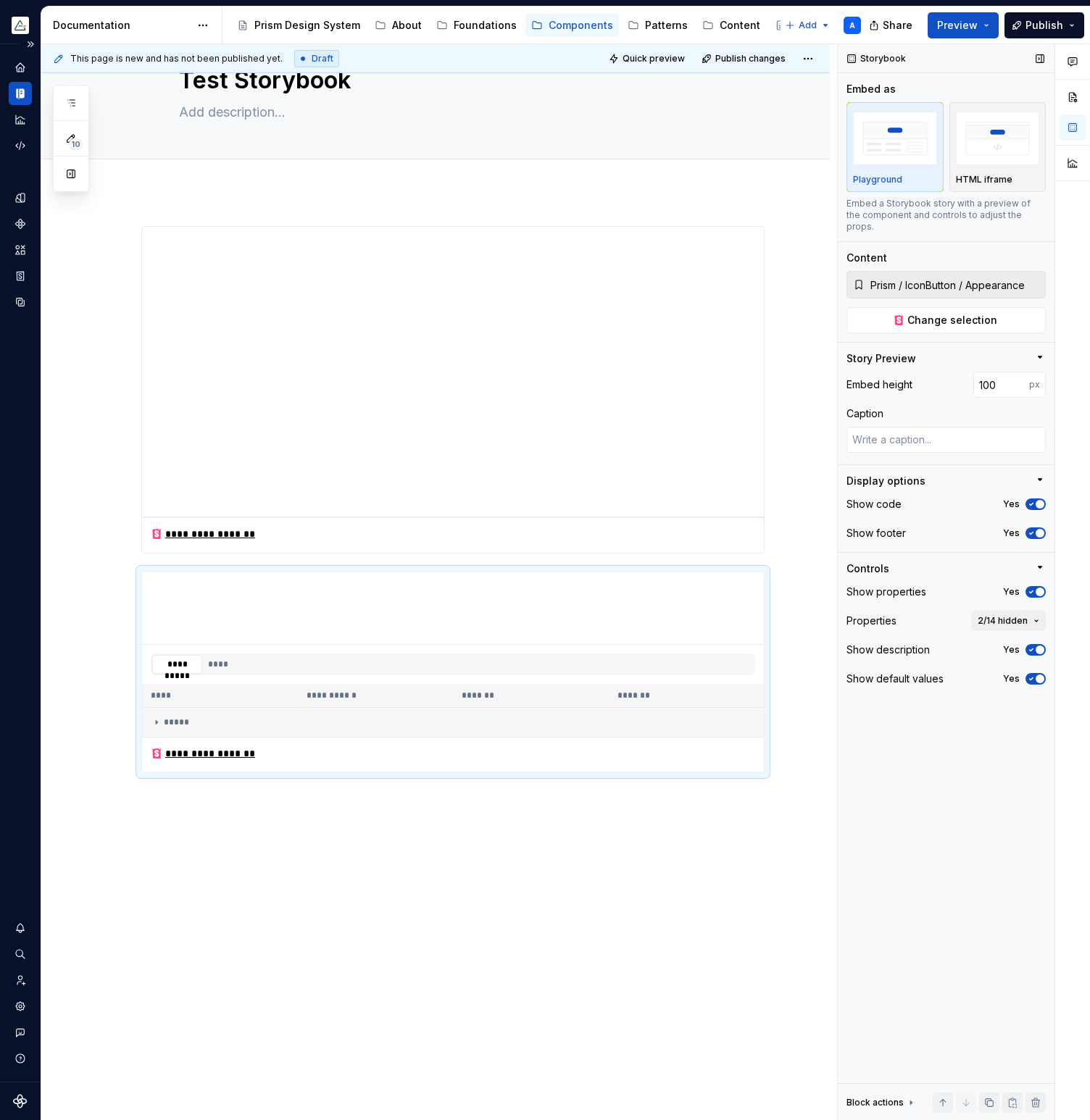
click at [959, 784] on div "Storybook Embed as Playground HTML iframe Embed a Storybook story with a previe…" at bounding box center [946, 583] width 217 height 1077
click at [972, 24] on span "Preview" at bounding box center [956, 25] width 41 height 15
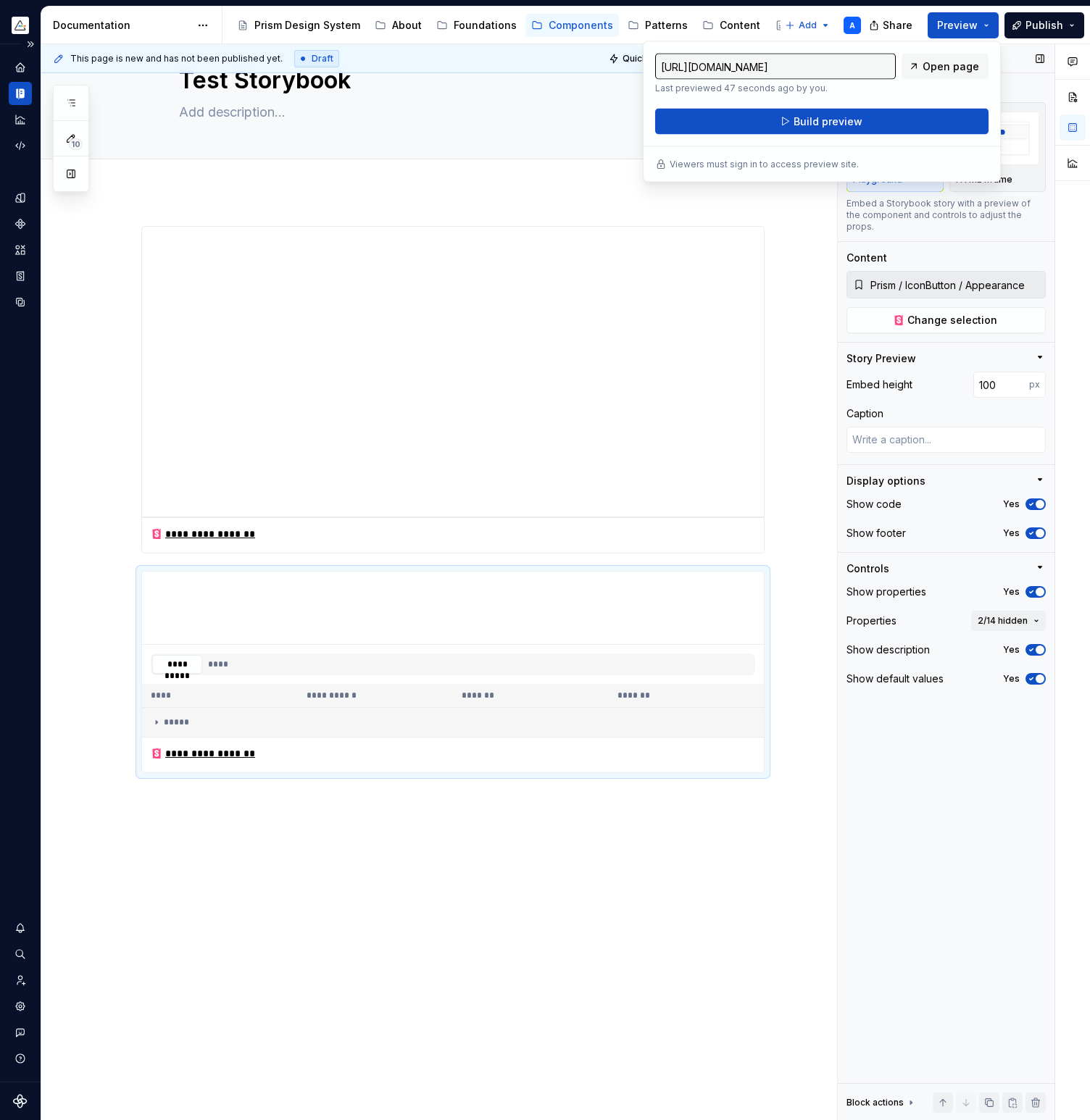
click at [926, 719] on div "Storybook Embed as Playground HTML iframe Embed a Storybook story with a previe…" at bounding box center [946, 583] width 217 height 1077
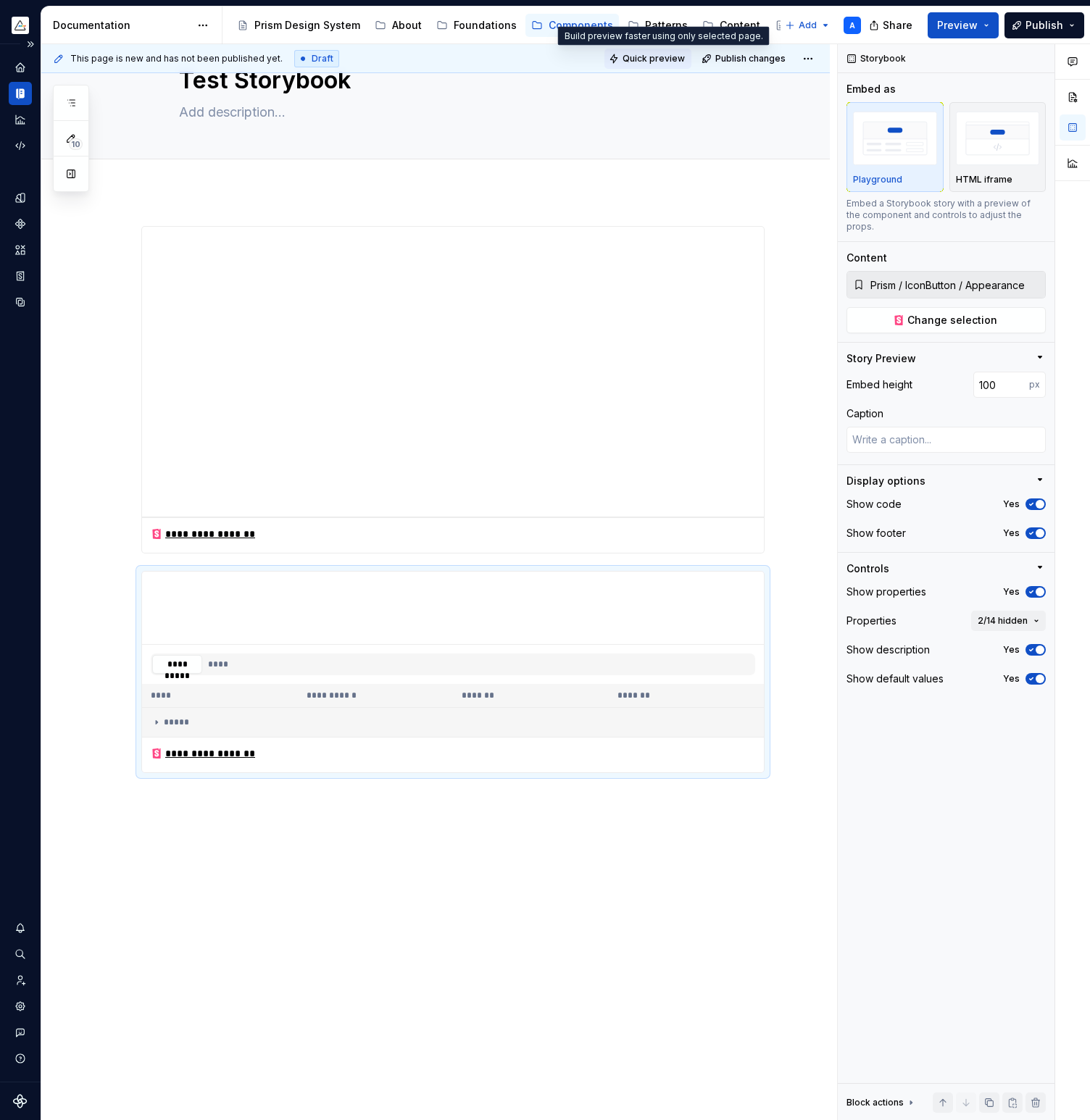
click at [682, 60] on span "Quick preview" at bounding box center [654, 58] width 62 height 11
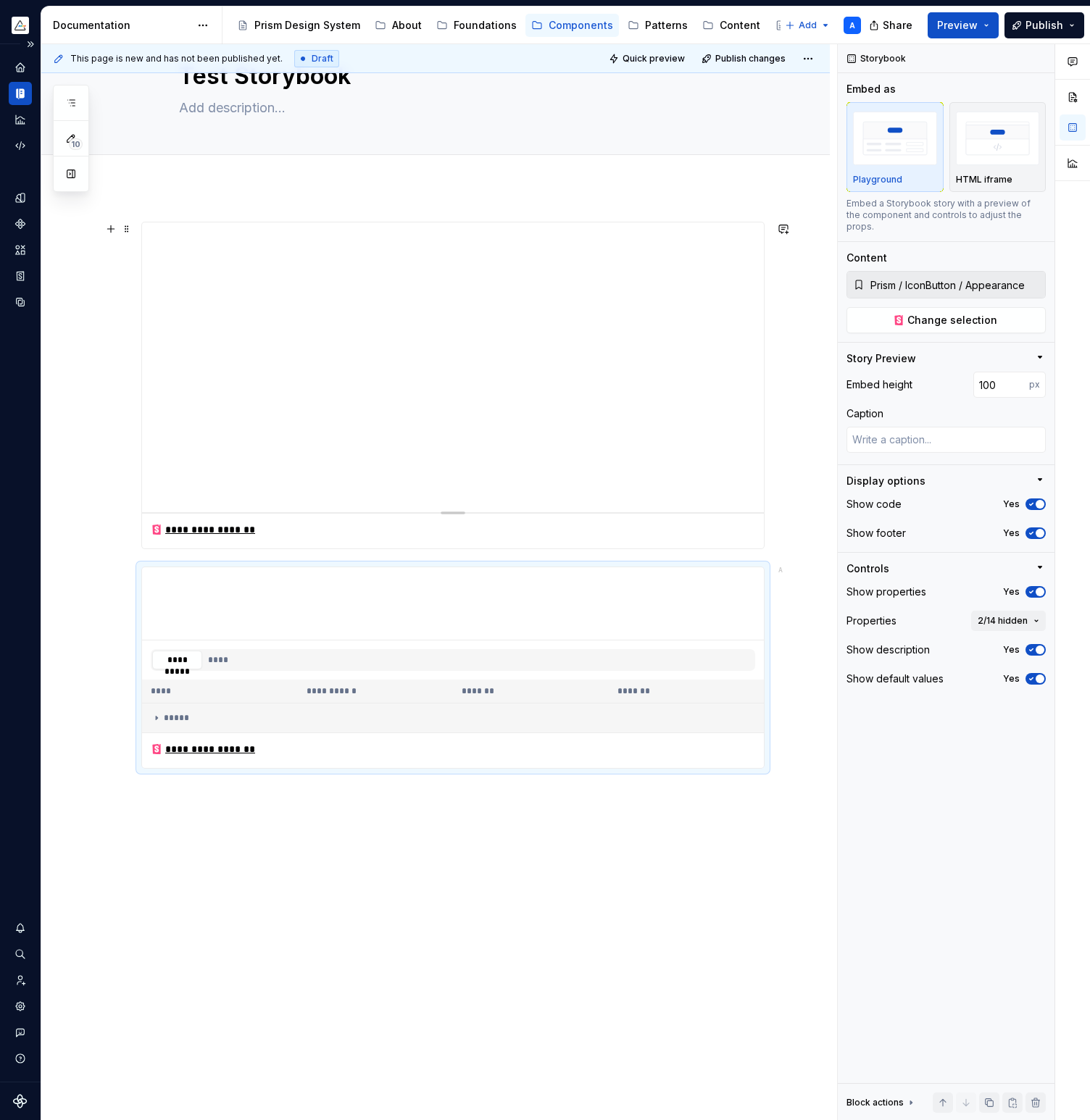
type textarea "*"
type input "Prism / IconButton / Docs"
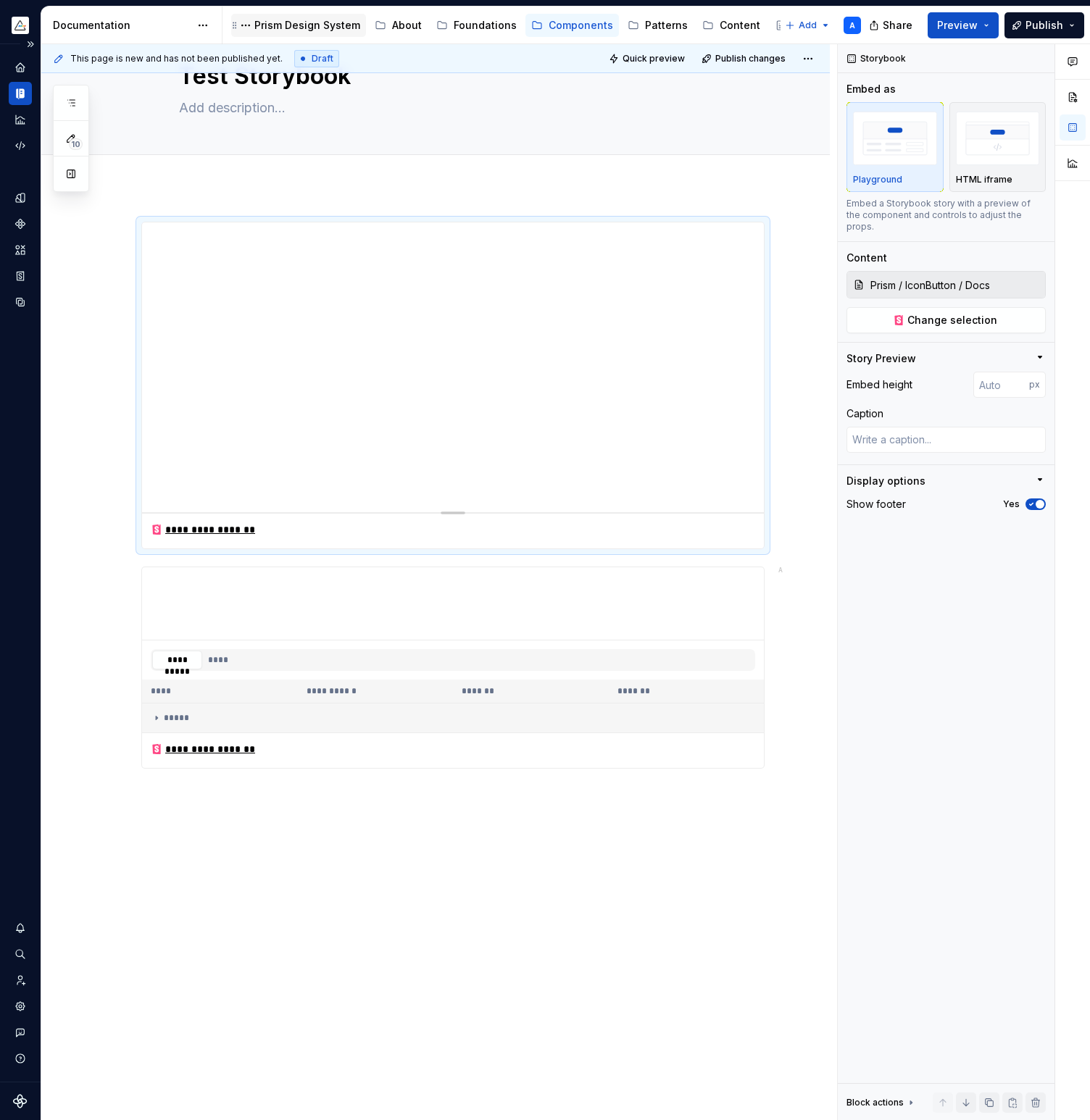
type textarea "*"
